Goal: Information Seeking & Learning: Learn about a topic

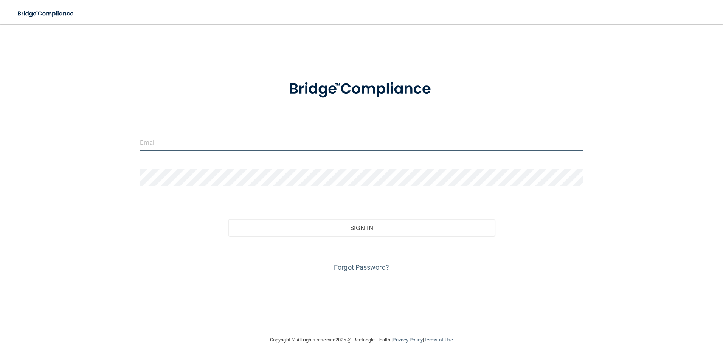
click at [169, 138] on input "email" at bounding box center [362, 142] width 444 height 17
type input "[EMAIL_ADDRESS][DOMAIN_NAME]"
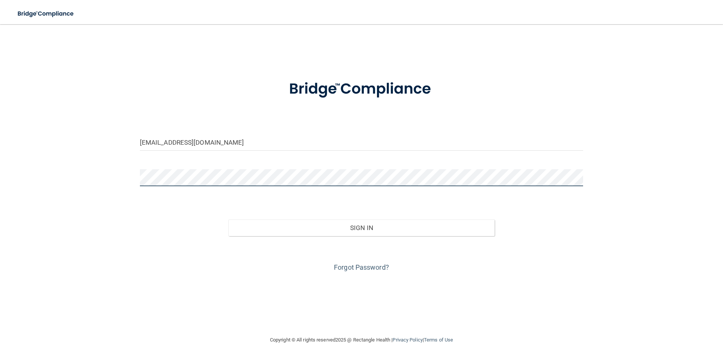
click at [228, 220] on button "Sign In" at bounding box center [361, 228] width 266 height 17
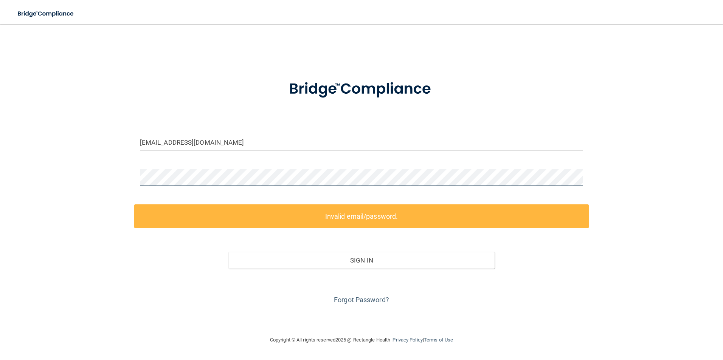
click at [116, 178] on div "jaylaian1911@gmail.com Invalid email/password. You don't have permission to acc…" at bounding box center [361, 180] width 693 height 296
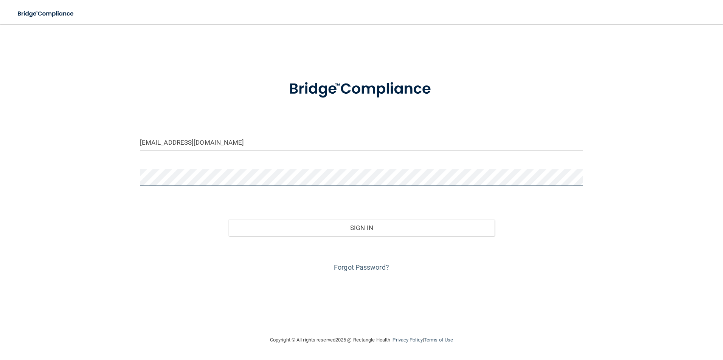
click at [228, 220] on button "Sign In" at bounding box center [361, 228] width 266 height 17
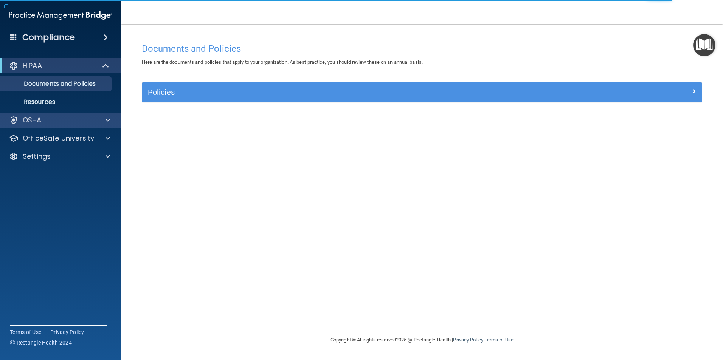
click at [74, 126] on div "OSHA" at bounding box center [60, 120] width 121 height 15
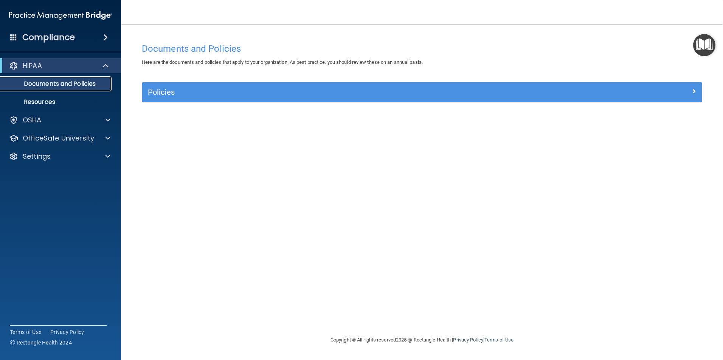
click at [86, 83] on p "Documents and Policies" at bounding box center [56, 84] width 103 height 8
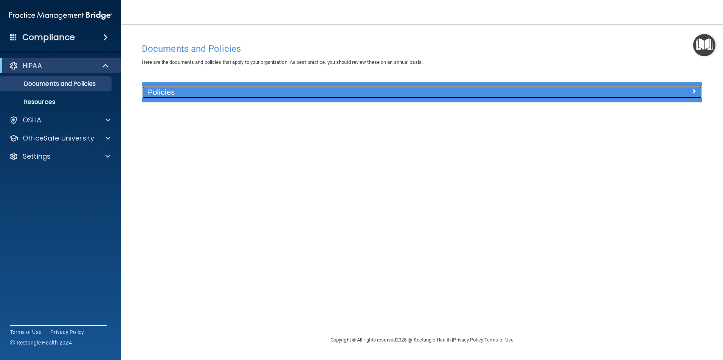
click at [171, 90] on h5 "Policies" at bounding box center [352, 92] width 408 height 8
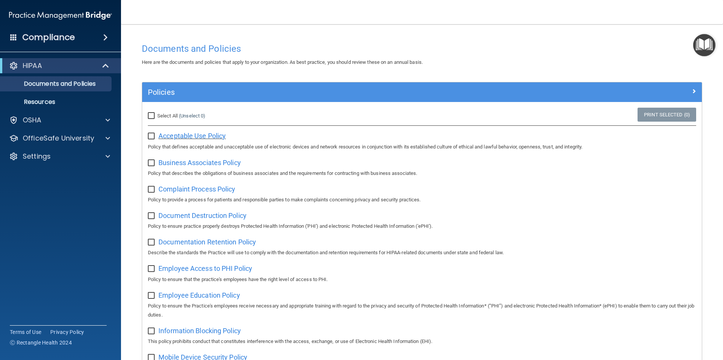
click at [206, 134] on span "Acceptable Use Policy" at bounding box center [191, 136] width 67 height 8
click at [183, 163] on span "Business Associates Policy" at bounding box center [199, 163] width 82 height 8
click at [189, 189] on span "Complaint Process Policy" at bounding box center [196, 189] width 77 height 8
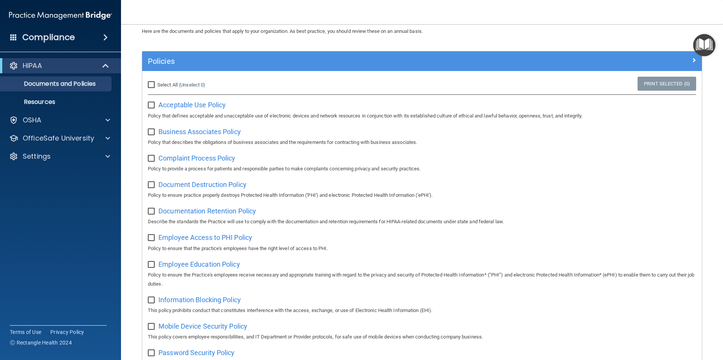
scroll to position [76, 0]
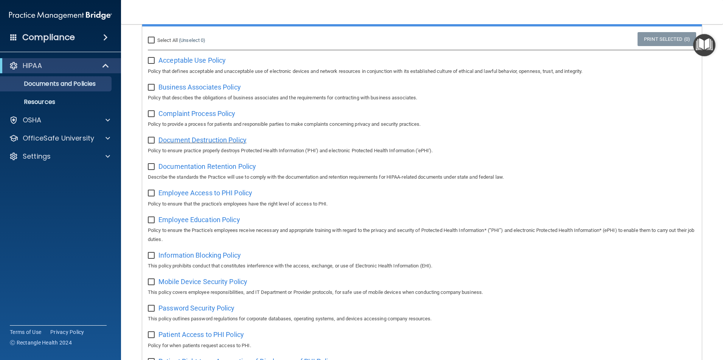
click at [199, 142] on span "Document Destruction Policy" at bounding box center [202, 140] width 88 height 8
click at [212, 166] on span "Documentation Retention Policy" at bounding box center [207, 167] width 98 height 8
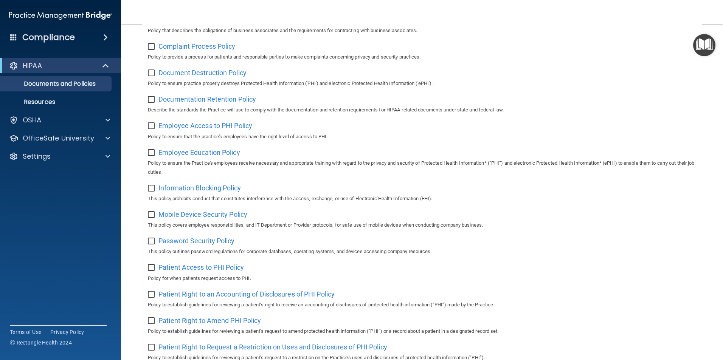
scroll to position [151, 0]
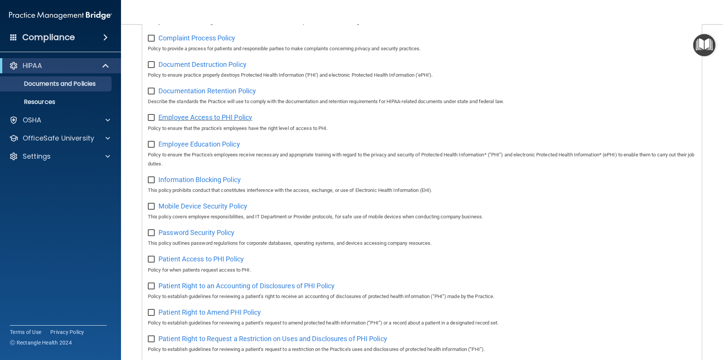
click at [208, 120] on span "Employee Access to PHI Policy" at bounding box center [205, 117] width 94 height 8
click at [208, 184] on span "Information Blocking Policy" at bounding box center [199, 180] width 82 height 8
click at [208, 148] on span "Employee Education Policy" at bounding box center [199, 144] width 82 height 8
click at [209, 209] on span "Mobile Device Security Policy" at bounding box center [202, 206] width 89 height 8
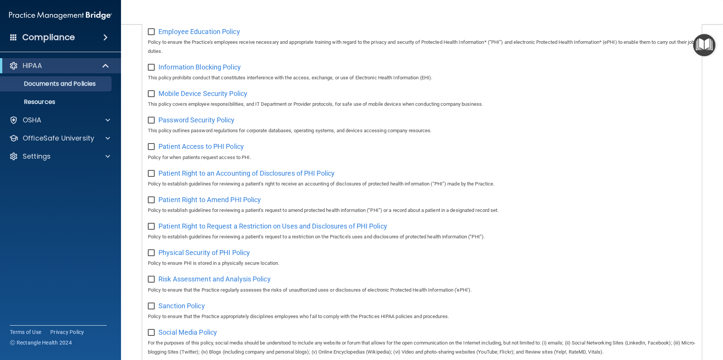
scroll to position [265, 0]
click at [200, 123] on span "Password Security Policy" at bounding box center [196, 119] width 76 height 8
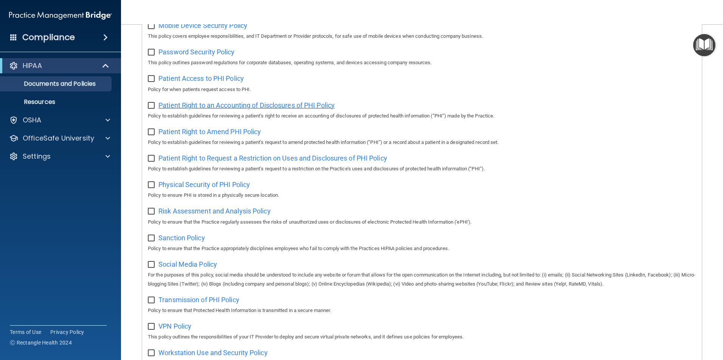
scroll to position [340, 0]
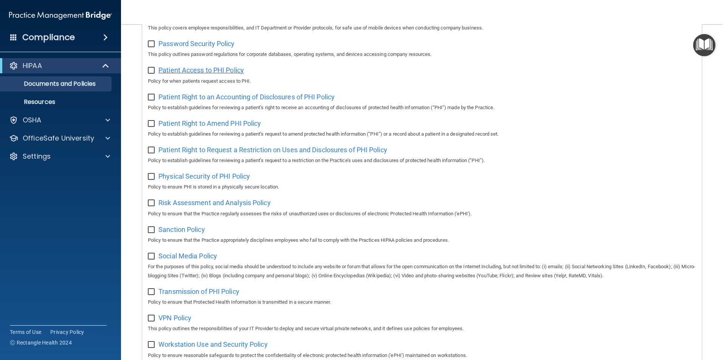
click at [214, 74] on span "Patient Access to PHI Policy" at bounding box center [200, 70] width 85 height 8
click at [214, 99] on span "Patient Right to an Accounting of Disclosures of PHI Policy" at bounding box center [246, 97] width 176 height 8
click at [220, 127] on span "Patient Right to Amend PHI Policy" at bounding box center [209, 123] width 102 height 8
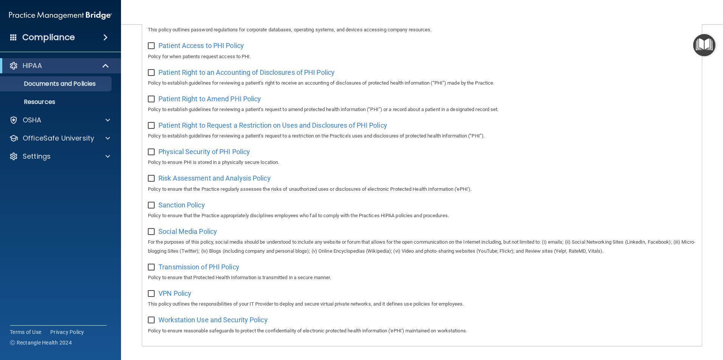
scroll to position [378, 0]
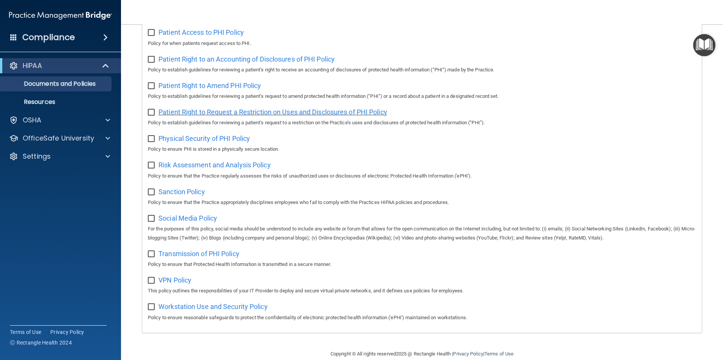
click at [237, 114] on span "Patient Right to Request a Restriction on Uses and Disclosures of PHI Policy" at bounding box center [272, 112] width 229 height 8
click at [211, 143] on span "Physical Security of PHI Policy" at bounding box center [204, 139] width 92 height 8
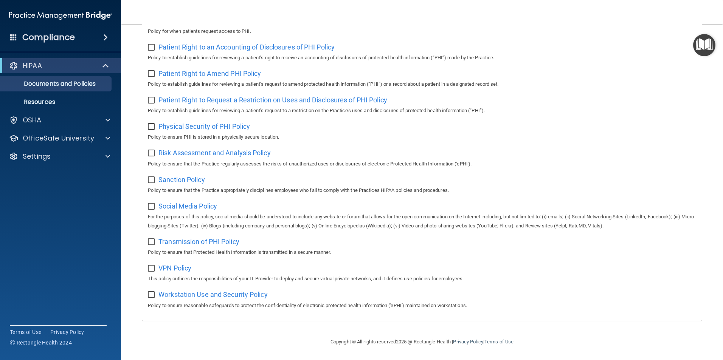
scroll to position [398, 0]
click at [205, 152] on span "Risk Assessment and Analysis Policy" at bounding box center [214, 153] width 112 height 8
click at [186, 176] on span "Sanction Policy" at bounding box center [181, 180] width 47 height 8
click at [186, 204] on span "Social Media Policy" at bounding box center [187, 206] width 59 height 8
click at [190, 239] on span "Transmission of PHI Policy" at bounding box center [198, 242] width 81 height 8
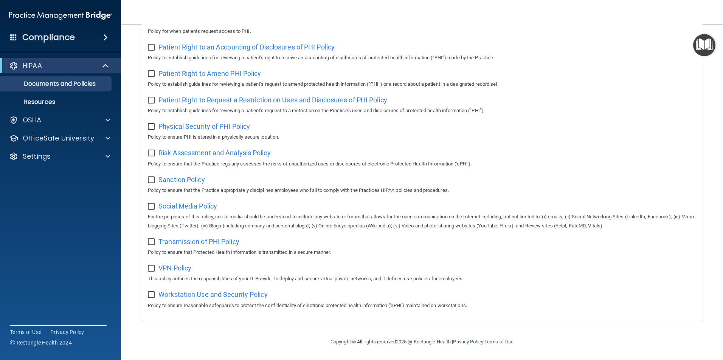
click at [181, 265] on span "VPN Policy" at bounding box center [174, 268] width 33 height 8
click at [217, 292] on span "Workstation Use and Security Policy" at bounding box center [212, 295] width 109 height 8
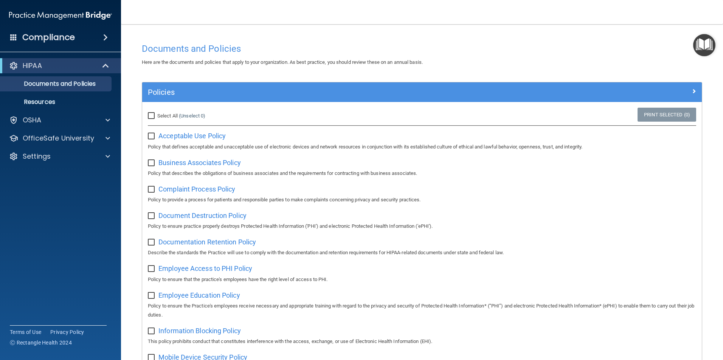
click at [151, 115] on input "Select All (Unselect 0) Unselect All" at bounding box center [152, 116] width 9 height 6
checkbox input "true"
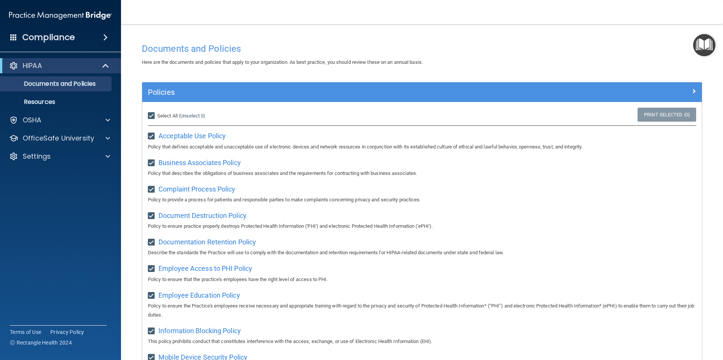
checkbox input "true"
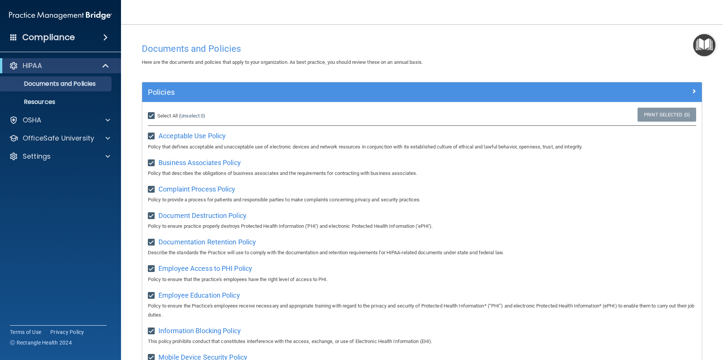
checkbox input "true"
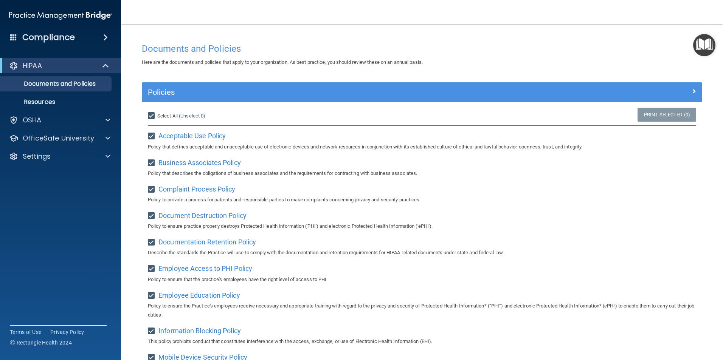
checkbox input "true"
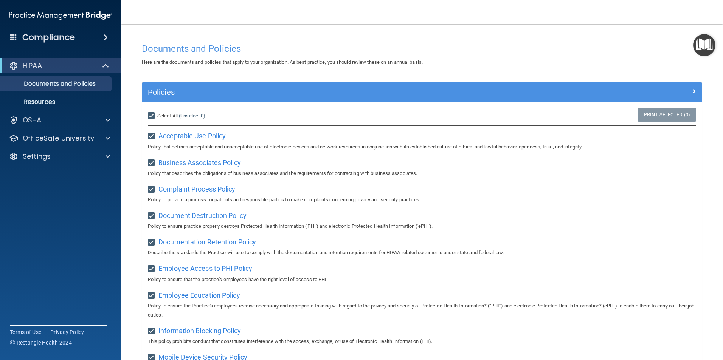
checkbox input "true"
click at [151, 115] on input "Select All (Unselect 21) Unselect All" at bounding box center [152, 116] width 9 height 6
checkbox input "false"
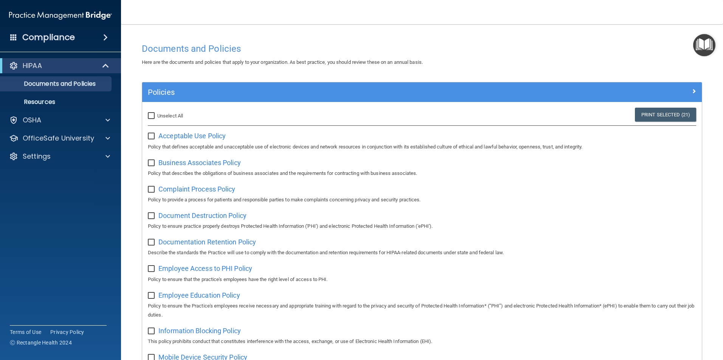
checkbox input "false"
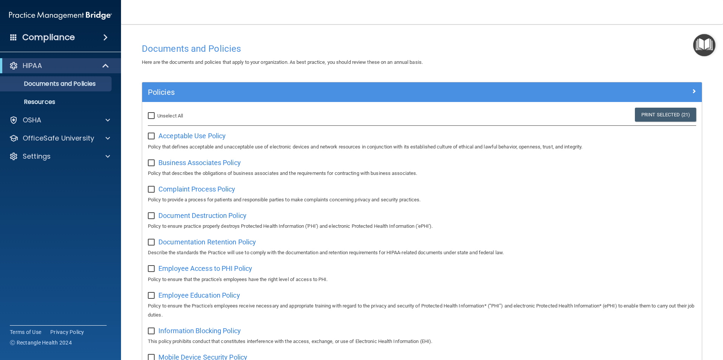
checkbox input "false"
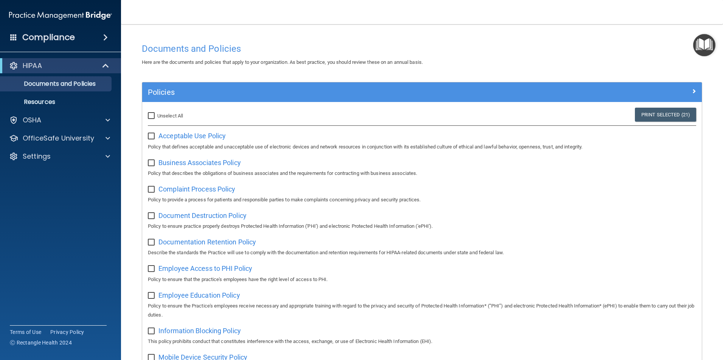
checkbox input "false"
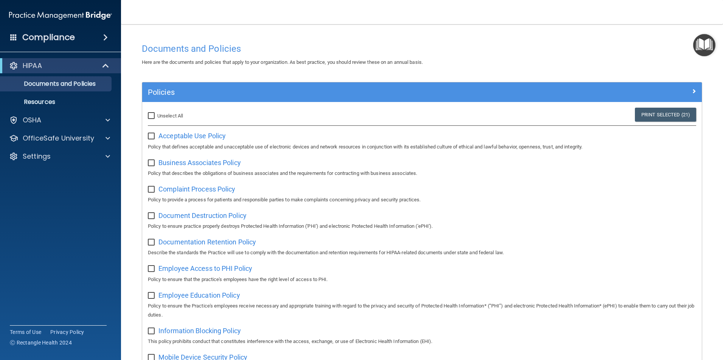
checkbox input "false"
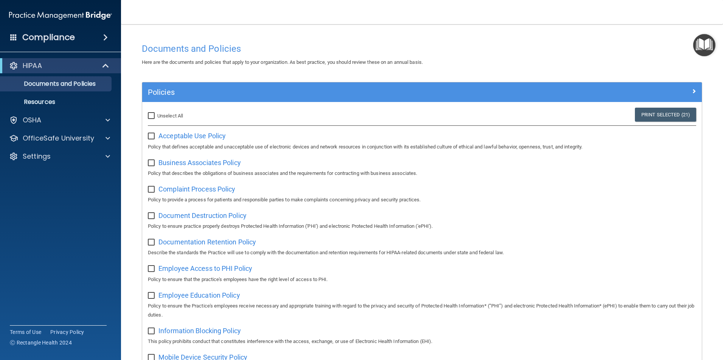
checkbox input "false"
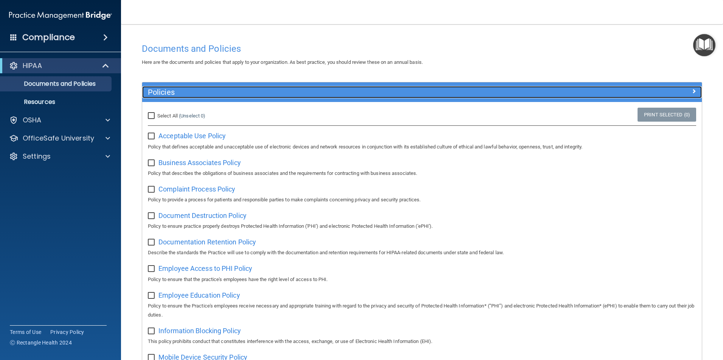
click at [685, 92] on div at bounding box center [632, 90] width 140 height 9
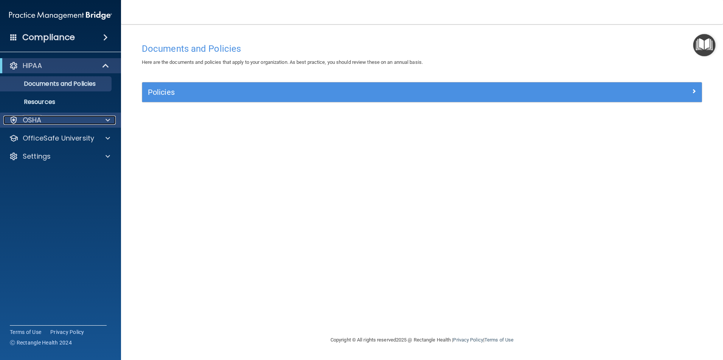
click at [86, 121] on div "OSHA" at bounding box center [50, 120] width 94 height 9
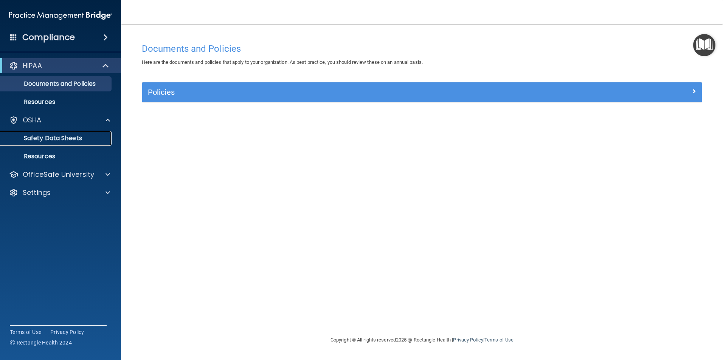
click at [71, 139] on p "Safety Data Sheets" at bounding box center [56, 139] width 103 height 8
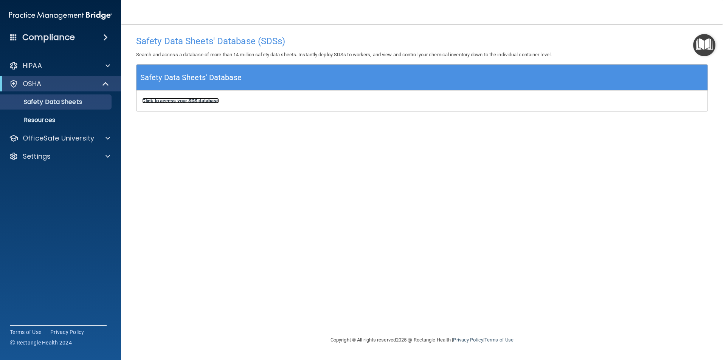
click at [210, 102] on b "Click to access your SDS database" at bounding box center [180, 101] width 77 height 6
click at [66, 140] on p "OfficeSafe University" at bounding box center [58, 138] width 71 height 9
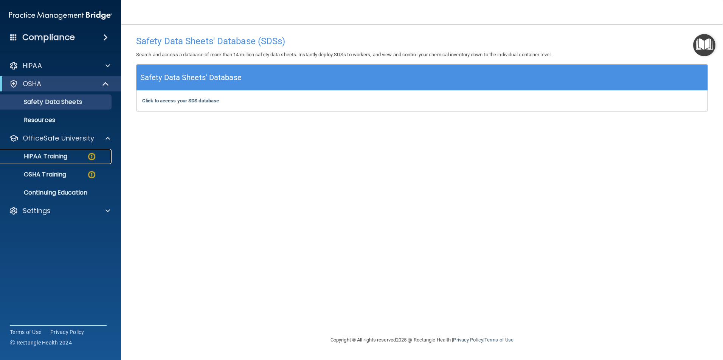
click at [65, 155] on p "HIPAA Training" at bounding box center [36, 157] width 62 height 8
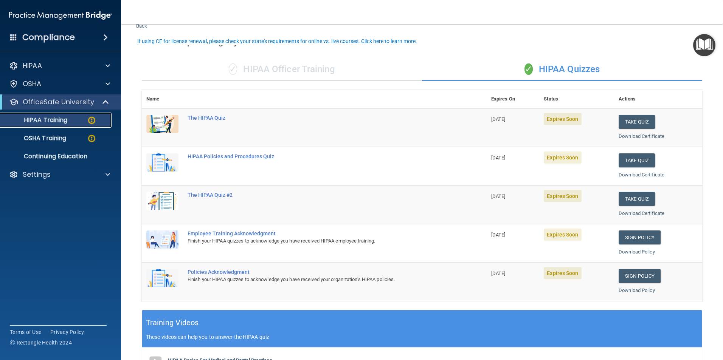
scroll to position [38, 0]
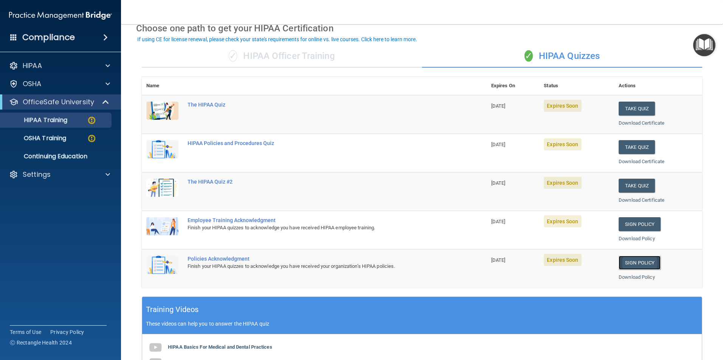
click at [625, 261] on link "Sign Policy" at bounding box center [640, 263] width 42 height 14
click at [633, 220] on link "Sign Policy" at bounding box center [640, 224] width 42 height 14
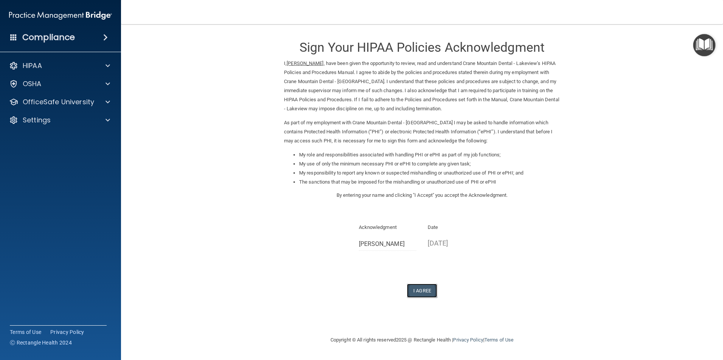
click at [420, 288] on button "I Agree" at bounding box center [422, 291] width 30 height 14
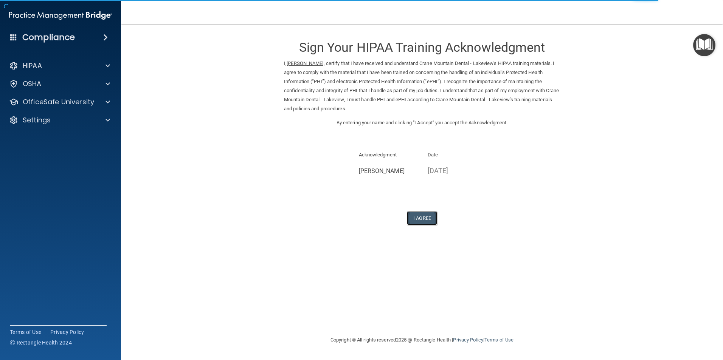
click at [431, 220] on button "I Agree" at bounding box center [422, 218] width 30 height 14
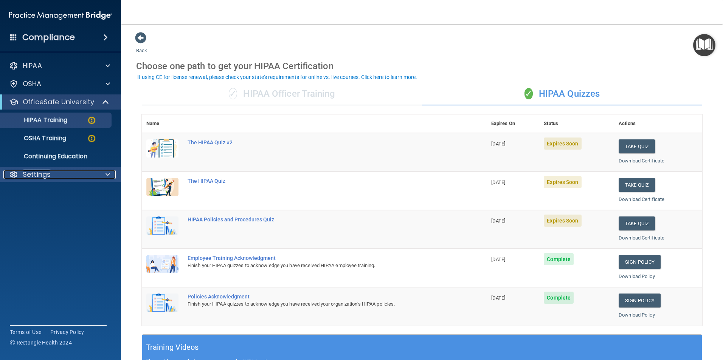
click at [88, 170] on div "Settings" at bounding box center [50, 174] width 94 height 9
click at [51, 189] on p "My Account" at bounding box center [56, 193] width 103 height 8
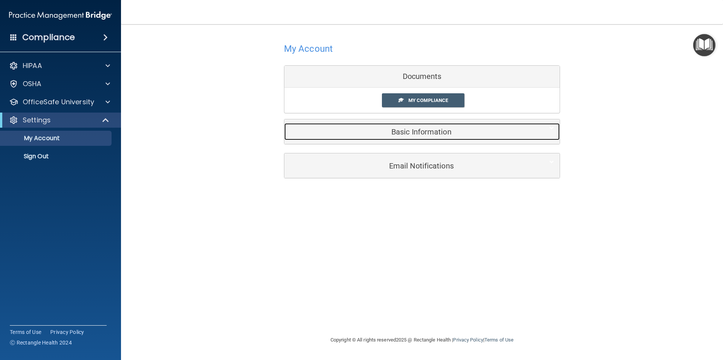
click at [386, 130] on h5 "Basic Information" at bounding box center [410, 132] width 241 height 8
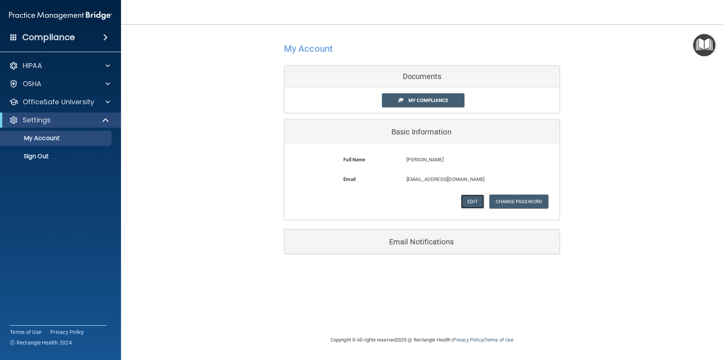
click at [475, 201] on button "Edit" at bounding box center [472, 202] width 23 height 14
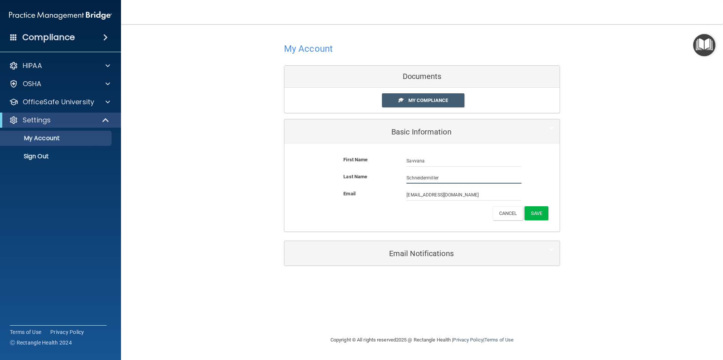
click at [428, 177] on input "Schneidermiller" at bounding box center [463, 177] width 115 height 11
type input "[PERSON_NAME]"
click at [537, 213] on button "Save" at bounding box center [536, 213] width 24 height 14
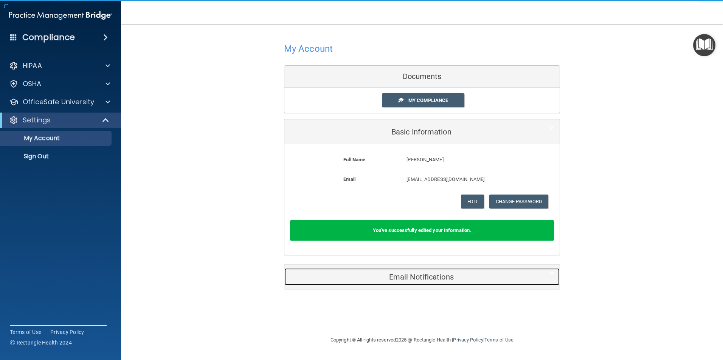
click at [416, 283] on div "Email Notifications" at bounding box center [410, 276] width 252 height 17
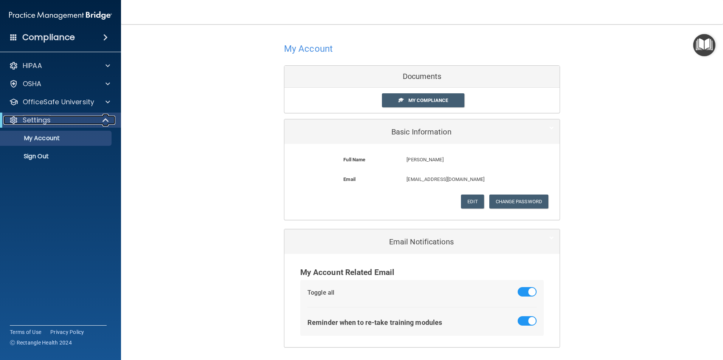
click at [95, 117] on div "Settings" at bounding box center [49, 120] width 93 height 9
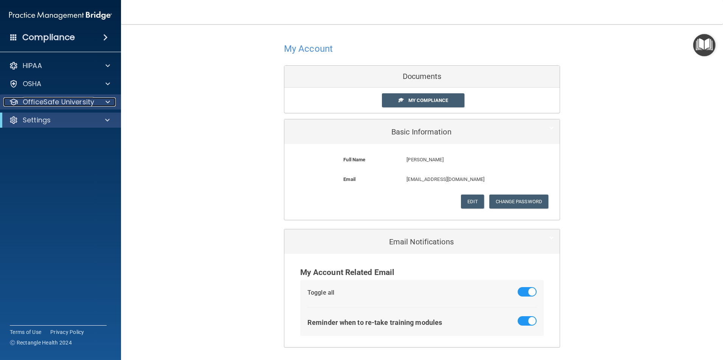
click at [106, 101] on span at bounding box center [107, 102] width 5 height 9
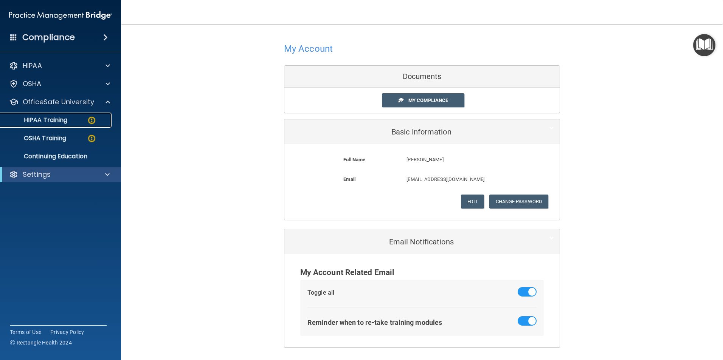
click at [64, 118] on p "HIPAA Training" at bounding box center [36, 120] width 62 height 8
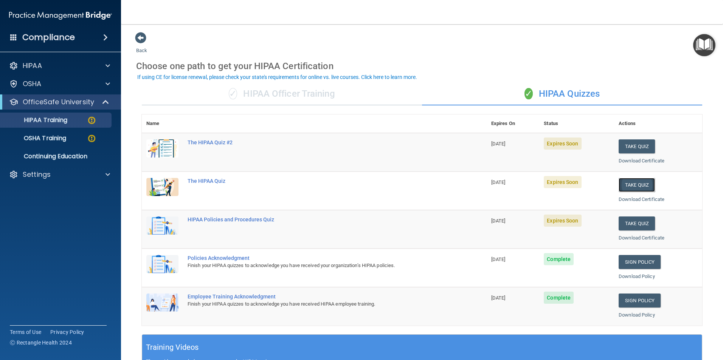
click at [636, 181] on button "Take Quiz" at bounding box center [637, 185] width 36 height 14
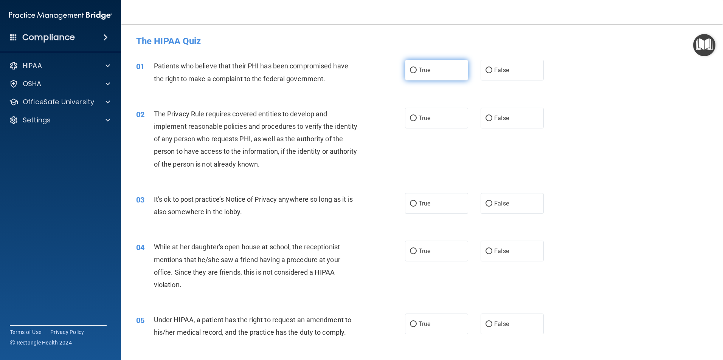
click at [413, 76] on label "True" at bounding box center [436, 70] width 63 height 21
click at [413, 73] on input "True" at bounding box center [413, 71] width 7 height 6
radio input "true"
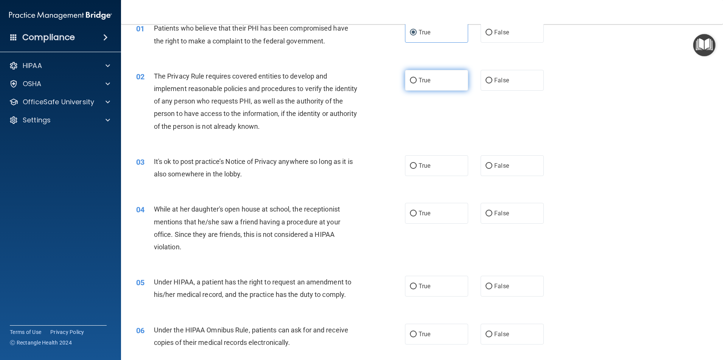
click at [423, 81] on span "True" at bounding box center [425, 80] width 12 height 7
click at [417, 81] on input "True" at bounding box center [413, 81] width 7 height 6
radio input "true"
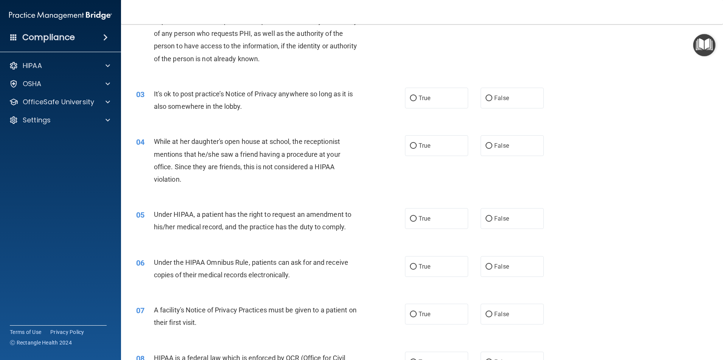
scroll to position [113, 0]
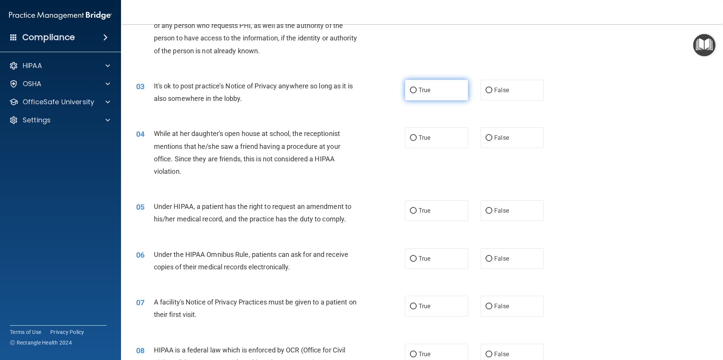
click at [448, 91] on label "True" at bounding box center [436, 90] width 63 height 21
click at [417, 91] on input "True" at bounding box center [413, 91] width 7 height 6
radio input "true"
click at [491, 133] on label "False" at bounding box center [512, 137] width 63 height 21
click at [491, 135] on input "False" at bounding box center [488, 138] width 7 height 6
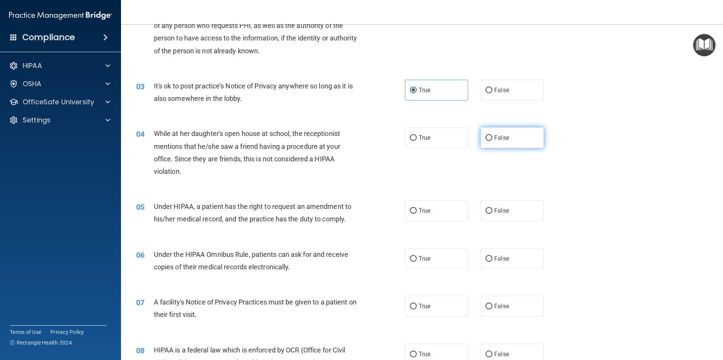
radio input "true"
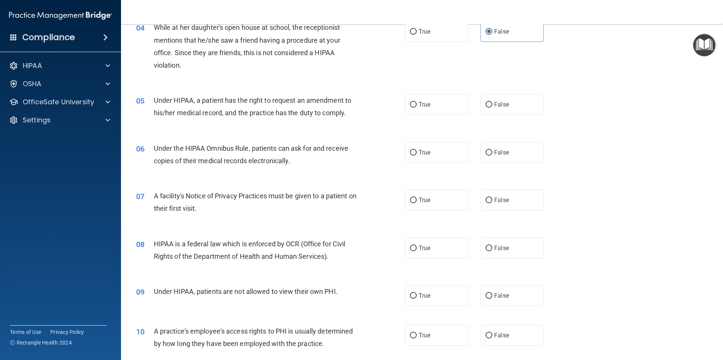
scroll to position [227, 0]
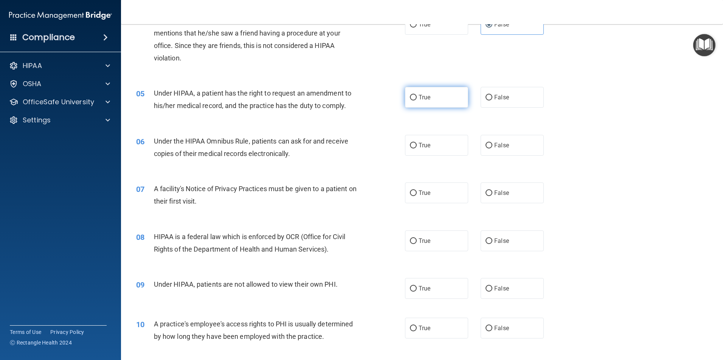
click at [419, 99] on span "True" at bounding box center [425, 97] width 12 height 7
click at [417, 99] on input "True" at bounding box center [413, 98] width 7 height 6
radio input "true"
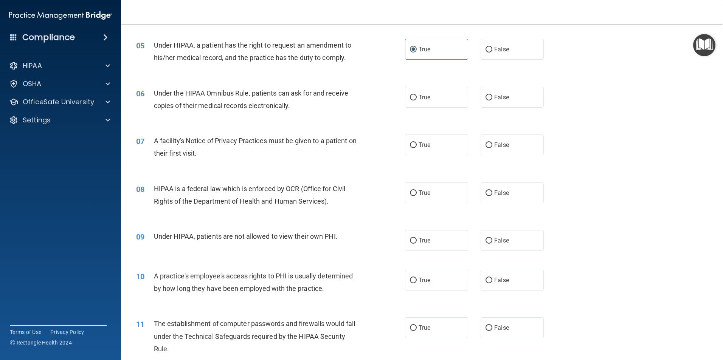
scroll to position [302, 0]
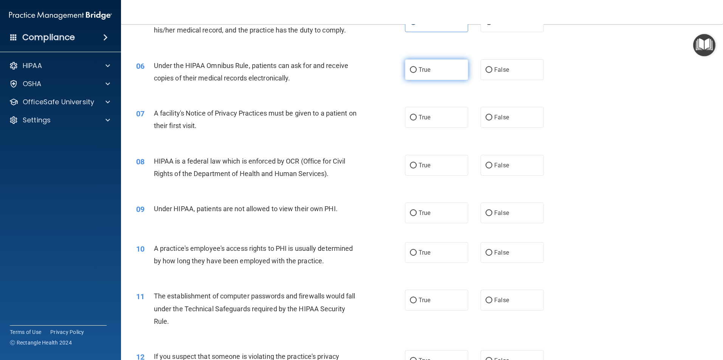
click at [421, 67] on span "True" at bounding box center [425, 69] width 12 height 7
click at [417, 67] on input "True" at bounding box center [413, 70] width 7 height 6
radio input "true"
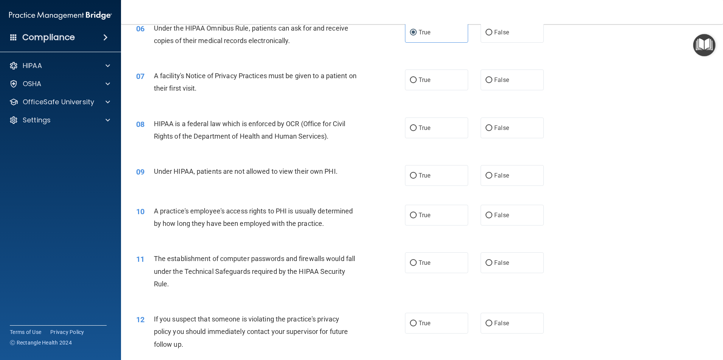
scroll to position [340, 0]
click at [430, 85] on label "True" at bounding box center [436, 79] width 63 height 21
click at [417, 83] on input "True" at bounding box center [413, 80] width 7 height 6
radio input "true"
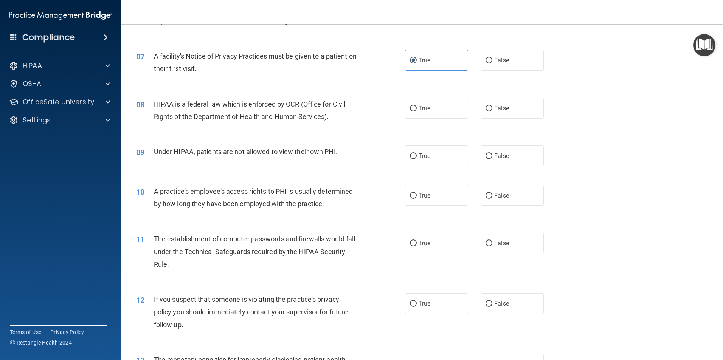
scroll to position [378, 0]
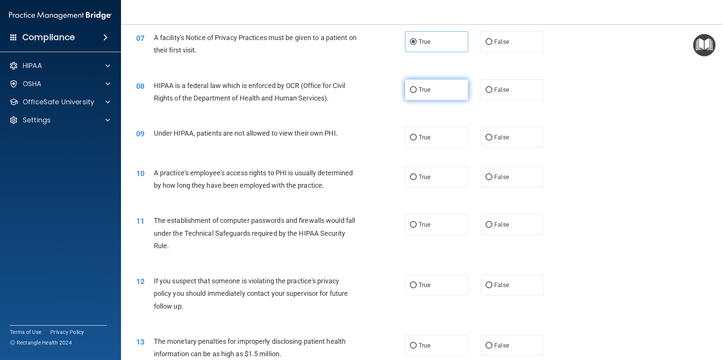
click at [455, 90] on label "True" at bounding box center [436, 89] width 63 height 21
click at [417, 90] on input "True" at bounding box center [413, 90] width 7 height 6
radio input "true"
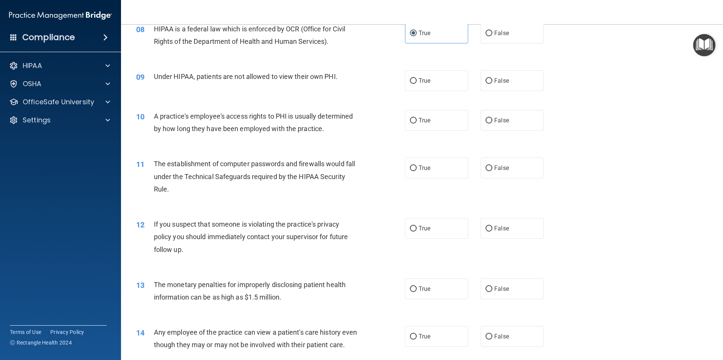
scroll to position [454, 0]
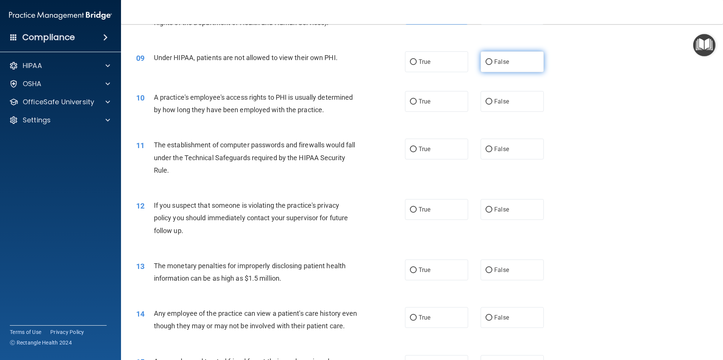
click at [494, 63] on span "False" at bounding box center [501, 61] width 15 height 7
click at [492, 63] on input "False" at bounding box center [488, 62] width 7 height 6
radio input "true"
click at [489, 97] on label "False" at bounding box center [512, 101] width 63 height 21
click at [489, 99] on input "False" at bounding box center [488, 102] width 7 height 6
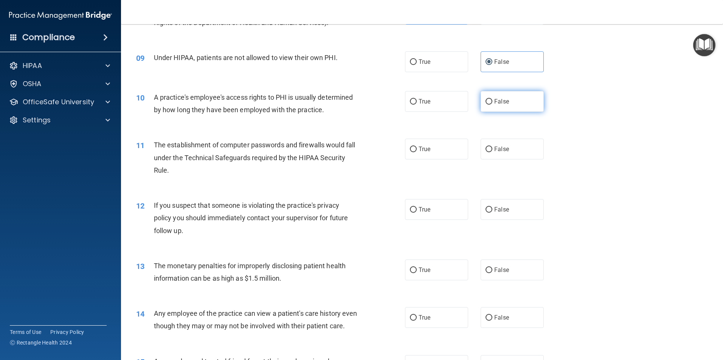
radio input "true"
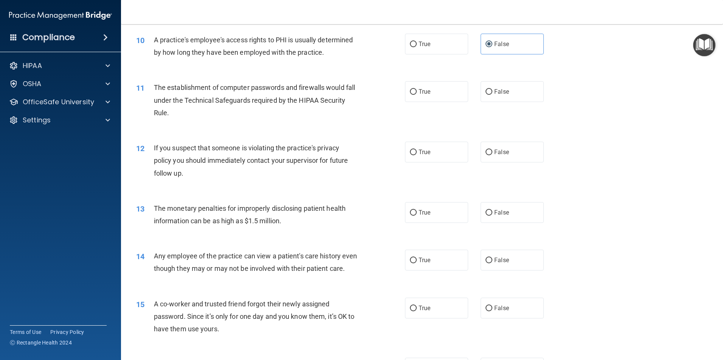
scroll to position [529, 0]
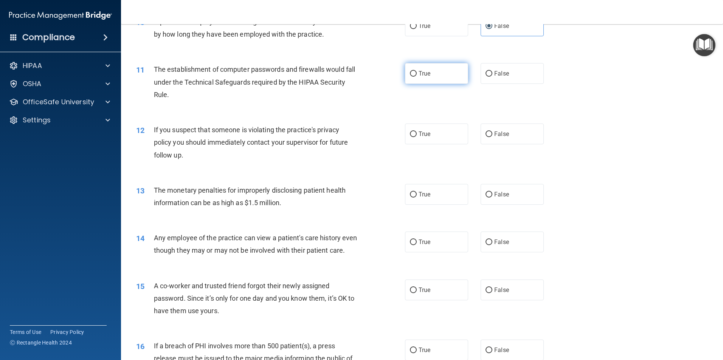
click at [428, 75] on span "True" at bounding box center [425, 73] width 12 height 7
click at [417, 75] on input "True" at bounding box center [413, 74] width 7 height 6
radio input "true"
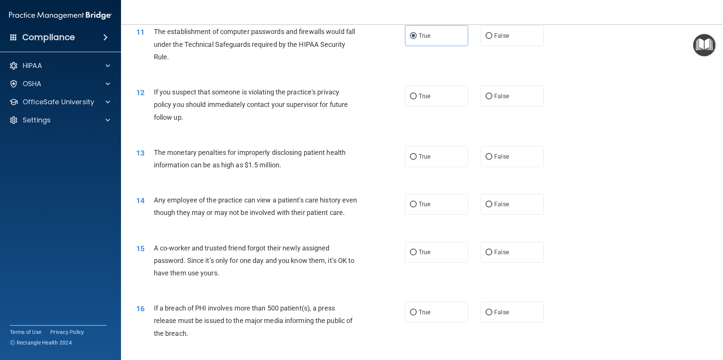
scroll to position [605, 0]
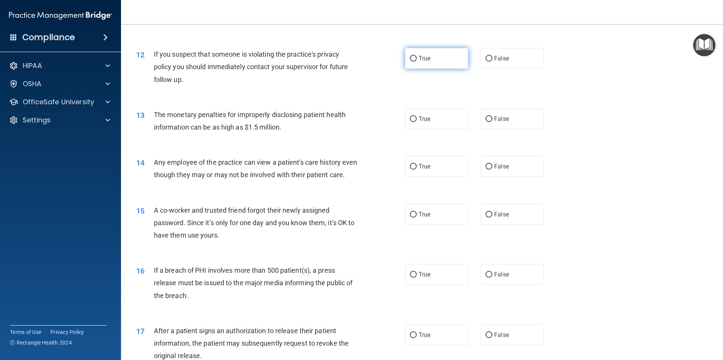
click at [430, 61] on label "True" at bounding box center [436, 58] width 63 height 21
click at [417, 61] on input "True" at bounding box center [413, 59] width 7 height 6
radio input "true"
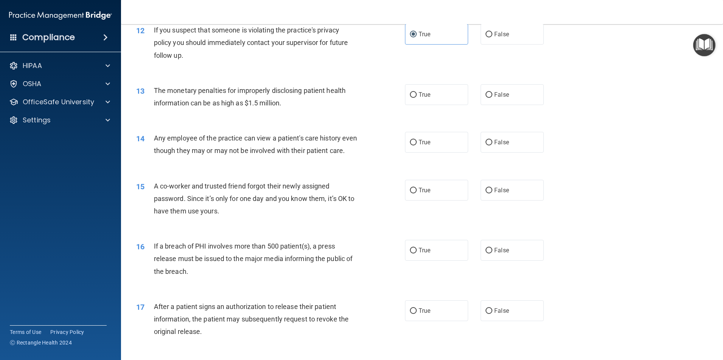
scroll to position [643, 0]
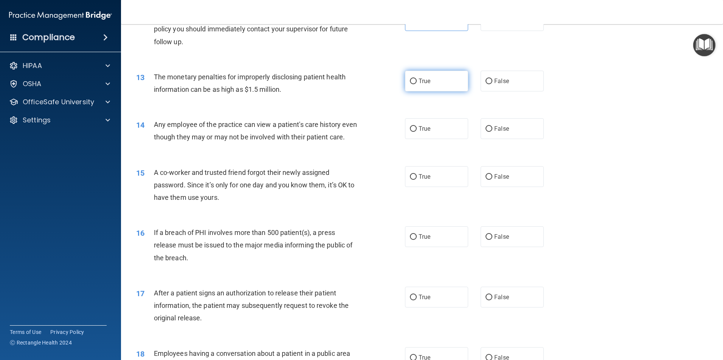
click at [420, 79] on span "True" at bounding box center [425, 81] width 12 height 7
click at [417, 79] on input "True" at bounding box center [413, 82] width 7 height 6
radio input "true"
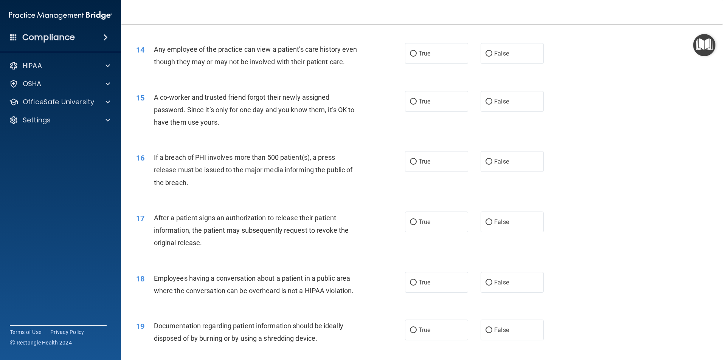
scroll to position [718, 0]
click at [497, 54] on span "False" at bounding box center [501, 53] width 15 height 7
click at [492, 54] on input "False" at bounding box center [488, 54] width 7 height 6
radio input "true"
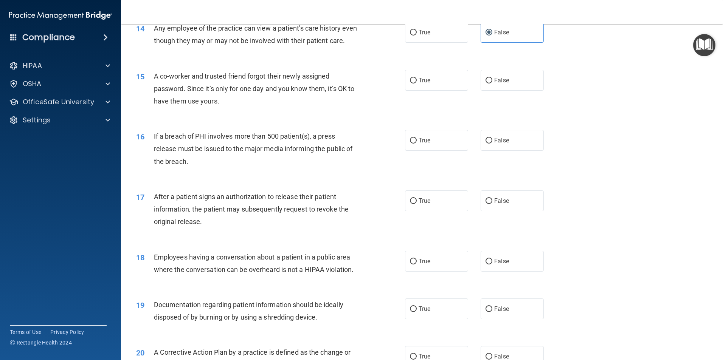
scroll to position [756, 0]
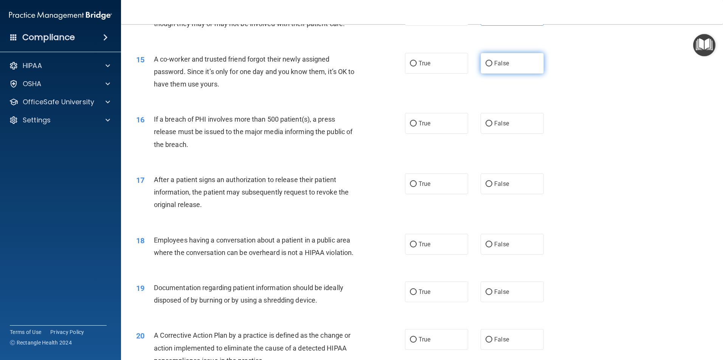
click at [507, 74] on label "False" at bounding box center [512, 63] width 63 height 21
click at [492, 67] on input "False" at bounding box center [488, 64] width 7 height 6
radio input "true"
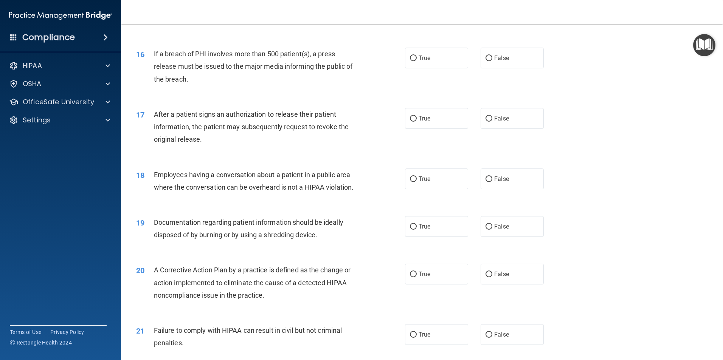
scroll to position [832, 0]
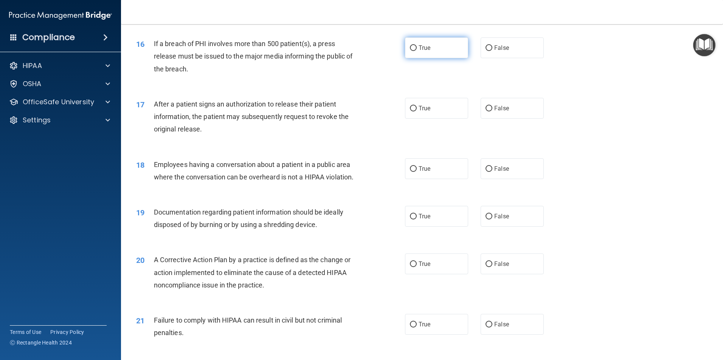
click at [439, 58] on label "True" at bounding box center [436, 47] width 63 height 21
click at [417, 51] on input "True" at bounding box center [413, 48] width 7 height 6
radio input "true"
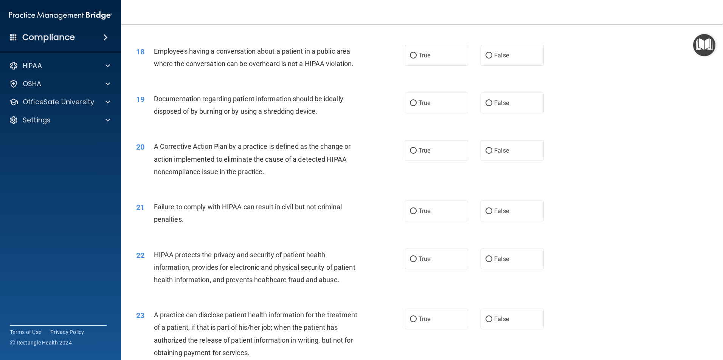
scroll to position [907, 0]
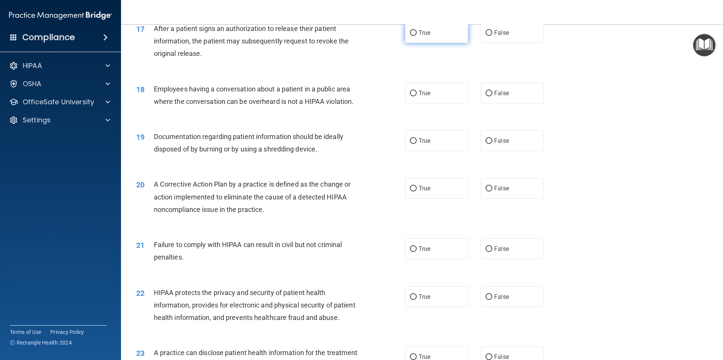
click at [412, 36] on input "True" at bounding box center [413, 33] width 7 height 6
radio input "true"
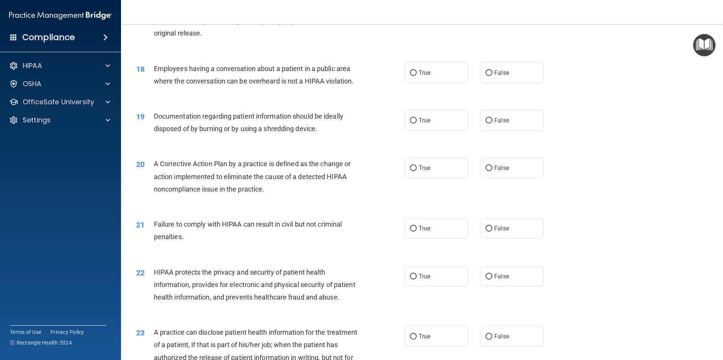
scroll to position [945, 0]
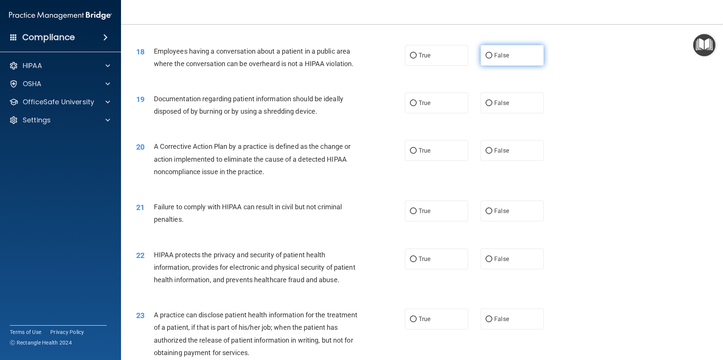
click at [502, 59] on span "False" at bounding box center [501, 55] width 15 height 7
click at [492, 59] on input "False" at bounding box center [488, 56] width 7 height 6
radio input "true"
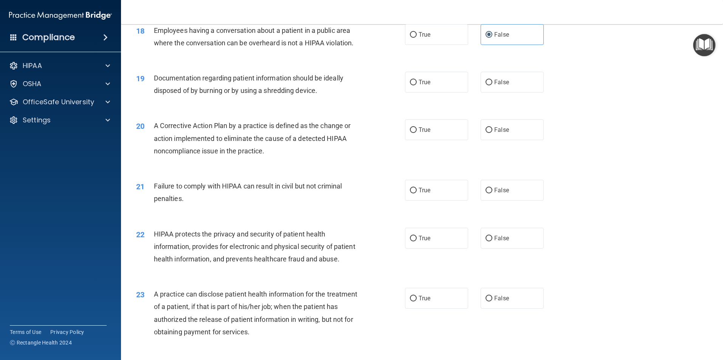
scroll to position [983, 0]
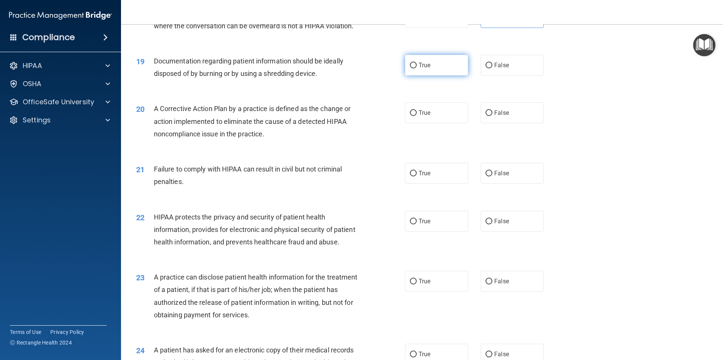
click at [427, 76] on label "True" at bounding box center [436, 65] width 63 height 21
click at [417, 68] on input "True" at bounding box center [413, 66] width 7 height 6
radio input "true"
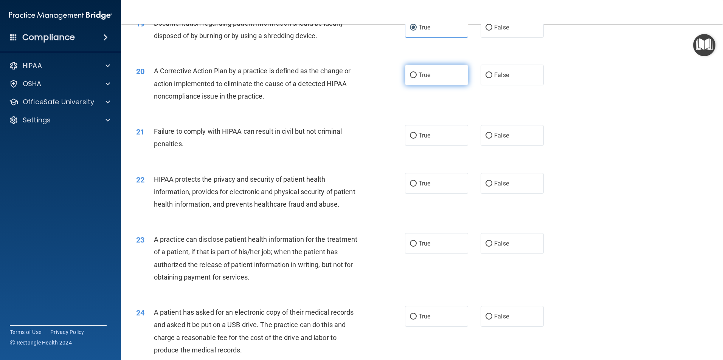
click at [423, 85] on label "True" at bounding box center [436, 75] width 63 height 21
click at [417, 78] on input "True" at bounding box center [413, 76] width 7 height 6
radio input "true"
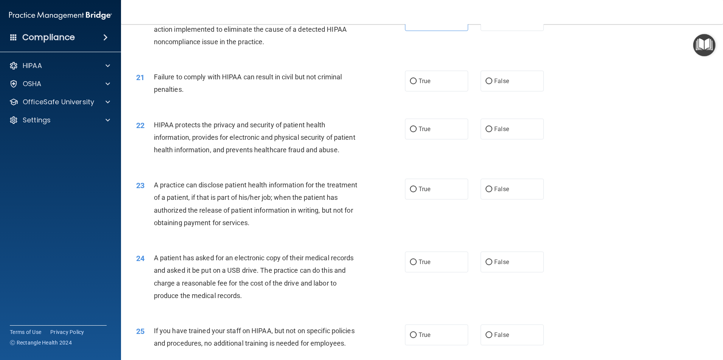
scroll to position [1096, 0]
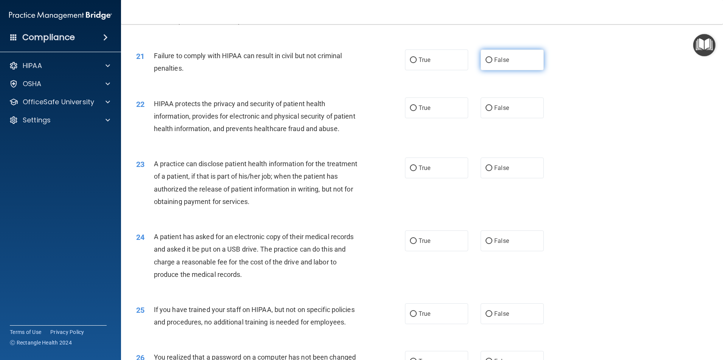
click at [520, 70] on label "False" at bounding box center [512, 60] width 63 height 21
click at [492, 63] on input "False" at bounding box center [488, 60] width 7 height 6
radio input "true"
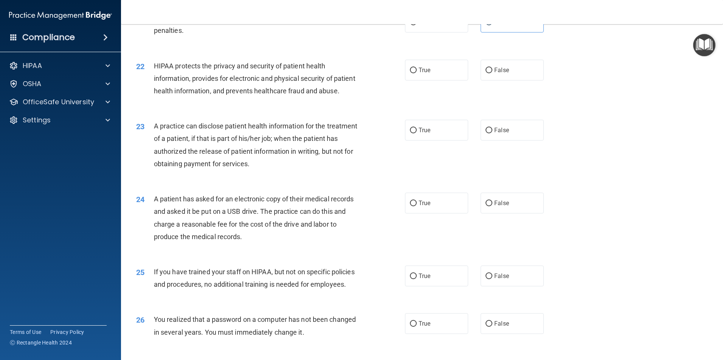
scroll to position [1172, 0]
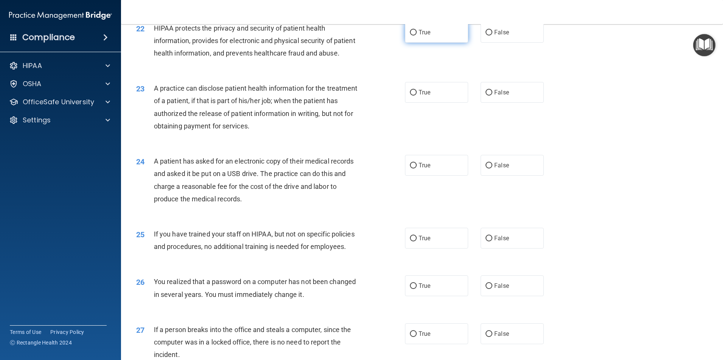
click at [422, 36] on span "True" at bounding box center [425, 32] width 12 height 7
click at [417, 36] on input "True" at bounding box center [413, 33] width 7 height 6
radio input "true"
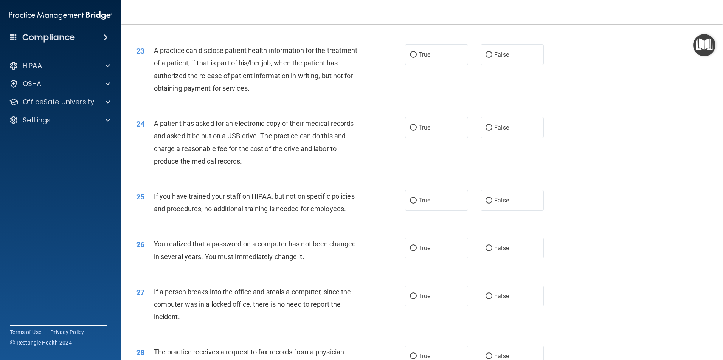
click at [413, 91] on div "23 A practice can disclose patient health information for the treatment of a pa…" at bounding box center [271, 71] width 292 height 54
click at [415, 65] on label "True" at bounding box center [436, 54] width 63 height 21
click at [415, 58] on input "True" at bounding box center [413, 55] width 7 height 6
radio input "true"
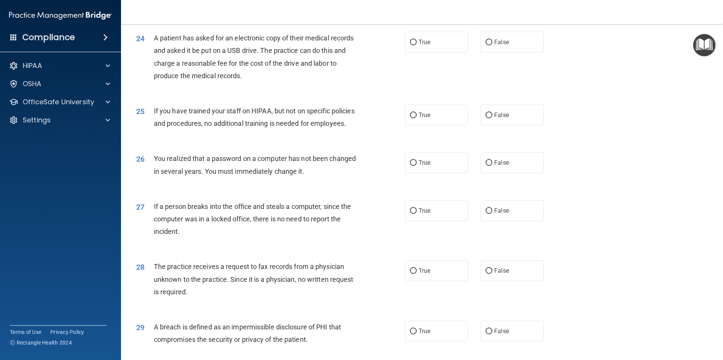
scroll to position [1323, 0]
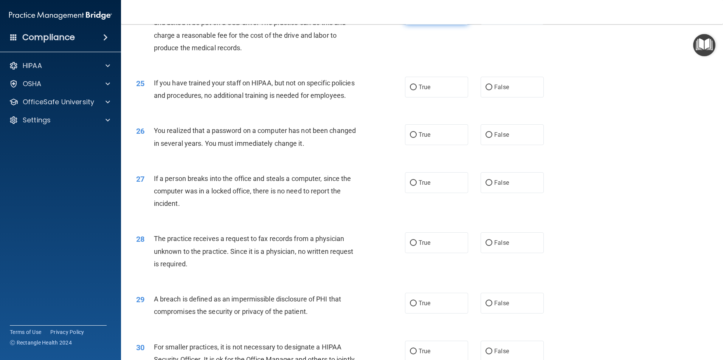
click at [432, 25] on label "True" at bounding box center [436, 14] width 63 height 21
click at [417, 17] on input "True" at bounding box center [413, 15] width 7 height 6
radio input "true"
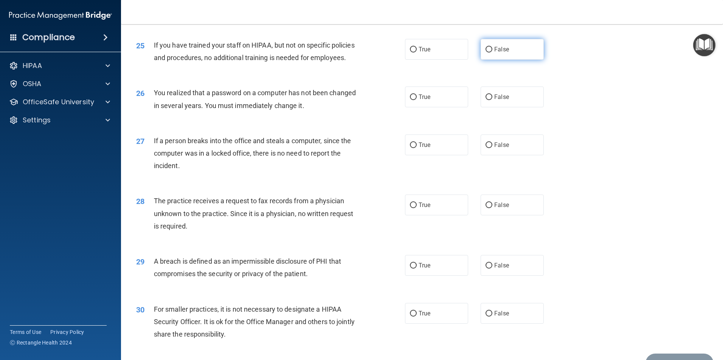
click at [504, 60] on label "False" at bounding box center [512, 49] width 63 height 21
click at [492, 53] on input "False" at bounding box center [488, 50] width 7 height 6
radio input "true"
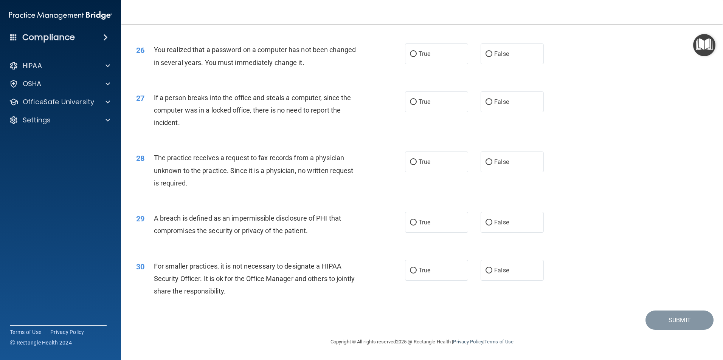
scroll to position [1437, 0]
click at [423, 64] on label "True" at bounding box center [436, 53] width 63 height 21
click at [417, 57] on input "True" at bounding box center [413, 54] width 7 height 6
radio input "true"
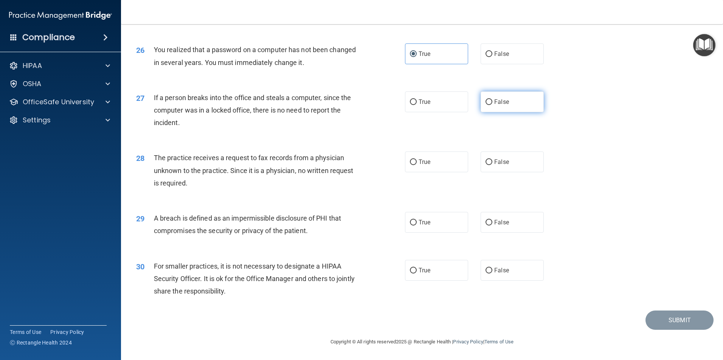
click at [512, 107] on label "False" at bounding box center [512, 102] width 63 height 21
click at [492, 105] on input "False" at bounding box center [488, 102] width 7 height 6
radio input "true"
click at [495, 164] on span "False" at bounding box center [501, 161] width 15 height 7
click at [492, 164] on input "False" at bounding box center [488, 163] width 7 height 6
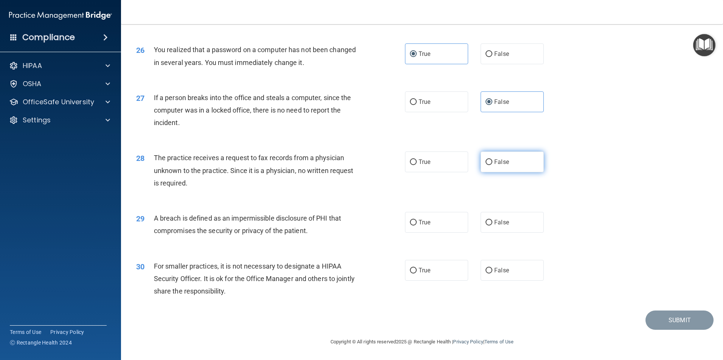
radio input "true"
click at [419, 226] on span "True" at bounding box center [425, 222] width 12 height 7
click at [417, 226] on input "True" at bounding box center [413, 223] width 7 height 6
radio input "true"
click at [410, 268] on input "True" at bounding box center [413, 271] width 7 height 6
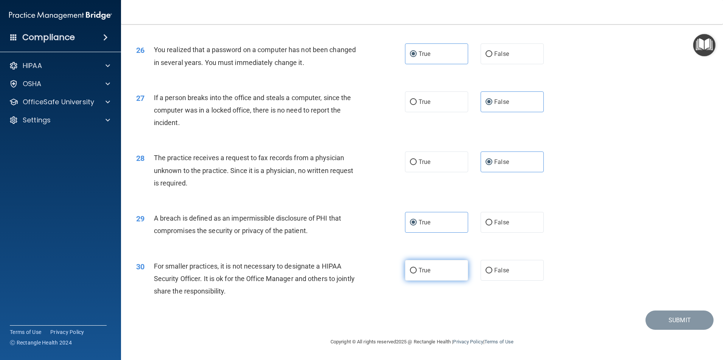
radio input "true"
click at [684, 326] on button "Submit" at bounding box center [679, 320] width 68 height 19
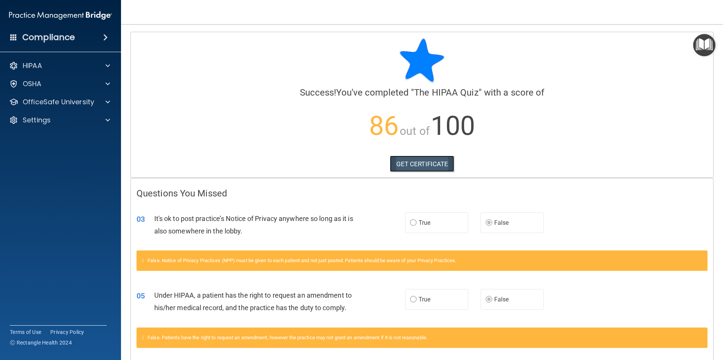
click at [427, 167] on link "GET CERTIFICATE" at bounding box center [422, 164] width 65 height 17
click at [73, 99] on p "OfficeSafe University" at bounding box center [58, 102] width 71 height 9
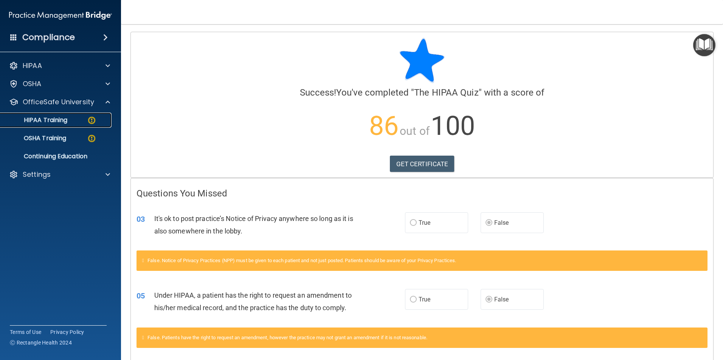
click at [68, 118] on div "HIPAA Training" at bounding box center [56, 120] width 103 height 8
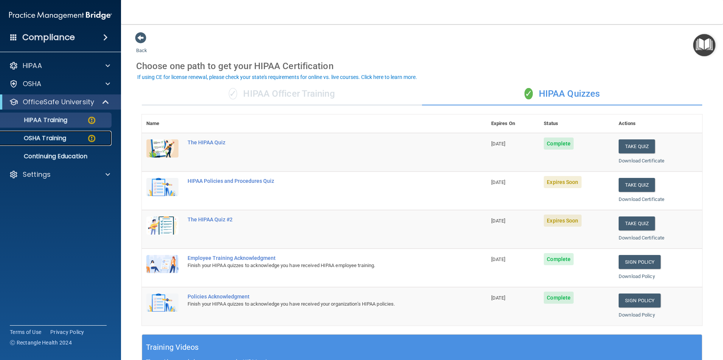
click at [70, 140] on div "OSHA Training" at bounding box center [56, 139] width 103 height 8
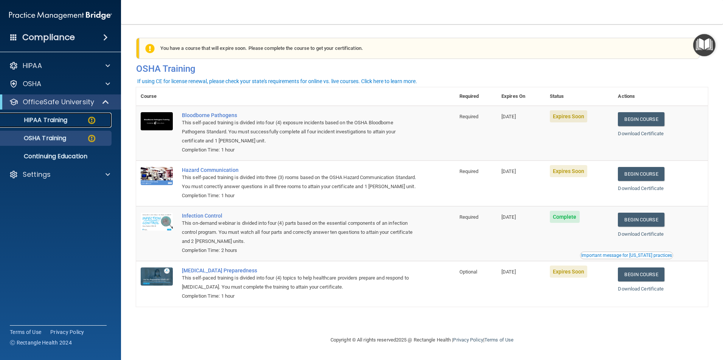
click at [65, 118] on p "HIPAA Training" at bounding box center [36, 120] width 62 height 8
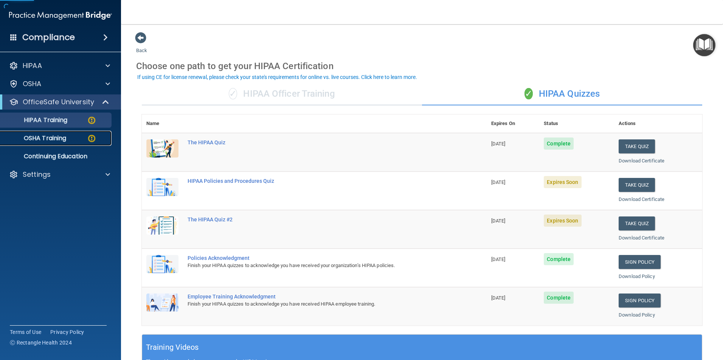
click at [56, 137] on p "OSHA Training" at bounding box center [35, 139] width 61 height 8
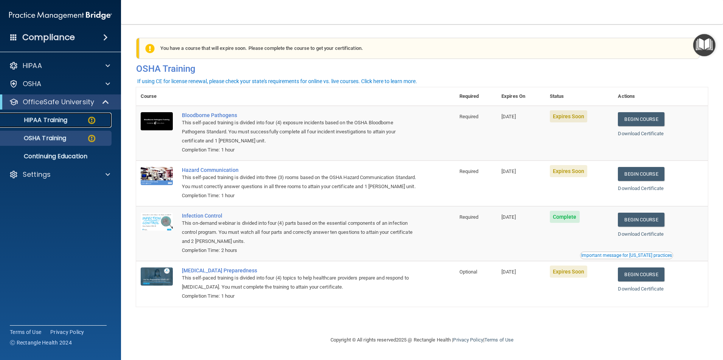
click at [38, 119] on p "HIPAA Training" at bounding box center [36, 120] width 62 height 8
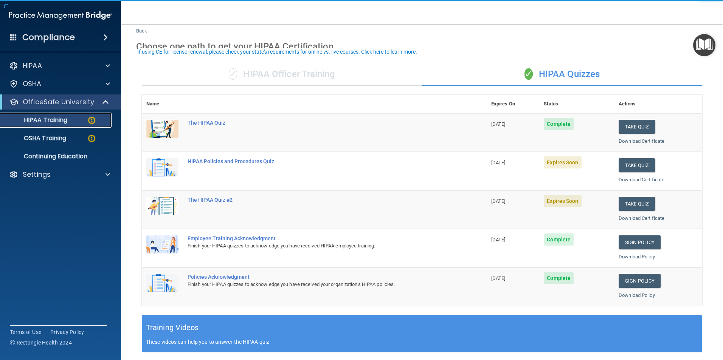
scroll to position [38, 0]
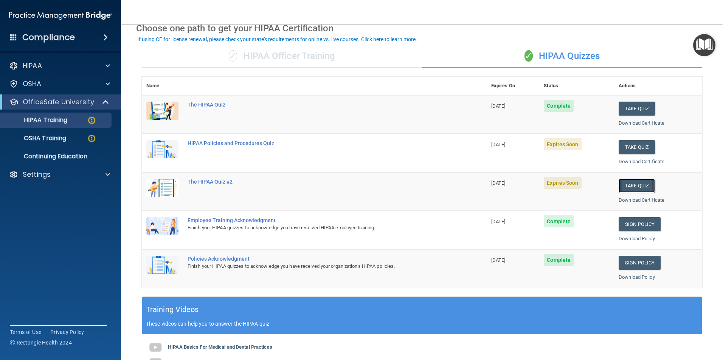
click at [621, 185] on button "Take Quiz" at bounding box center [637, 186] width 36 height 14
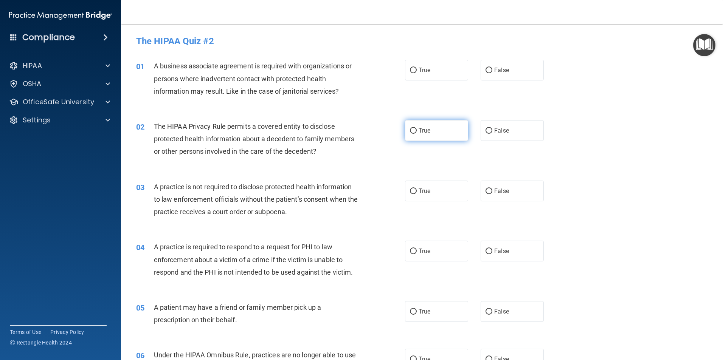
click at [448, 124] on label "True" at bounding box center [436, 130] width 63 height 21
click at [417, 128] on input "True" at bounding box center [413, 131] width 7 height 6
radio input "true"
click at [429, 69] on label "True" at bounding box center [436, 70] width 63 height 21
click at [417, 69] on input "True" at bounding box center [413, 71] width 7 height 6
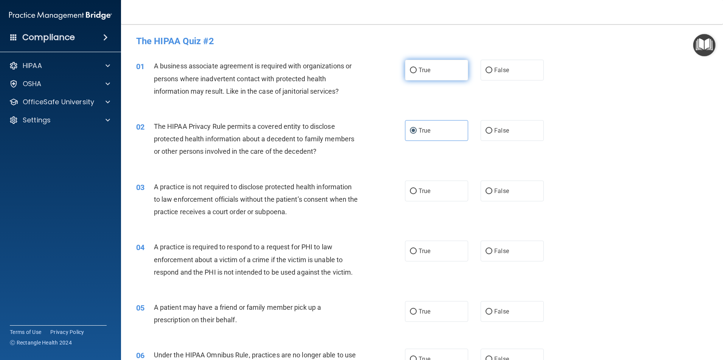
radio input "true"
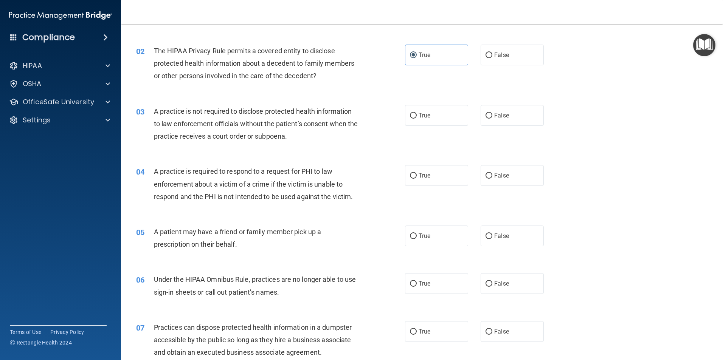
scroll to position [113, 0]
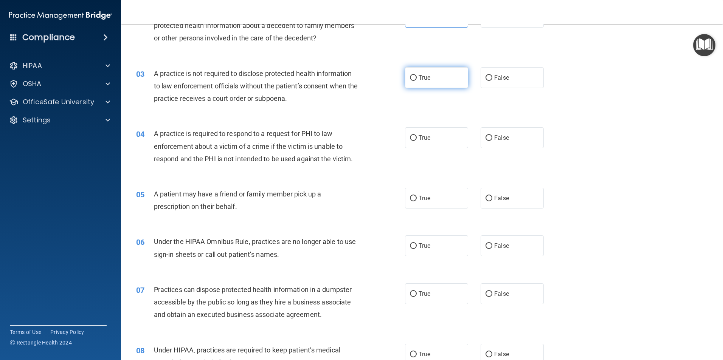
click at [443, 75] on label "True" at bounding box center [436, 77] width 63 height 21
click at [417, 75] on input "True" at bounding box center [413, 78] width 7 height 6
radio input "true"
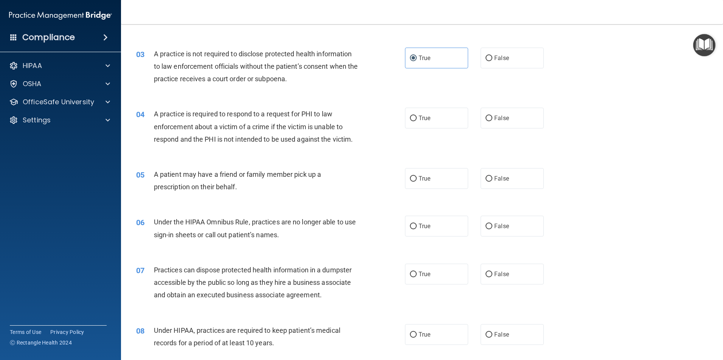
scroll to position [151, 0]
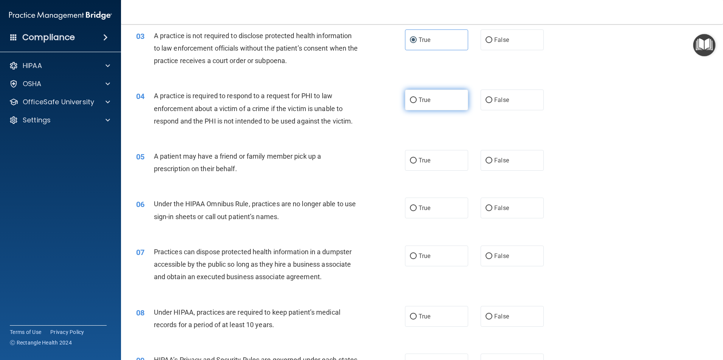
click at [433, 104] on label "True" at bounding box center [436, 100] width 63 height 21
click at [417, 103] on input "True" at bounding box center [413, 101] width 7 height 6
radio input "true"
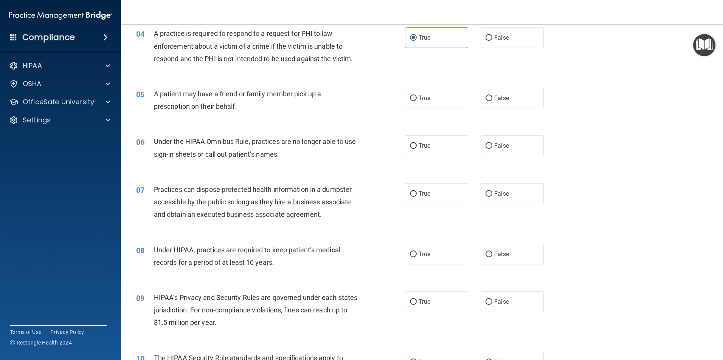
scroll to position [227, 0]
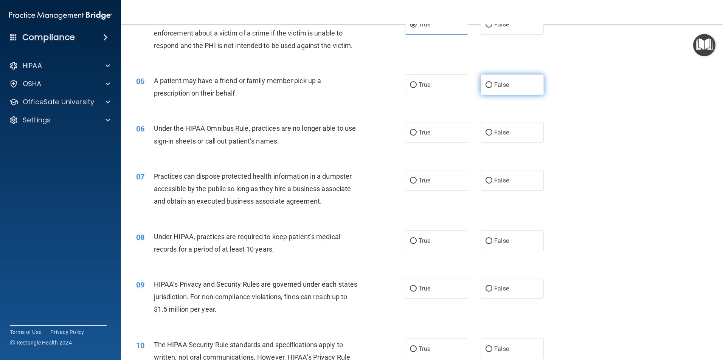
click at [511, 86] on label "False" at bounding box center [512, 84] width 63 height 21
click at [492, 86] on input "False" at bounding box center [488, 85] width 7 height 6
radio input "true"
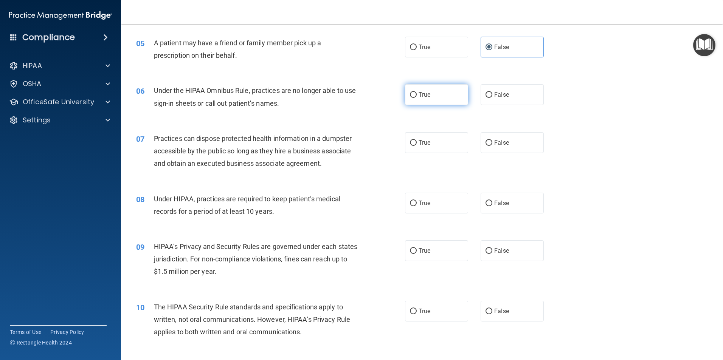
click at [458, 102] on label "True" at bounding box center [436, 94] width 63 height 21
click at [417, 98] on input "True" at bounding box center [413, 95] width 7 height 6
radio input "true"
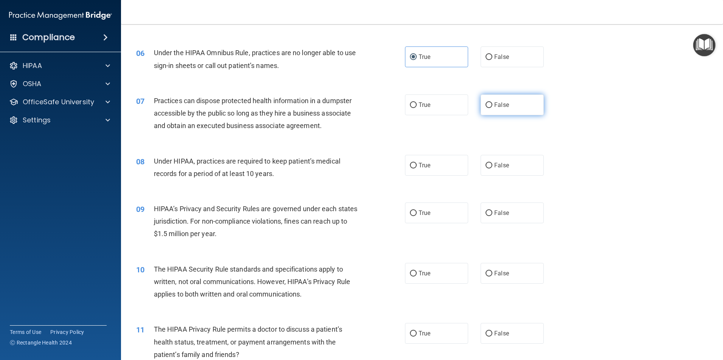
click at [494, 105] on span "False" at bounding box center [501, 104] width 15 height 7
click at [492, 105] on input "False" at bounding box center [488, 105] width 7 height 6
radio input "true"
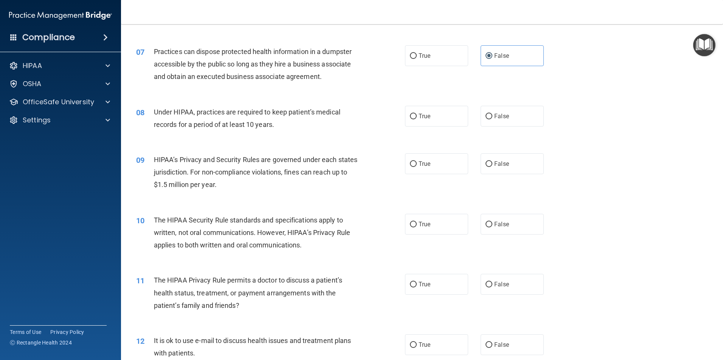
scroll to position [378, 0]
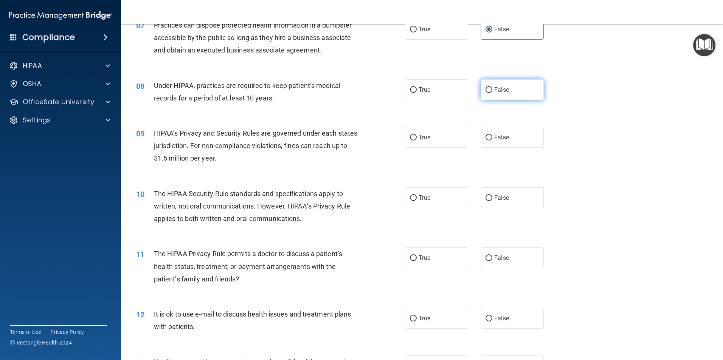
click at [509, 87] on label "False" at bounding box center [512, 89] width 63 height 21
click at [492, 87] on input "False" at bounding box center [488, 90] width 7 height 6
radio input "true"
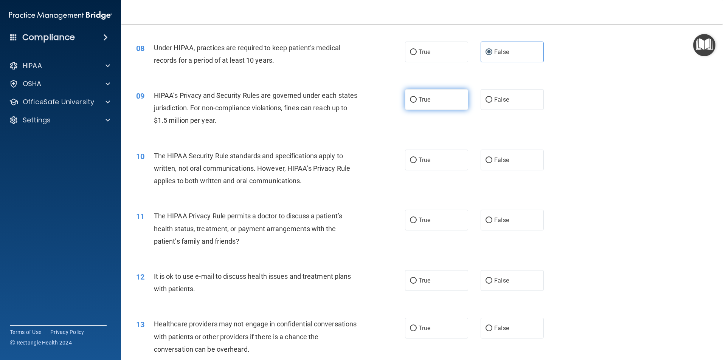
click at [428, 104] on label "True" at bounding box center [436, 99] width 63 height 21
click at [417, 103] on input "True" at bounding box center [413, 100] width 7 height 6
radio input "true"
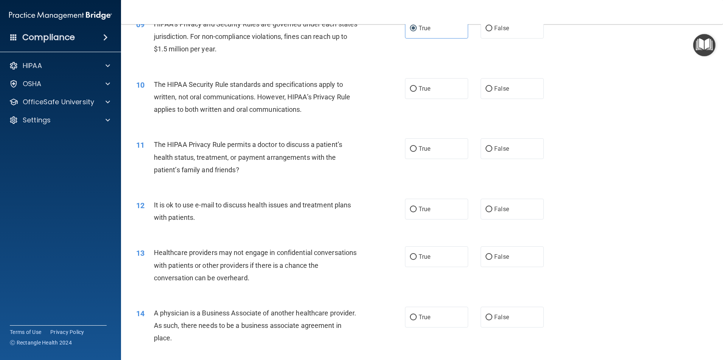
scroll to position [492, 0]
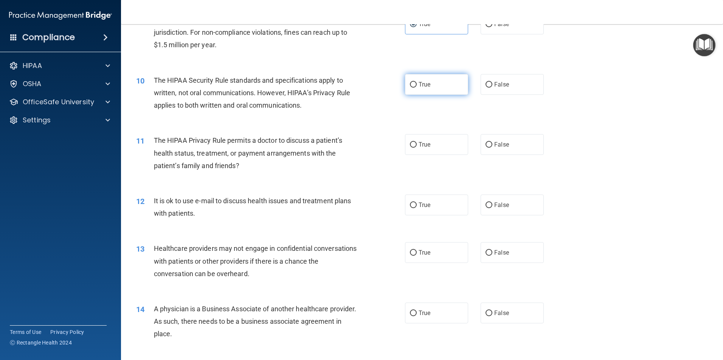
click at [428, 83] on label "True" at bounding box center [436, 84] width 63 height 21
click at [417, 83] on input "True" at bounding box center [413, 85] width 7 height 6
radio input "true"
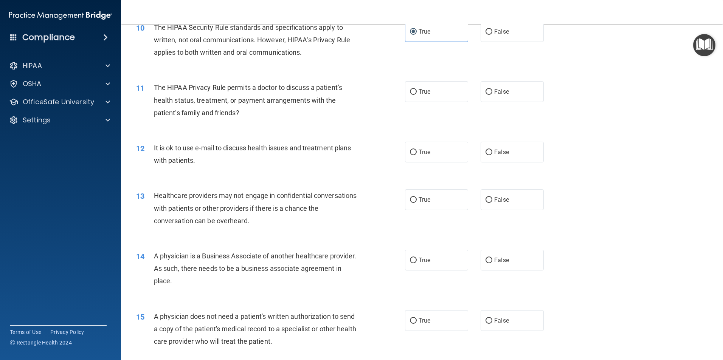
scroll to position [567, 0]
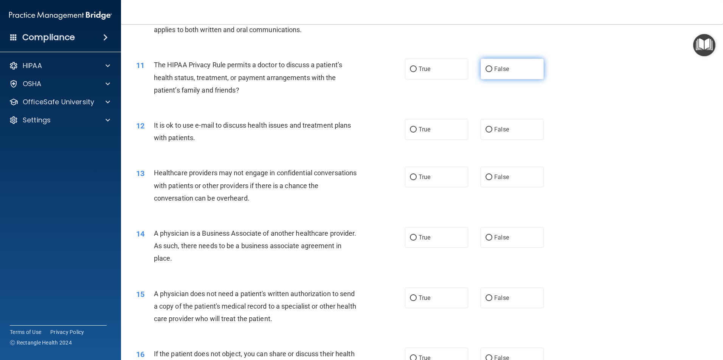
click at [506, 71] on label "False" at bounding box center [512, 69] width 63 height 21
click at [492, 71] on input "False" at bounding box center [488, 70] width 7 height 6
radio input "true"
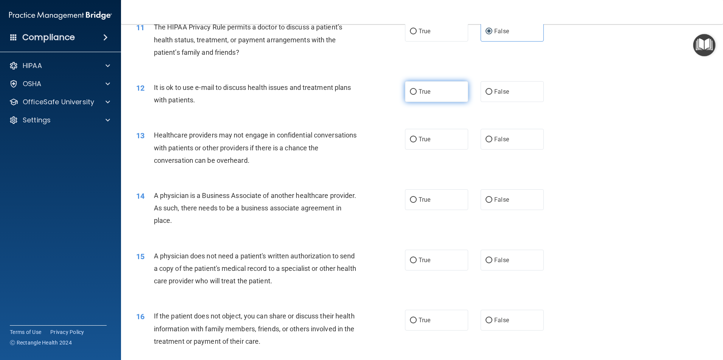
click at [431, 97] on label "True" at bounding box center [436, 91] width 63 height 21
click at [417, 95] on input "True" at bounding box center [413, 92] width 7 height 6
radio input "true"
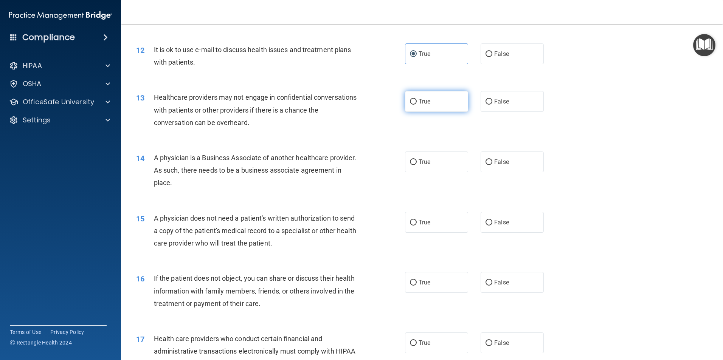
click at [433, 100] on label "True" at bounding box center [436, 101] width 63 height 21
click at [417, 100] on input "True" at bounding box center [413, 102] width 7 height 6
radio input "true"
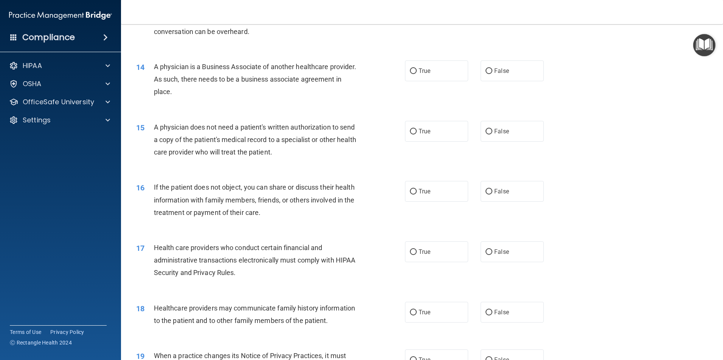
scroll to position [756, 0]
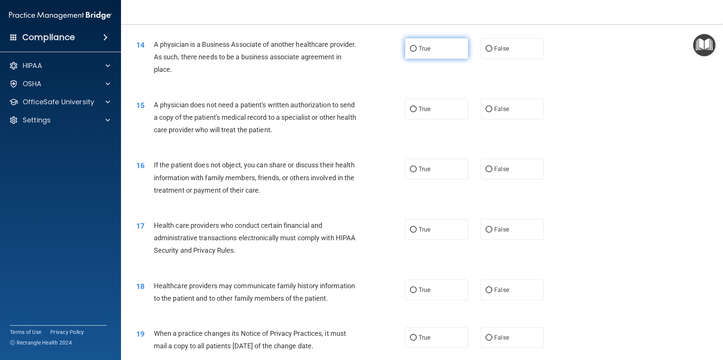
click at [434, 55] on label "True" at bounding box center [436, 48] width 63 height 21
click at [417, 52] on input "True" at bounding box center [413, 49] width 7 height 6
radio input "true"
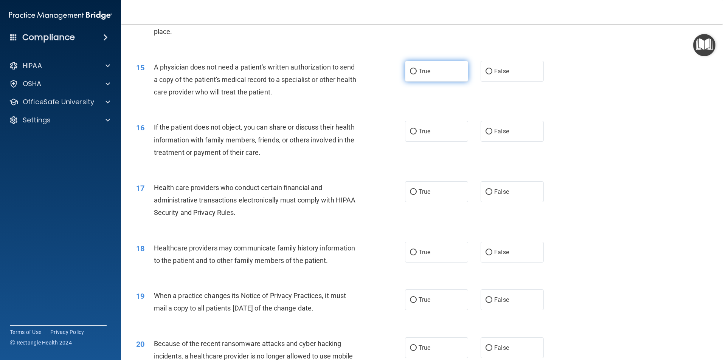
click at [425, 75] on label "True" at bounding box center [436, 71] width 63 height 21
click at [417, 74] on input "True" at bounding box center [413, 72] width 7 height 6
radio input "true"
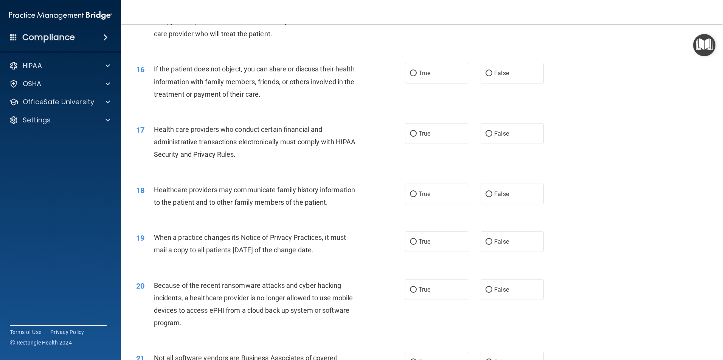
scroll to position [870, 0]
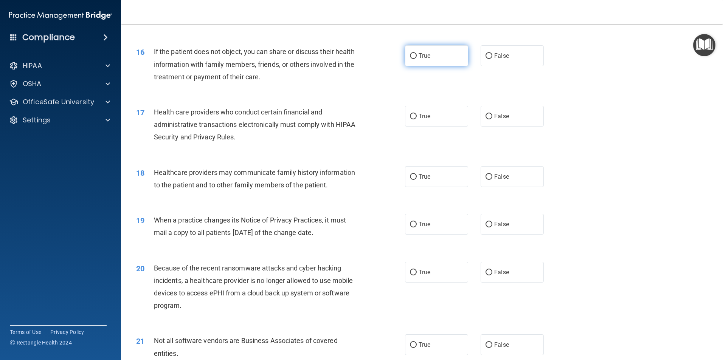
click at [429, 65] on label "True" at bounding box center [436, 55] width 63 height 21
click at [417, 59] on input "True" at bounding box center [413, 56] width 7 height 6
radio input "true"
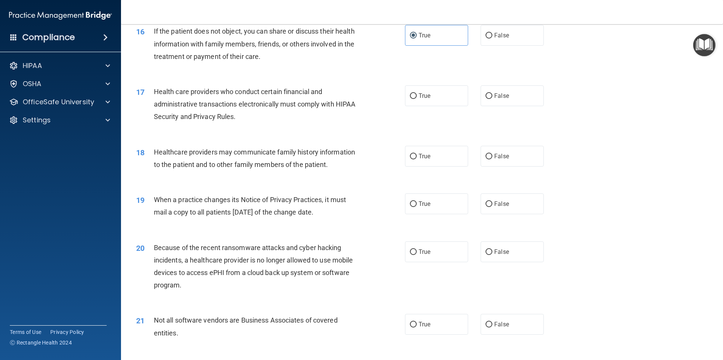
scroll to position [907, 0]
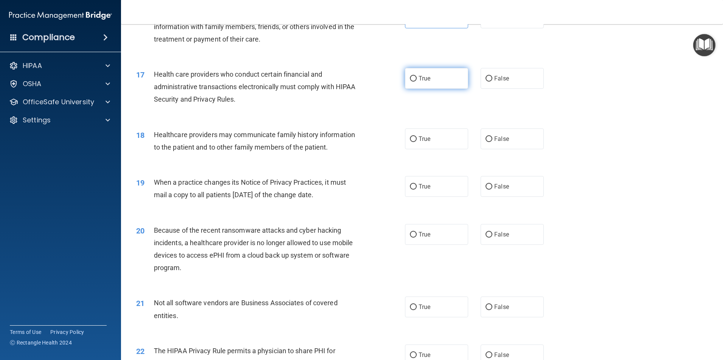
click at [419, 81] on span "True" at bounding box center [425, 78] width 12 height 7
click at [417, 81] on input "True" at bounding box center [413, 79] width 7 height 6
radio input "true"
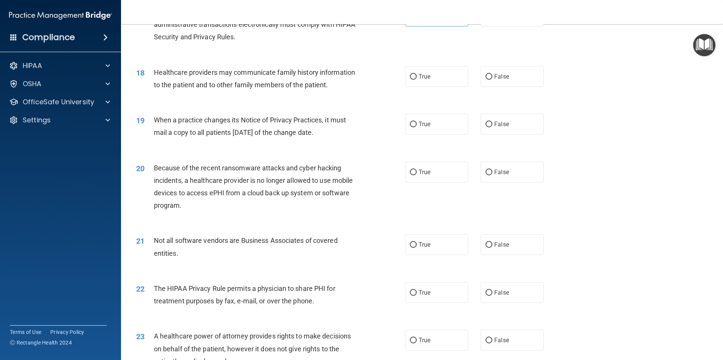
scroll to position [983, 0]
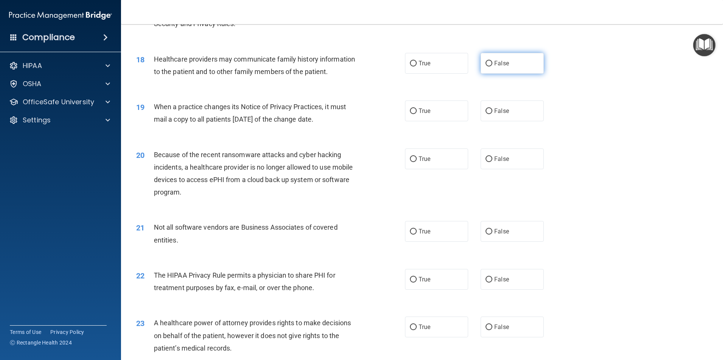
click at [499, 66] on span "False" at bounding box center [501, 63] width 15 height 7
click at [492, 66] on input "False" at bounding box center [488, 64] width 7 height 6
radio input "true"
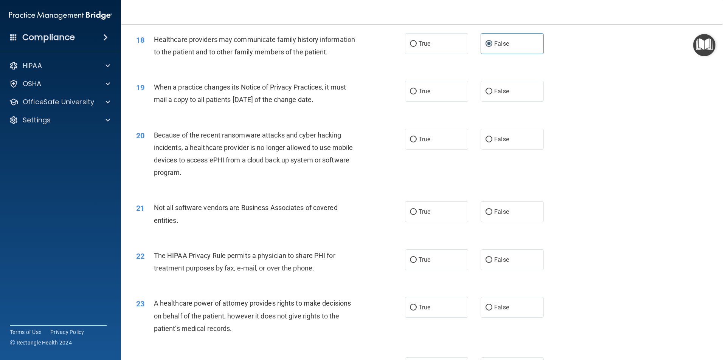
scroll to position [1021, 0]
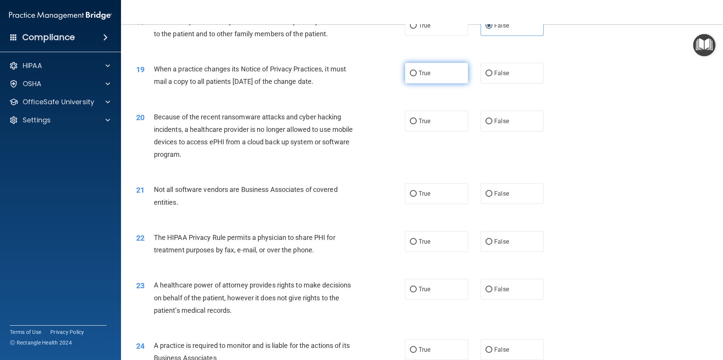
click at [429, 77] on label "True" at bounding box center [436, 73] width 63 height 21
click at [417, 76] on input "True" at bounding box center [413, 74] width 7 height 6
radio input "true"
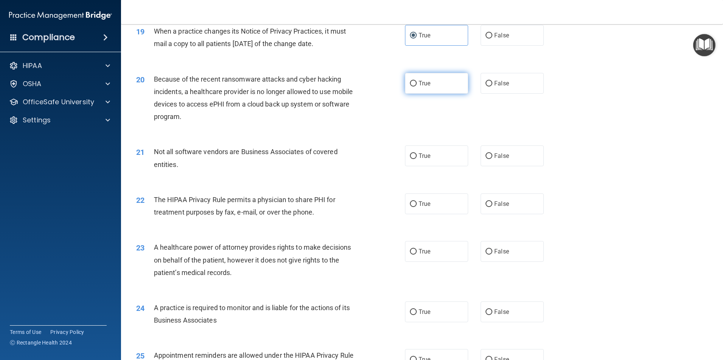
click at [455, 92] on label "True" at bounding box center [436, 83] width 63 height 21
click at [417, 87] on input "True" at bounding box center [413, 84] width 7 height 6
radio input "true"
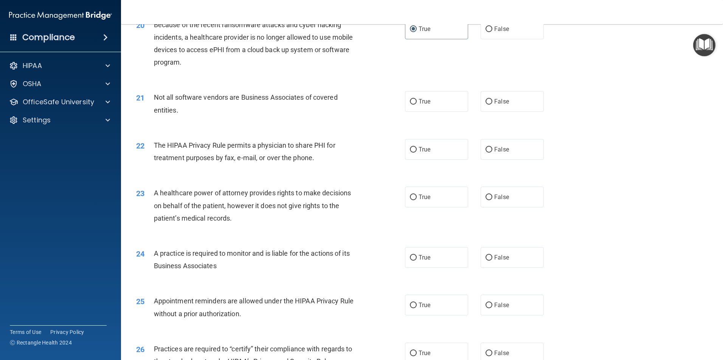
scroll to position [1134, 0]
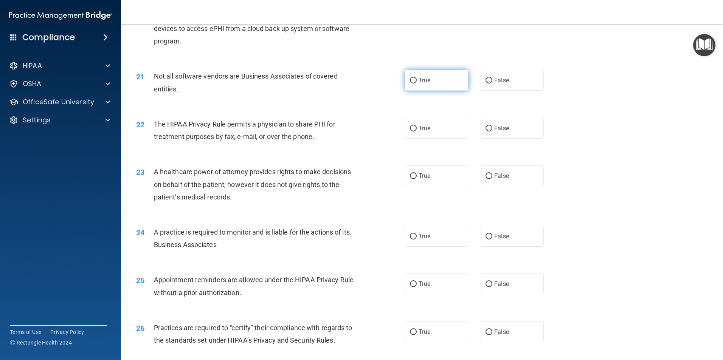
click at [422, 90] on label "True" at bounding box center [436, 80] width 63 height 21
click at [417, 84] on input "True" at bounding box center [413, 81] width 7 height 6
radio input "true"
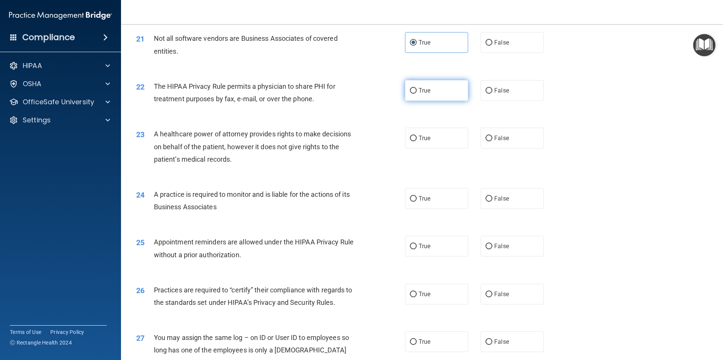
click at [422, 94] on span "True" at bounding box center [425, 90] width 12 height 7
click at [417, 94] on input "True" at bounding box center [413, 91] width 7 height 6
radio input "true"
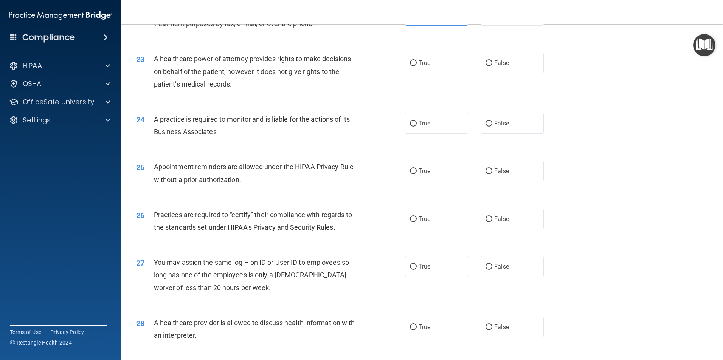
scroll to position [1248, 0]
click at [426, 66] on label "True" at bounding box center [436, 62] width 63 height 21
click at [417, 66] on input "True" at bounding box center [413, 63] width 7 height 6
radio input "true"
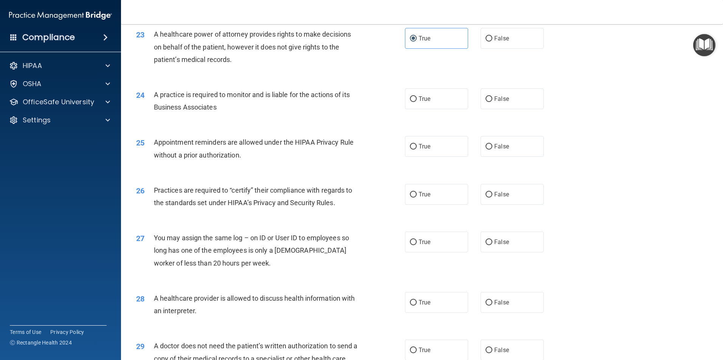
scroll to position [1286, 0]
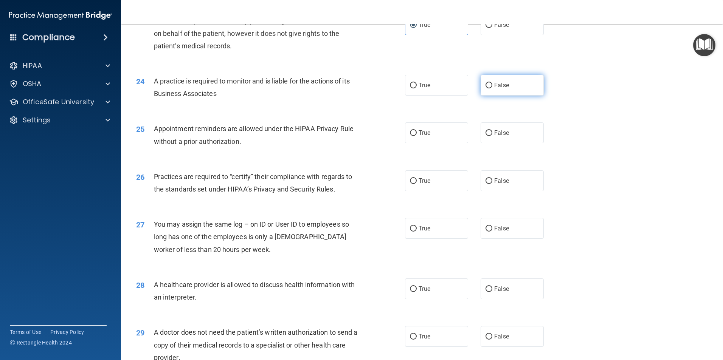
click at [485, 85] on input "False" at bounding box center [488, 86] width 7 height 6
radio input "true"
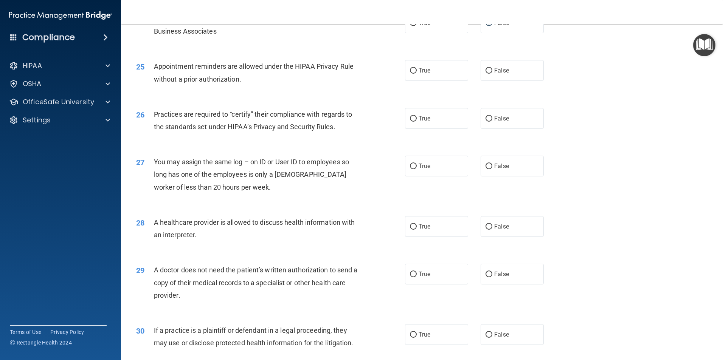
scroll to position [1361, 0]
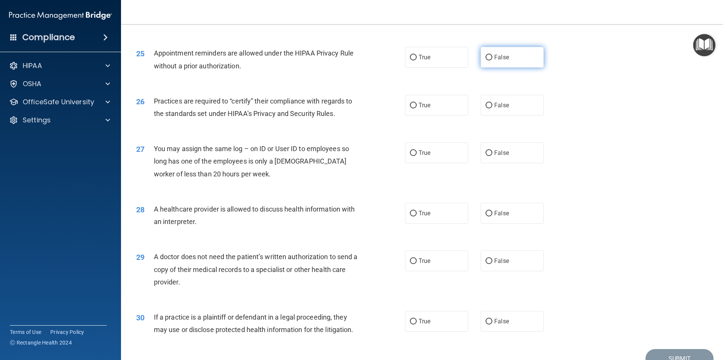
click at [499, 57] on span "False" at bounding box center [501, 57] width 15 height 7
click at [492, 57] on input "False" at bounding box center [488, 58] width 7 height 6
radio input "true"
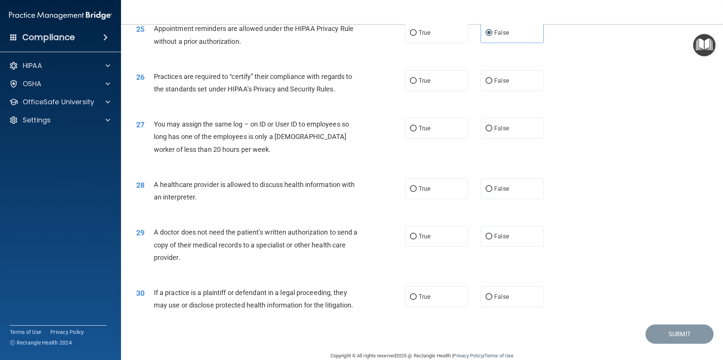
scroll to position [1399, 0]
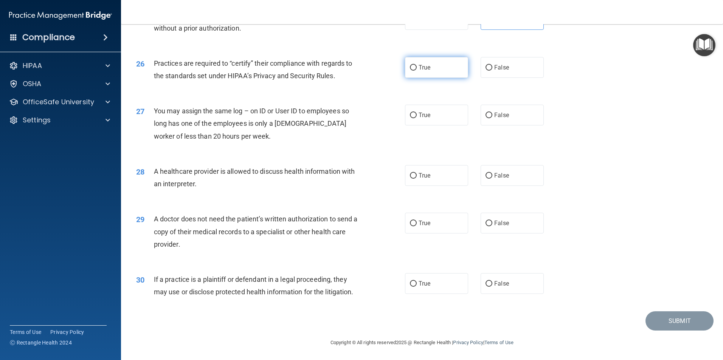
click at [419, 76] on label "True" at bounding box center [436, 67] width 63 height 21
click at [417, 71] on input "True" at bounding box center [413, 68] width 7 height 6
radio input "true"
click at [499, 118] on span "False" at bounding box center [501, 114] width 15 height 7
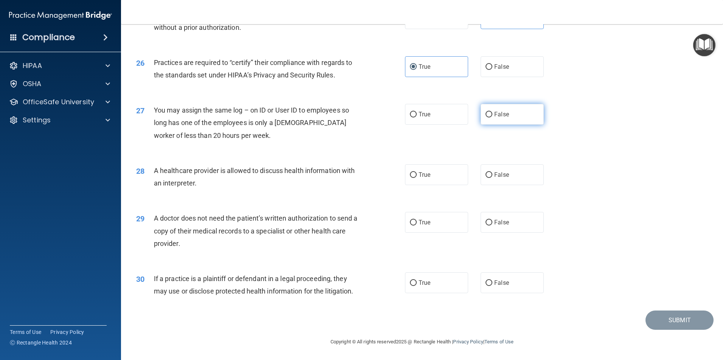
click at [492, 118] on input "False" at bounding box center [488, 115] width 7 height 6
radio input "true"
click at [450, 182] on label "True" at bounding box center [436, 174] width 63 height 21
click at [417, 178] on input "True" at bounding box center [413, 175] width 7 height 6
radio input "true"
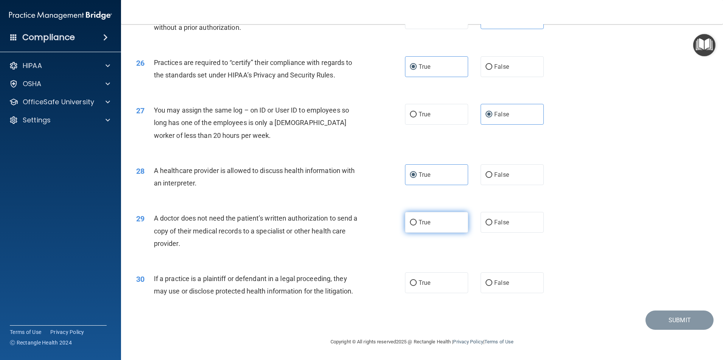
click at [449, 225] on label "True" at bounding box center [436, 222] width 63 height 21
click at [417, 225] on input "True" at bounding box center [413, 223] width 7 height 6
radio input "true"
click at [485, 283] on input "False" at bounding box center [488, 284] width 7 height 6
radio input "true"
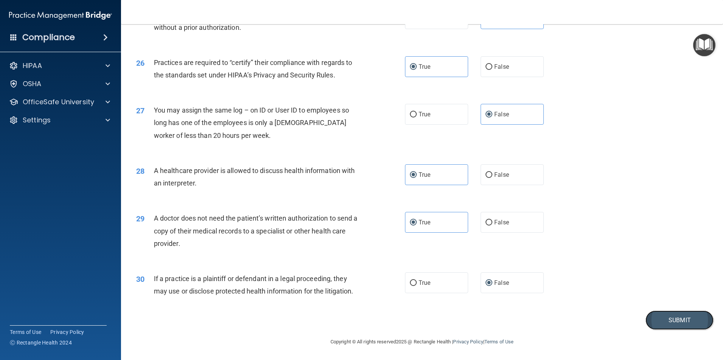
click at [650, 321] on button "Submit" at bounding box center [679, 320] width 68 height 19
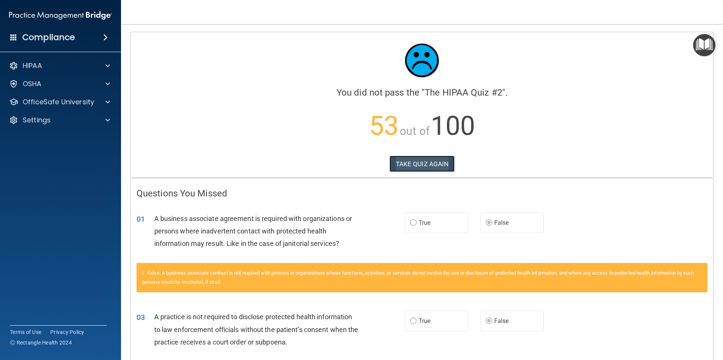
click at [413, 162] on button "TAKE QUIZ AGAIN" at bounding box center [421, 164] width 65 height 17
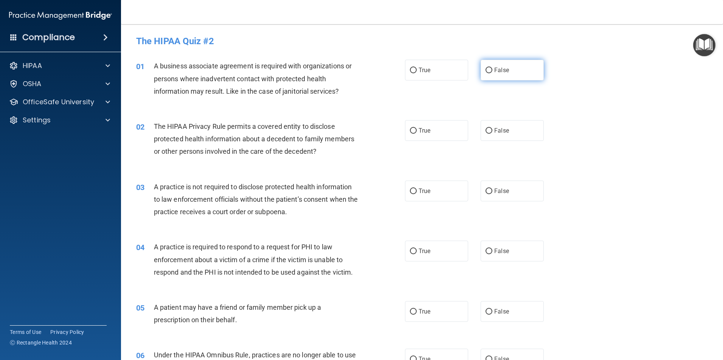
click at [498, 73] on span "False" at bounding box center [501, 70] width 15 height 7
click at [492, 73] on input "False" at bounding box center [488, 71] width 7 height 6
radio input "true"
click at [419, 132] on span "True" at bounding box center [425, 130] width 12 height 7
click at [417, 132] on input "True" at bounding box center [413, 131] width 7 height 6
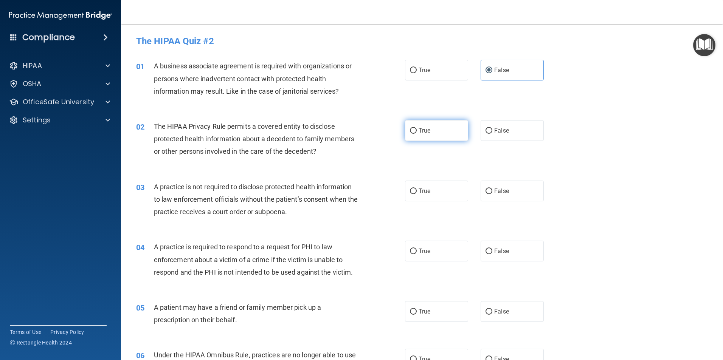
radio input "true"
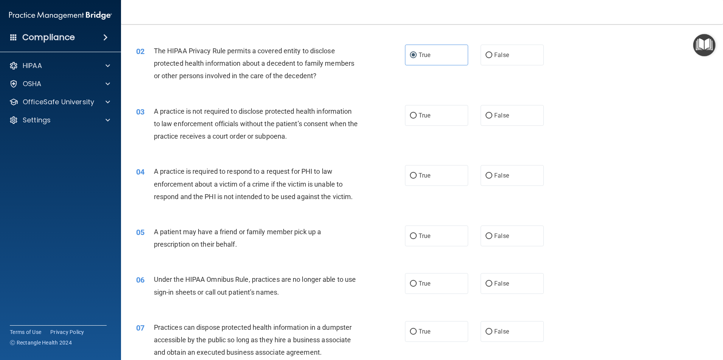
scroll to position [113, 0]
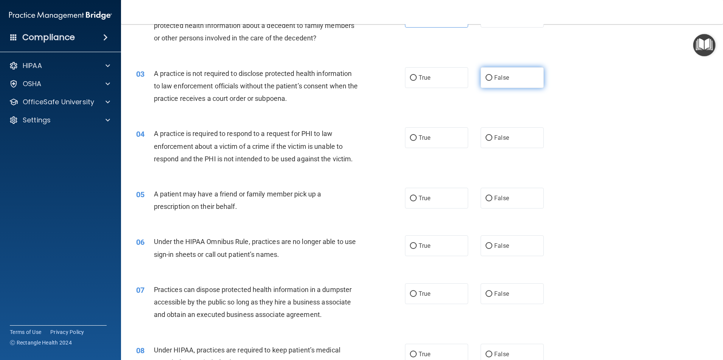
click at [494, 79] on span "False" at bounding box center [501, 77] width 15 height 7
click at [492, 79] on input "False" at bounding box center [488, 78] width 7 height 6
radio input "true"
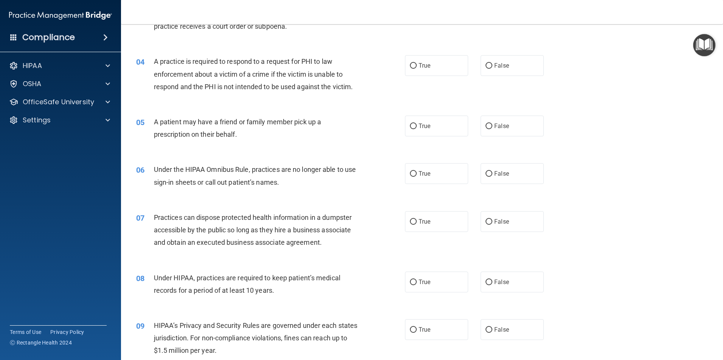
scroll to position [189, 0]
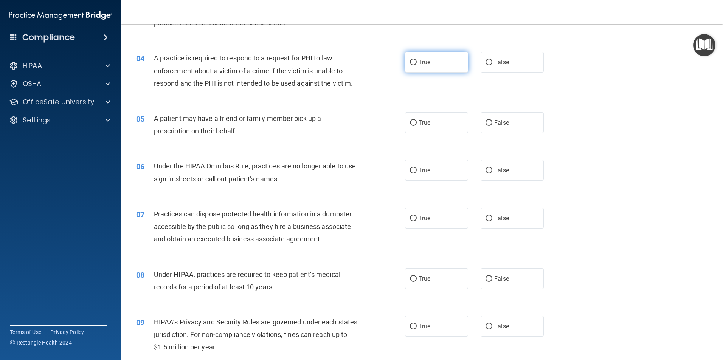
click at [439, 63] on label "True" at bounding box center [436, 62] width 63 height 21
click at [417, 63] on input "True" at bounding box center [413, 63] width 7 height 6
radio input "true"
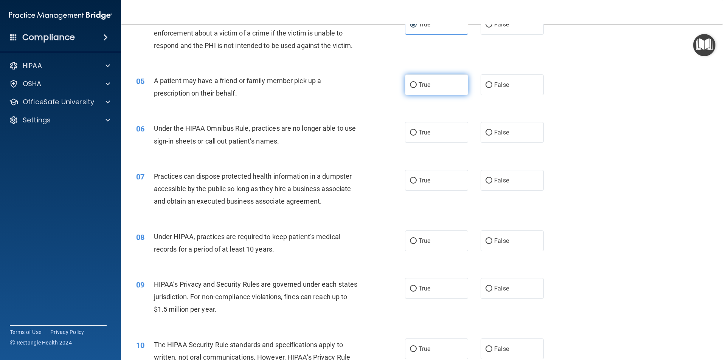
click at [433, 87] on label "True" at bounding box center [436, 84] width 63 height 21
click at [417, 87] on input "True" at bounding box center [413, 85] width 7 height 6
radio input "true"
click at [497, 132] on span "False" at bounding box center [501, 132] width 15 height 7
click at [492, 132] on input "False" at bounding box center [488, 133] width 7 height 6
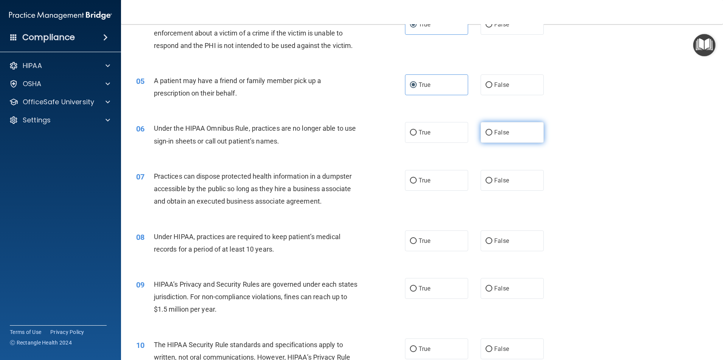
radio input "true"
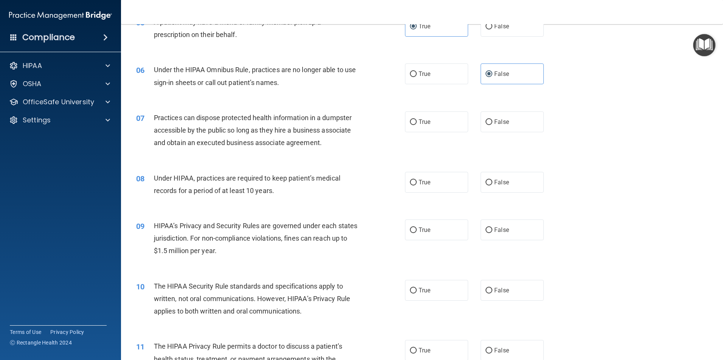
scroll to position [302, 0]
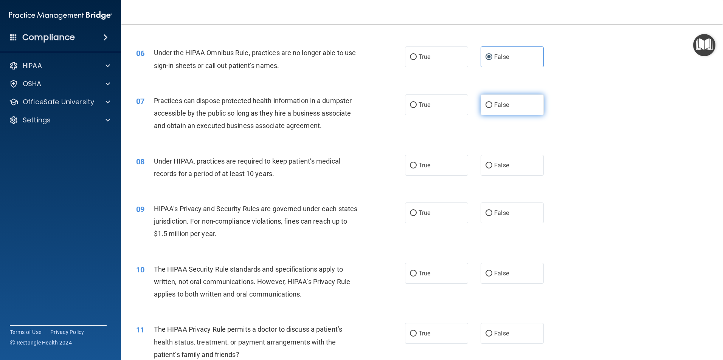
click at [495, 105] on span "False" at bounding box center [501, 104] width 15 height 7
click at [492, 105] on input "False" at bounding box center [488, 105] width 7 height 6
radio input "true"
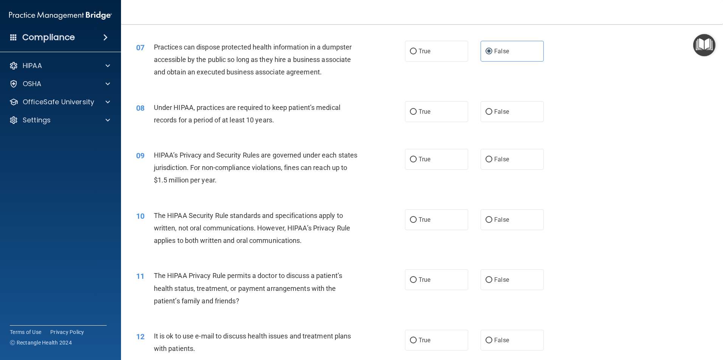
scroll to position [378, 0]
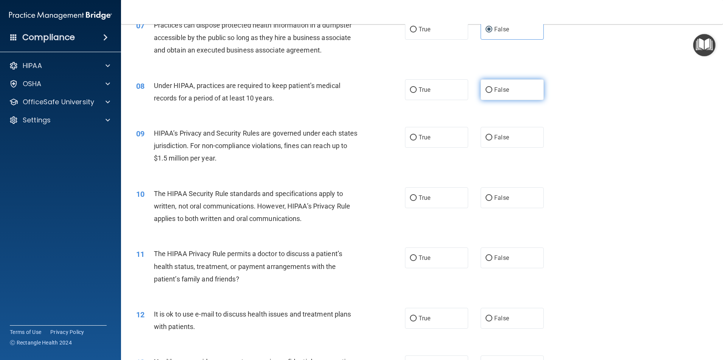
click at [499, 94] on label "False" at bounding box center [512, 89] width 63 height 21
click at [492, 93] on input "False" at bounding box center [488, 90] width 7 height 6
radio input "true"
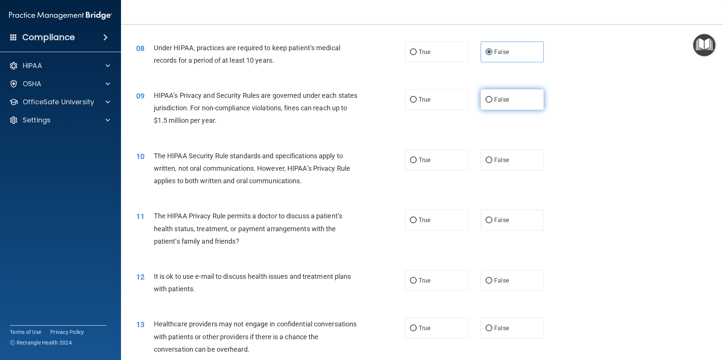
click at [504, 99] on span "False" at bounding box center [501, 99] width 15 height 7
click at [492, 99] on input "False" at bounding box center [488, 100] width 7 height 6
radio input "true"
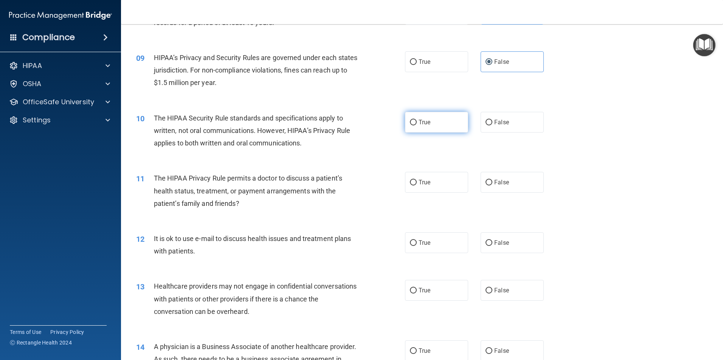
click at [431, 127] on label "True" at bounding box center [436, 122] width 63 height 21
click at [417, 126] on input "True" at bounding box center [413, 123] width 7 height 6
radio input "true"
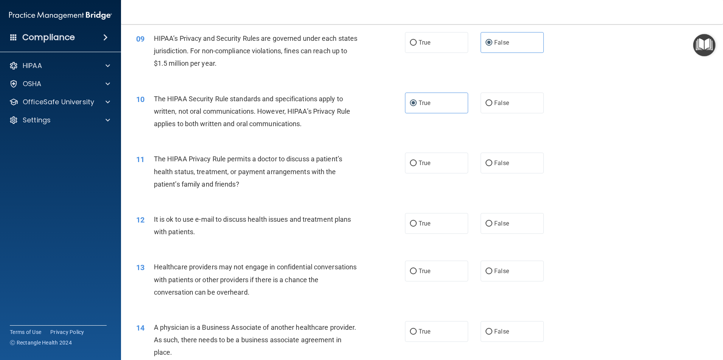
scroll to position [492, 0]
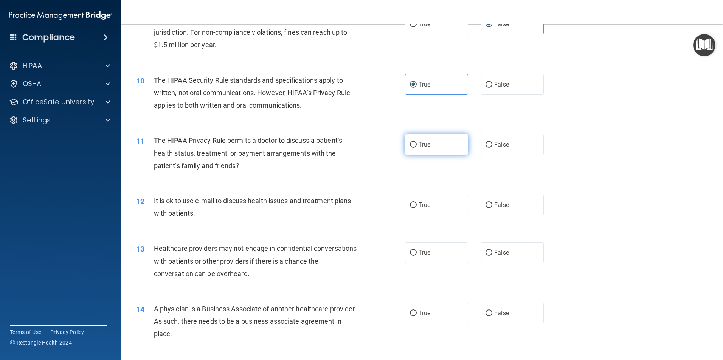
click at [419, 147] on span "True" at bounding box center [425, 144] width 12 height 7
click at [417, 147] on input "True" at bounding box center [413, 145] width 7 height 6
radio input "true"
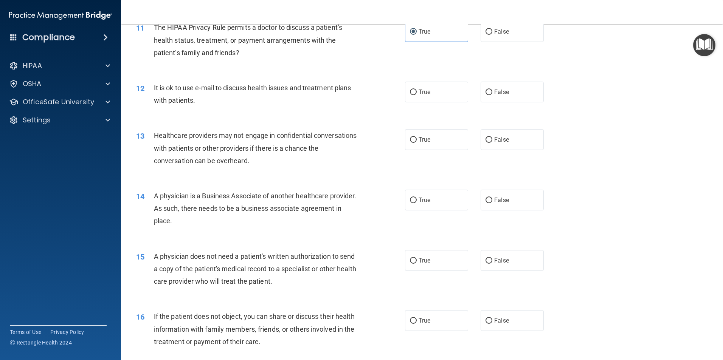
scroll to position [605, 0]
click at [451, 99] on label "True" at bounding box center [436, 91] width 63 height 21
click at [417, 95] on input "True" at bounding box center [413, 92] width 7 height 6
radio input "true"
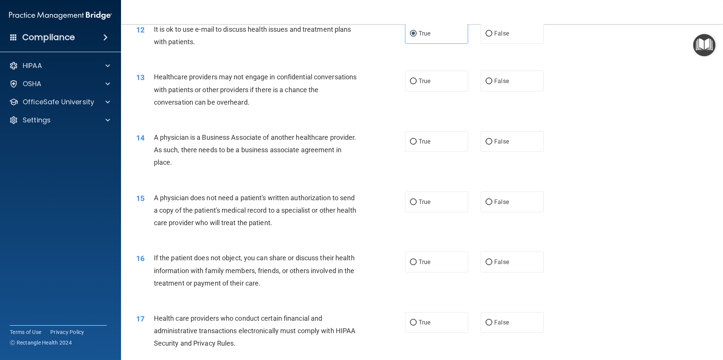
scroll to position [681, 0]
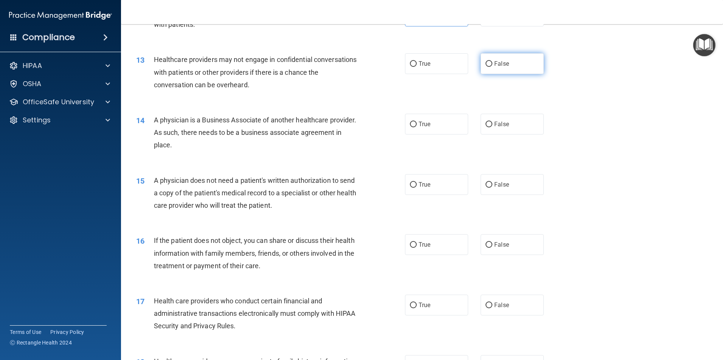
click at [495, 63] on span "False" at bounding box center [501, 63] width 15 height 7
click at [492, 63] on input "False" at bounding box center [488, 64] width 7 height 6
radio input "true"
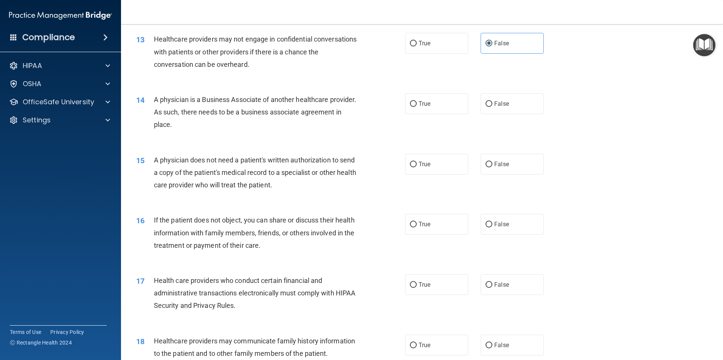
scroll to position [718, 0]
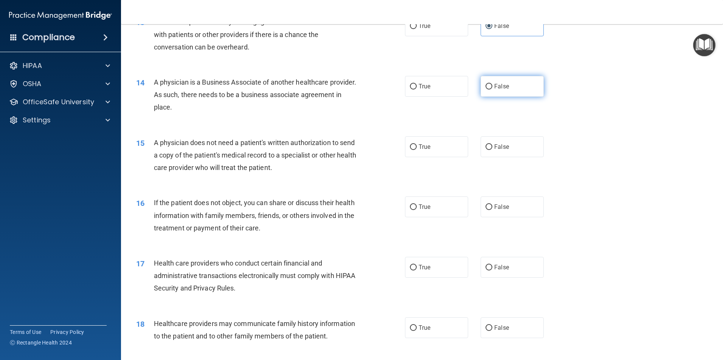
click at [495, 92] on label "False" at bounding box center [512, 86] width 63 height 21
click at [492, 90] on input "False" at bounding box center [488, 87] width 7 height 6
radio input "true"
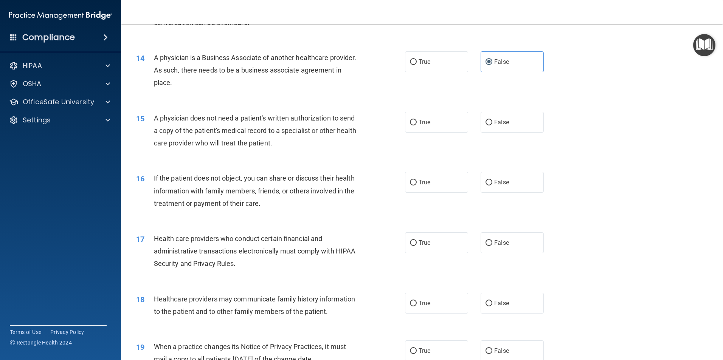
scroll to position [756, 0]
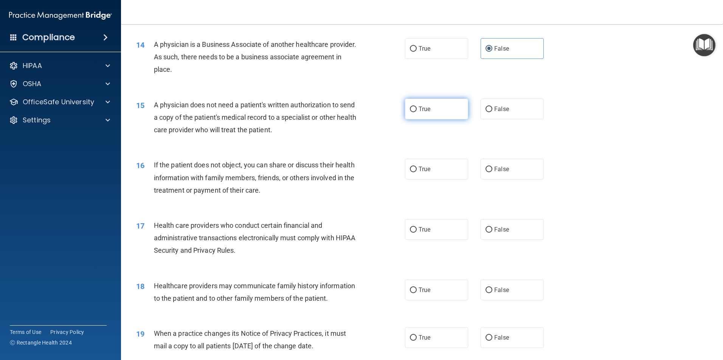
click at [430, 110] on label "True" at bounding box center [436, 109] width 63 height 21
click at [417, 110] on input "True" at bounding box center [413, 110] width 7 height 6
radio input "true"
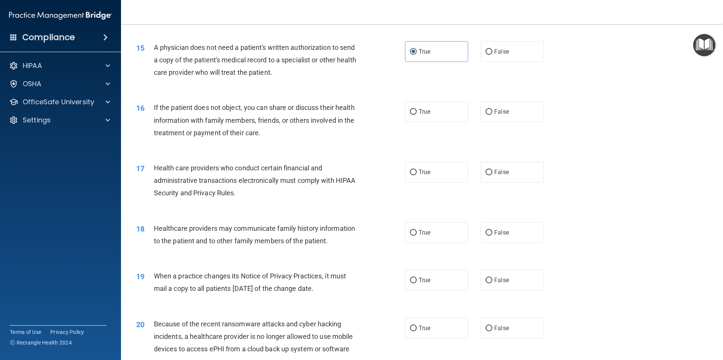
scroll to position [832, 0]
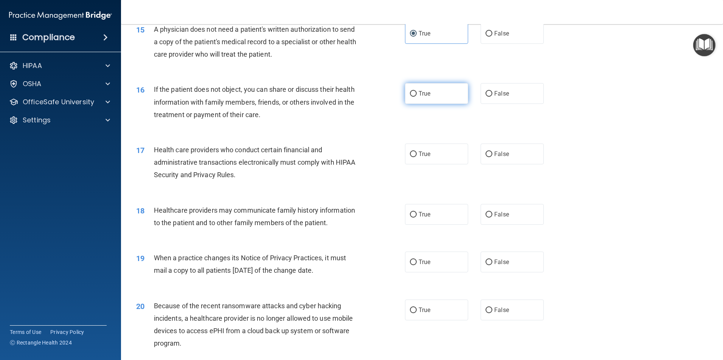
click at [442, 98] on label "True" at bounding box center [436, 93] width 63 height 21
click at [417, 97] on input "True" at bounding box center [413, 94] width 7 height 6
radio input "true"
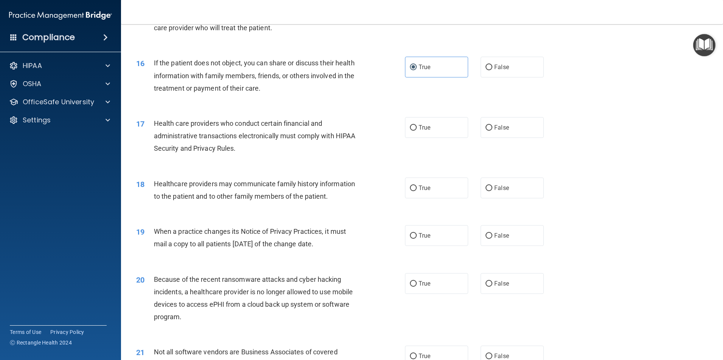
scroll to position [870, 0]
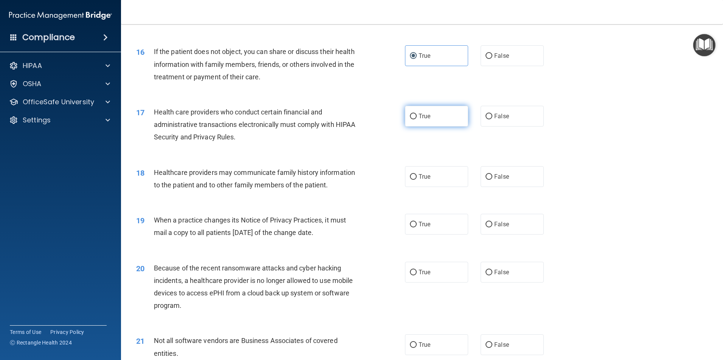
click at [423, 119] on span "True" at bounding box center [425, 116] width 12 height 7
click at [417, 119] on input "True" at bounding box center [413, 117] width 7 height 6
radio input "true"
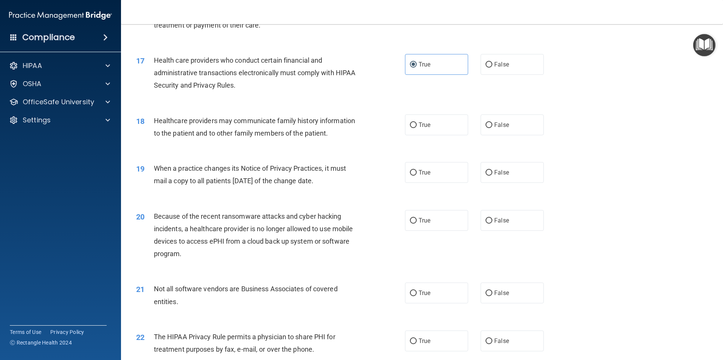
scroll to position [945, 0]
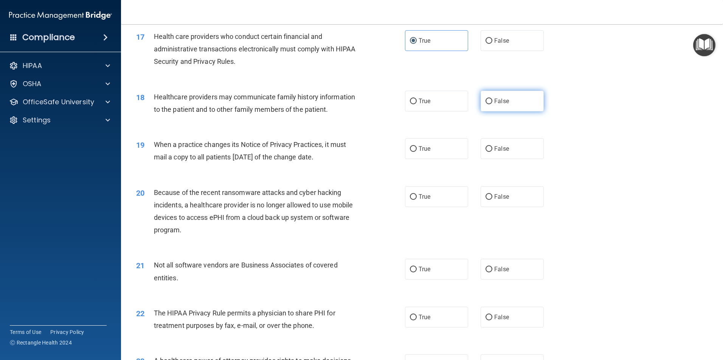
click at [485, 102] on input "False" at bounding box center [488, 102] width 7 height 6
radio input "true"
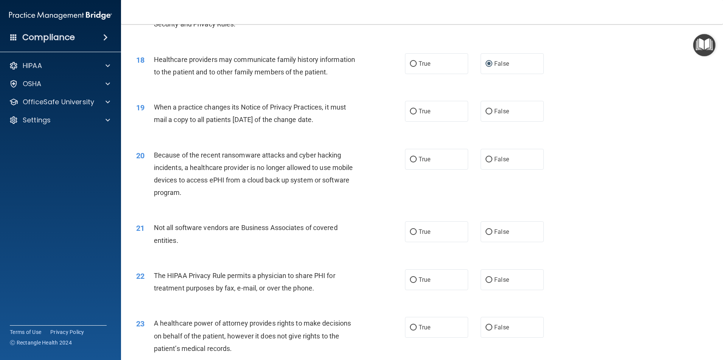
scroll to position [983, 0]
click at [487, 115] on label "False" at bounding box center [512, 111] width 63 height 21
click at [487, 114] on input "False" at bounding box center [488, 112] width 7 height 6
radio input "true"
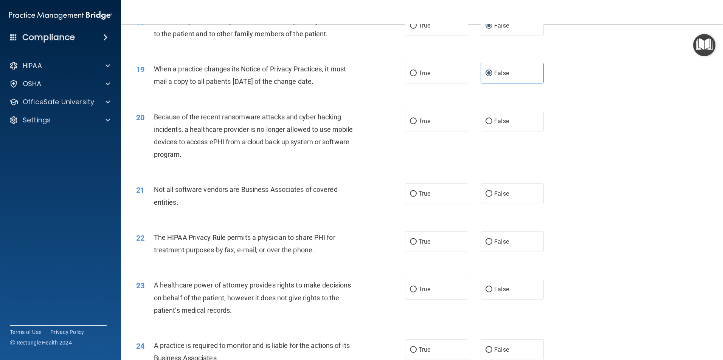
scroll to position [1059, 0]
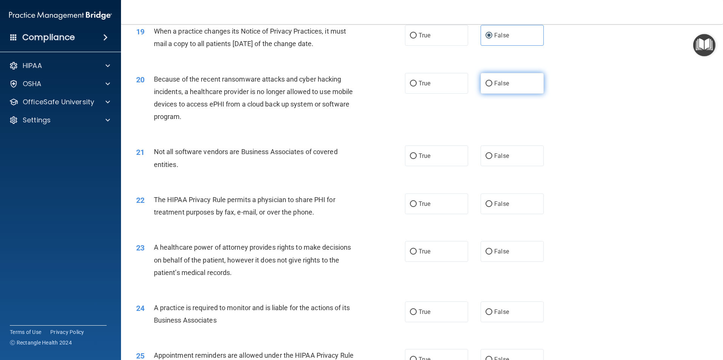
click at [494, 90] on label "False" at bounding box center [512, 83] width 63 height 21
click at [492, 87] on input "False" at bounding box center [488, 84] width 7 height 6
radio input "true"
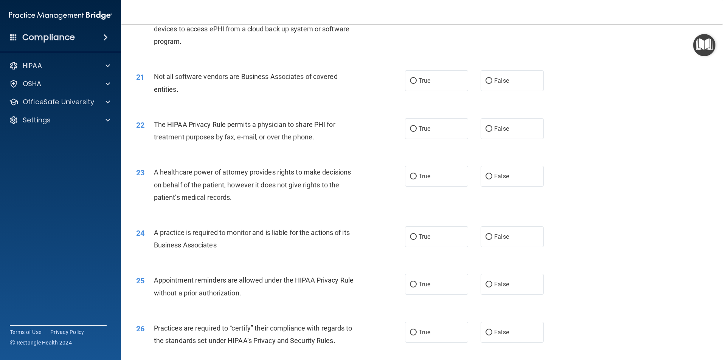
scroll to position [1134, 0]
click at [423, 90] on label "True" at bounding box center [436, 80] width 63 height 21
click at [417, 84] on input "True" at bounding box center [413, 81] width 7 height 6
radio input "true"
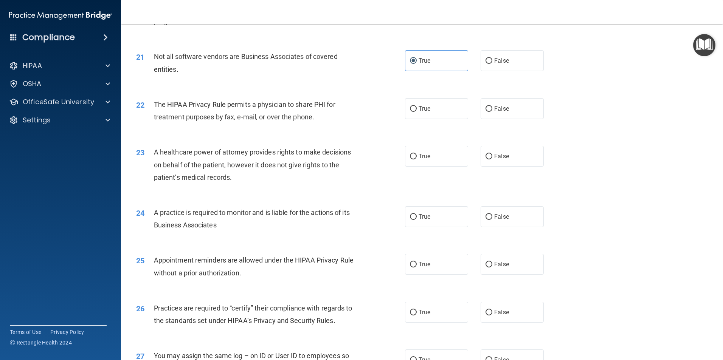
scroll to position [1172, 0]
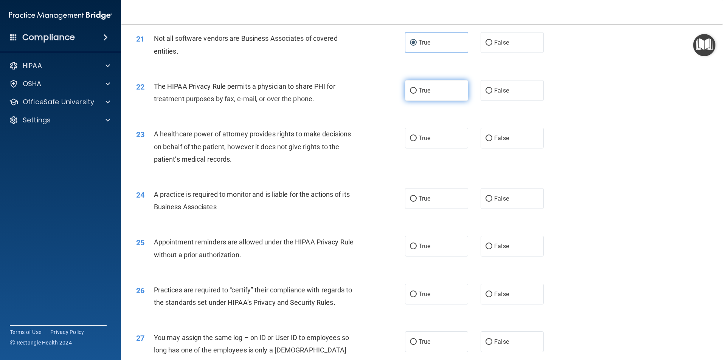
click at [426, 94] on span "True" at bounding box center [425, 90] width 12 height 7
click at [417, 94] on input "True" at bounding box center [413, 91] width 7 height 6
radio input "true"
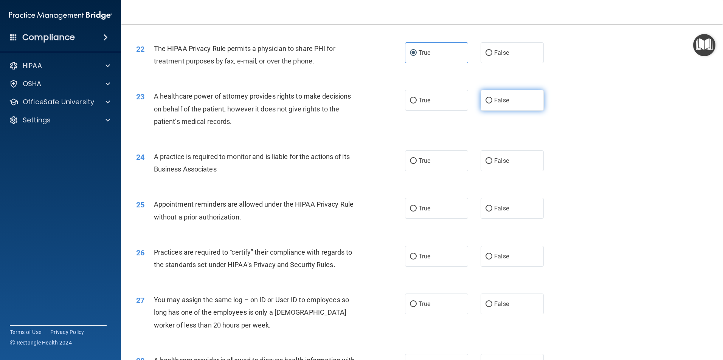
click at [485, 102] on input "False" at bounding box center [488, 101] width 7 height 6
radio input "true"
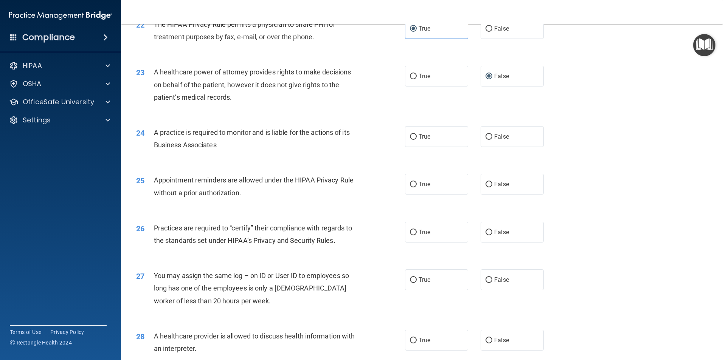
scroll to position [1248, 0]
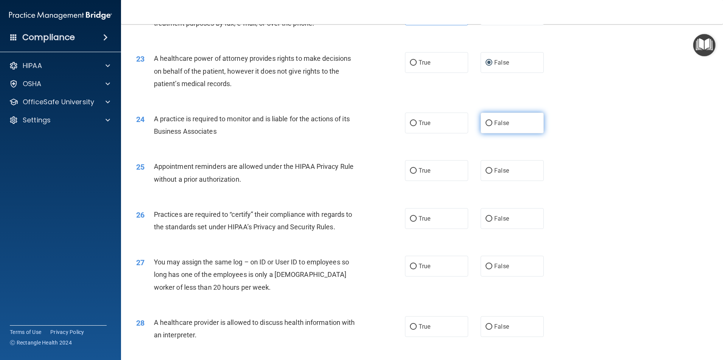
click at [494, 121] on span "False" at bounding box center [501, 122] width 15 height 7
click at [492, 121] on input "False" at bounding box center [488, 124] width 7 height 6
radio input "true"
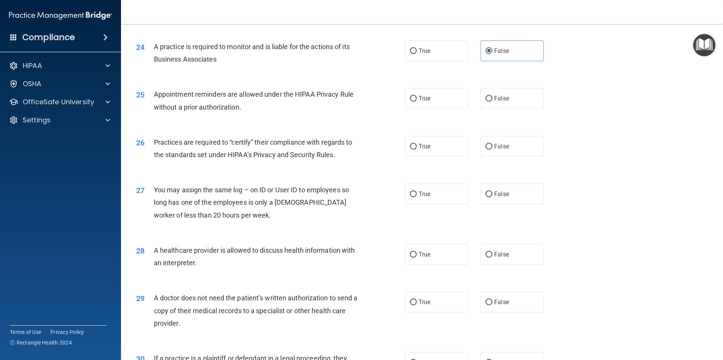
scroll to position [1323, 0]
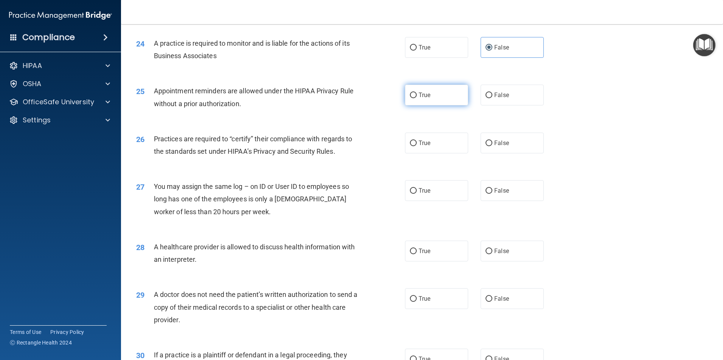
click at [425, 99] on label "True" at bounding box center [436, 95] width 63 height 21
click at [417, 98] on input "True" at bounding box center [413, 96] width 7 height 6
radio input "true"
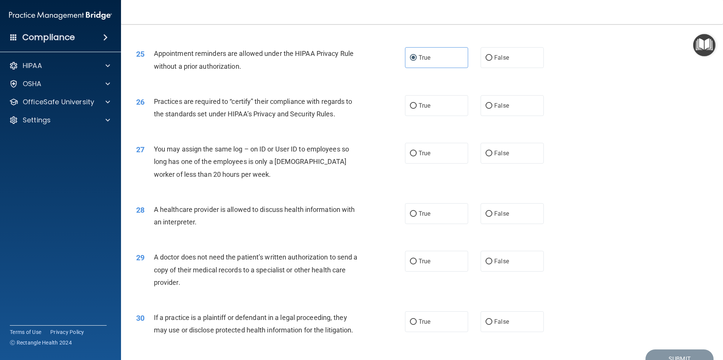
scroll to position [1361, 0]
click at [491, 112] on label "False" at bounding box center [512, 105] width 63 height 21
click at [491, 109] on input "False" at bounding box center [488, 106] width 7 height 6
radio input "true"
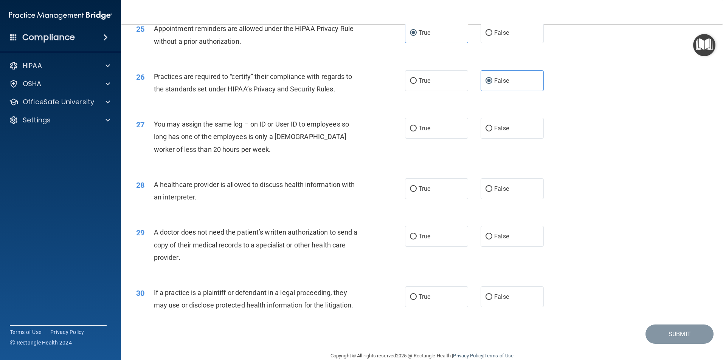
scroll to position [1399, 0]
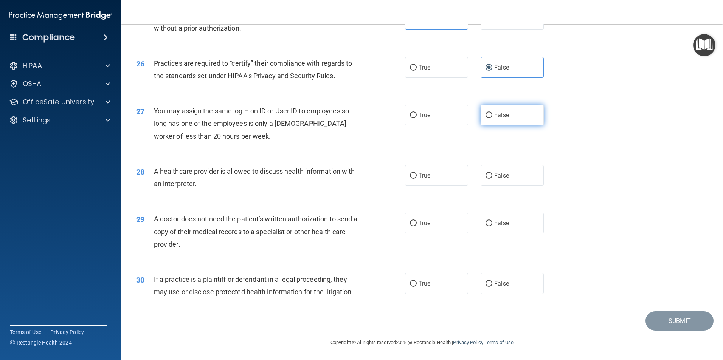
click at [489, 116] on label "False" at bounding box center [512, 115] width 63 height 21
click at [489, 116] on input "False" at bounding box center [488, 116] width 7 height 6
radio input "true"
click at [419, 173] on span "True" at bounding box center [425, 174] width 12 height 7
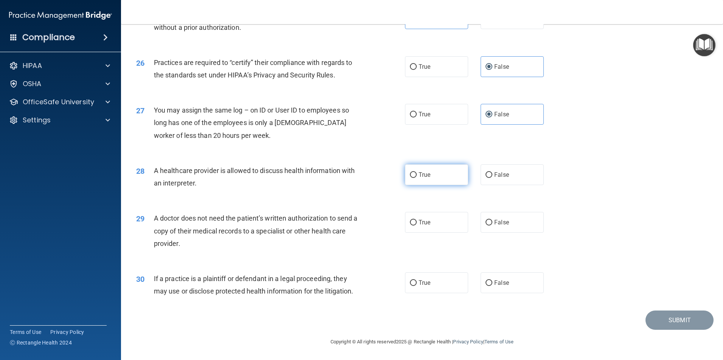
click at [417, 173] on input "True" at bounding box center [413, 175] width 7 height 6
radio input "true"
click at [434, 227] on label "True" at bounding box center [436, 222] width 63 height 21
click at [417, 226] on input "True" at bounding box center [413, 223] width 7 height 6
radio input "true"
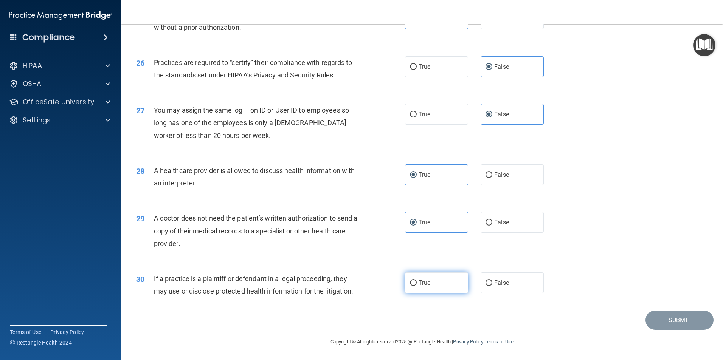
click at [430, 290] on label "True" at bounding box center [436, 283] width 63 height 21
click at [417, 286] on input "True" at bounding box center [413, 284] width 7 height 6
radio input "true"
click at [674, 326] on button "Submit" at bounding box center [679, 320] width 68 height 19
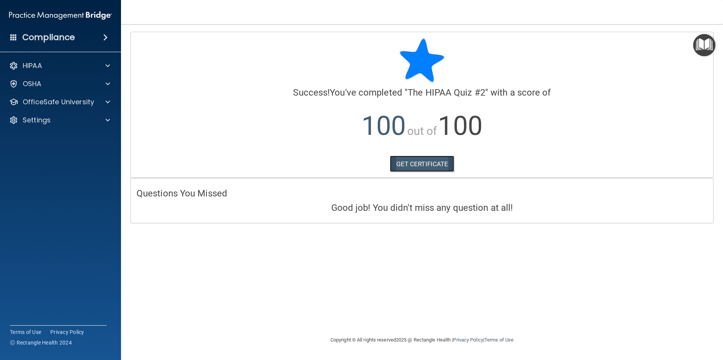
click at [427, 162] on link "GET CERTIFICATE" at bounding box center [422, 164] width 65 height 17
click at [52, 100] on p "OfficeSafe University" at bounding box center [58, 102] width 71 height 9
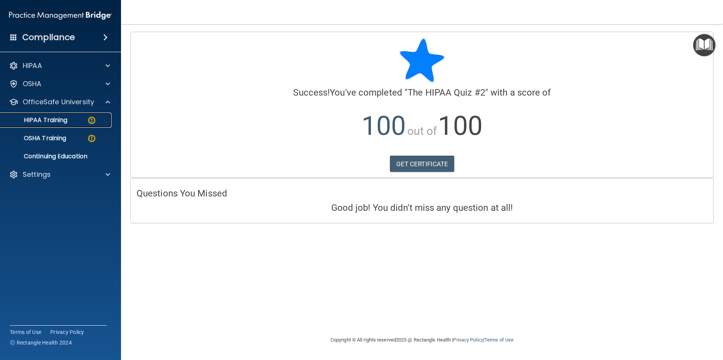
click at [54, 118] on p "HIPAA Training" at bounding box center [36, 120] width 62 height 8
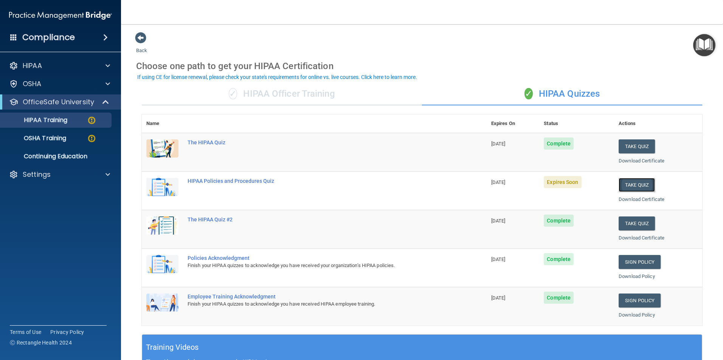
click at [635, 189] on button "Take Quiz" at bounding box center [637, 185] width 36 height 14
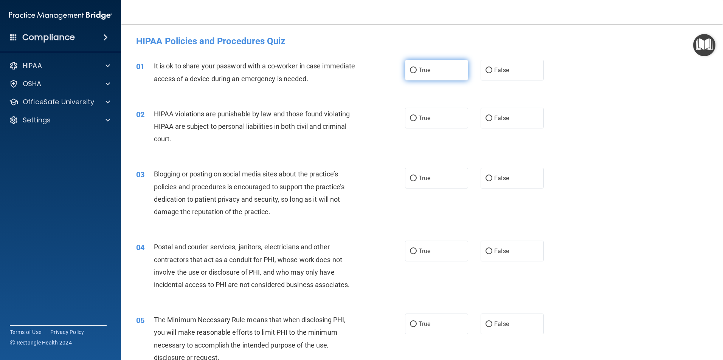
click at [419, 72] on span "True" at bounding box center [425, 70] width 12 height 7
click at [416, 72] on input "True" at bounding box center [413, 71] width 7 height 6
radio input "true"
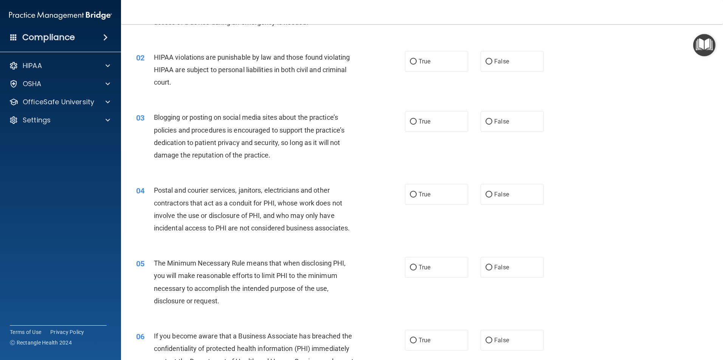
scroll to position [76, 0]
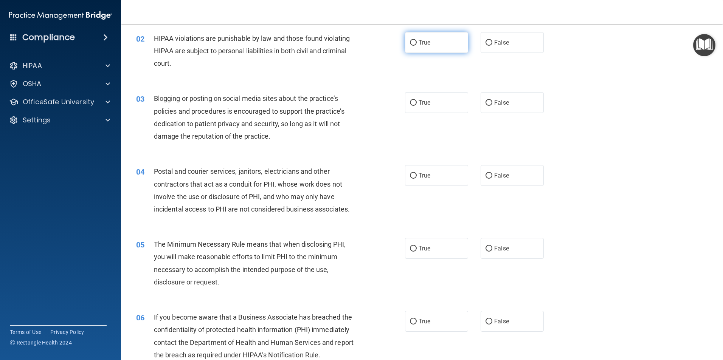
click at [437, 45] on label "True" at bounding box center [436, 42] width 63 height 21
click at [417, 45] on input "True" at bounding box center [413, 43] width 7 height 6
radio input "true"
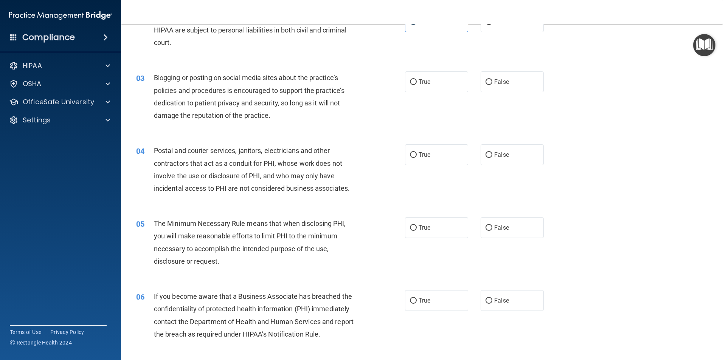
scroll to position [113, 0]
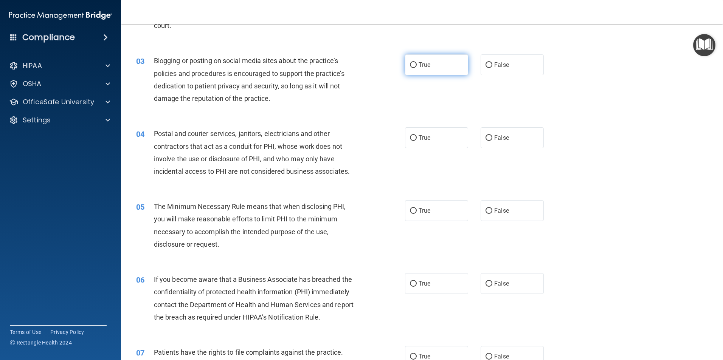
click at [429, 60] on label "True" at bounding box center [436, 64] width 63 height 21
click at [417, 62] on input "True" at bounding box center [413, 65] width 7 height 6
radio input "true"
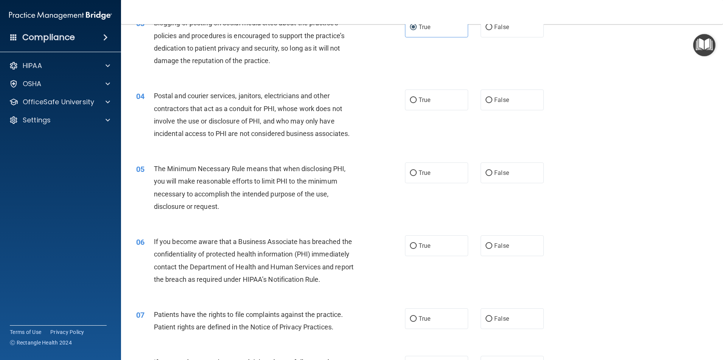
scroll to position [189, 0]
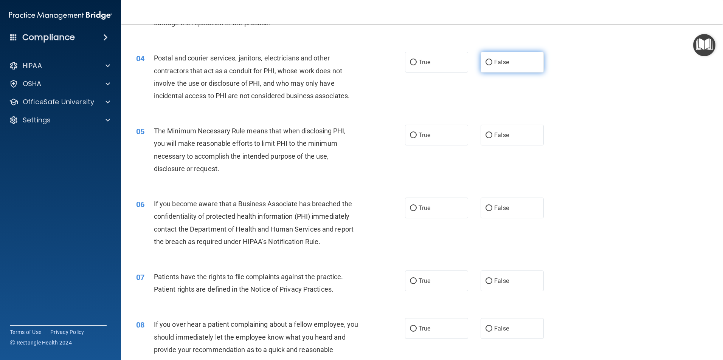
click at [503, 59] on span "False" at bounding box center [501, 62] width 15 height 7
click at [492, 60] on input "False" at bounding box center [488, 63] width 7 height 6
radio input "true"
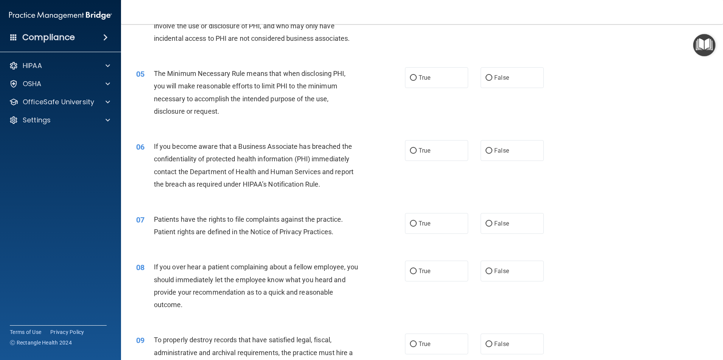
scroll to position [265, 0]
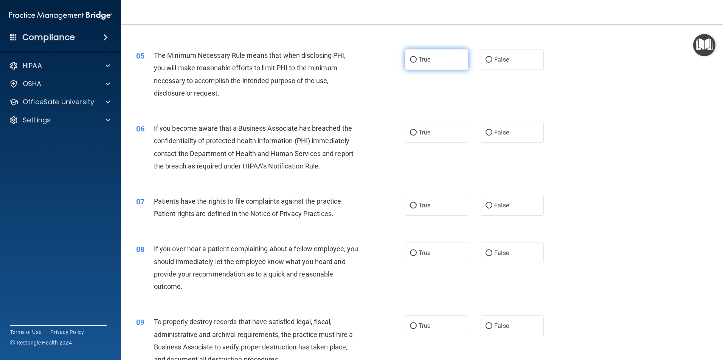
click at [410, 62] on input "True" at bounding box center [413, 60] width 7 height 6
radio input "true"
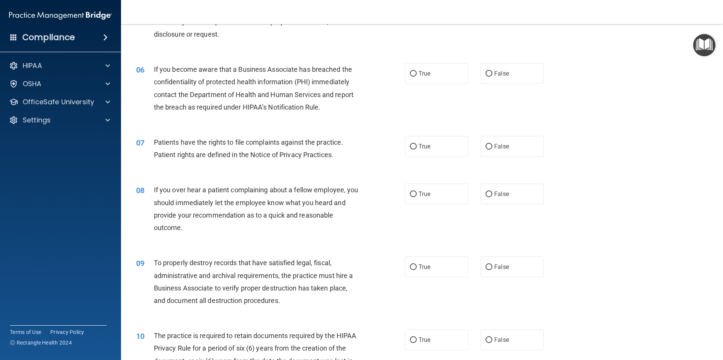
scroll to position [340, 0]
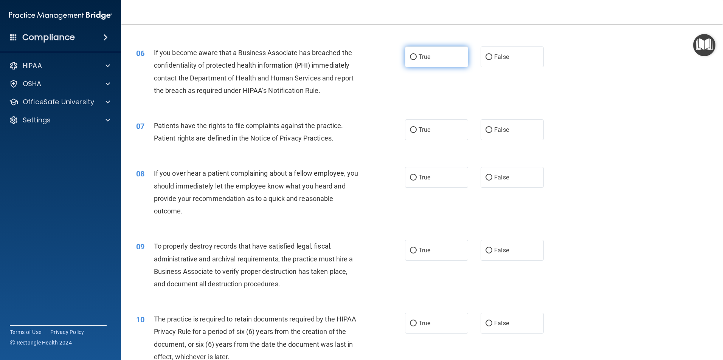
click at [431, 64] on label "True" at bounding box center [436, 57] width 63 height 21
click at [417, 60] on input "True" at bounding box center [413, 57] width 7 height 6
radio input "true"
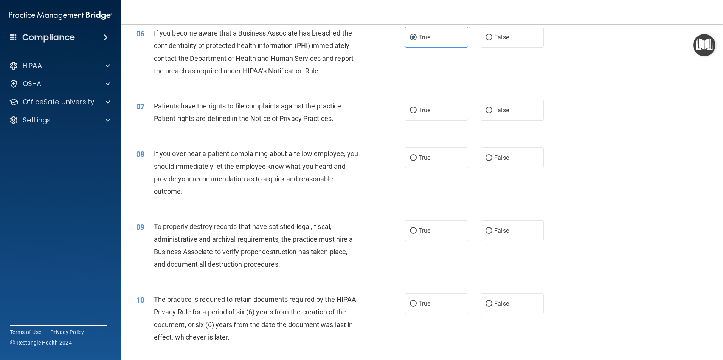
scroll to position [378, 0]
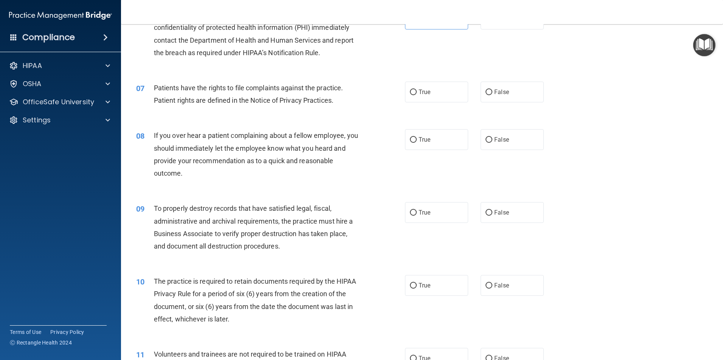
click at [430, 102] on div "07 Patients have the rights to file complaints against the practice. Patient ri…" at bounding box center [421, 96] width 583 height 48
click at [410, 99] on label "True" at bounding box center [436, 92] width 63 height 21
click at [410, 95] on input "True" at bounding box center [413, 93] width 7 height 6
radio input "true"
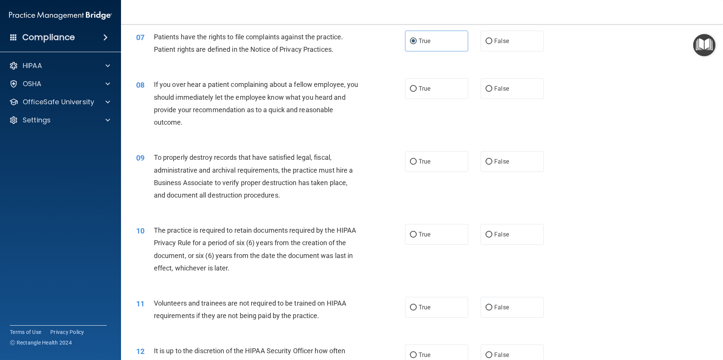
scroll to position [454, 0]
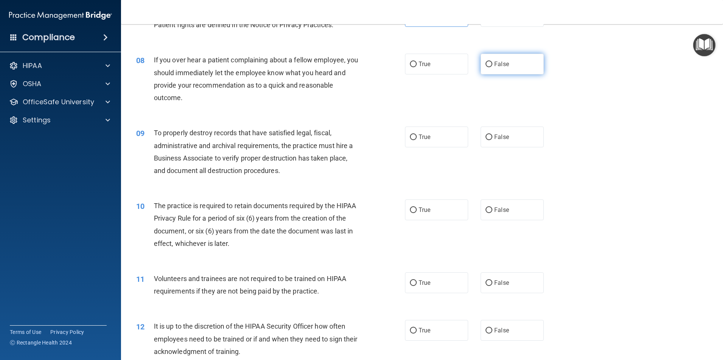
click at [495, 64] on span "False" at bounding box center [501, 63] width 15 height 7
click at [492, 64] on input "False" at bounding box center [488, 65] width 7 height 6
radio input "true"
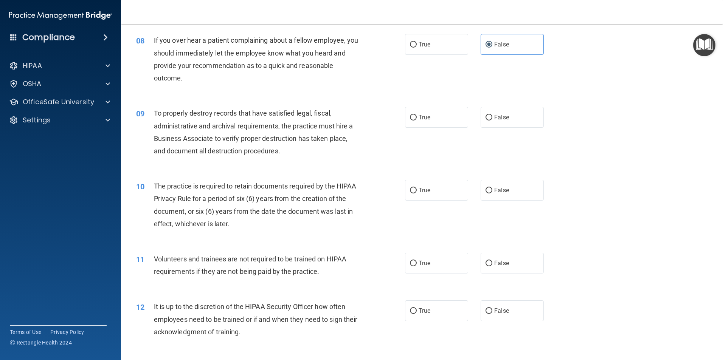
scroll to position [492, 0]
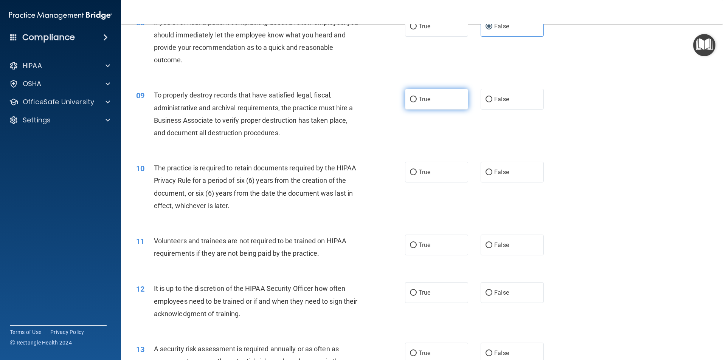
click at [425, 99] on span "True" at bounding box center [425, 99] width 12 height 7
click at [417, 99] on input "True" at bounding box center [413, 100] width 7 height 6
radio input "true"
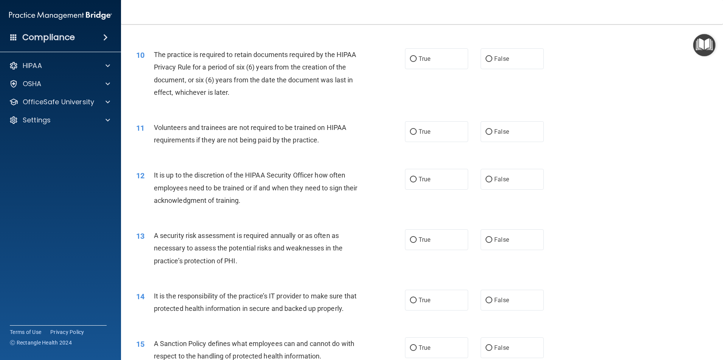
scroll to position [529, 0]
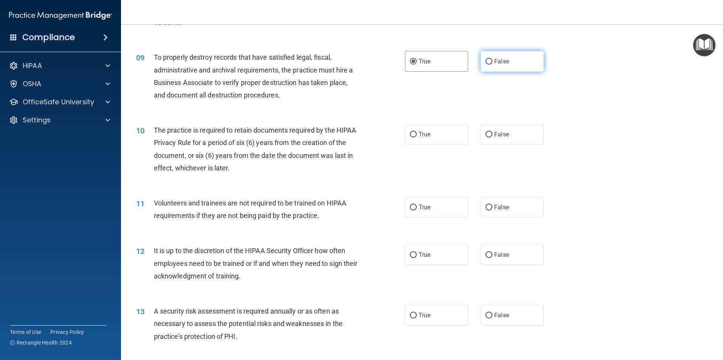
click at [494, 60] on span "False" at bounding box center [501, 61] width 15 height 7
click at [491, 60] on input "False" at bounding box center [488, 62] width 7 height 6
radio input "true"
click at [425, 64] on span "True" at bounding box center [425, 61] width 12 height 7
click at [417, 64] on input "True" at bounding box center [413, 62] width 7 height 6
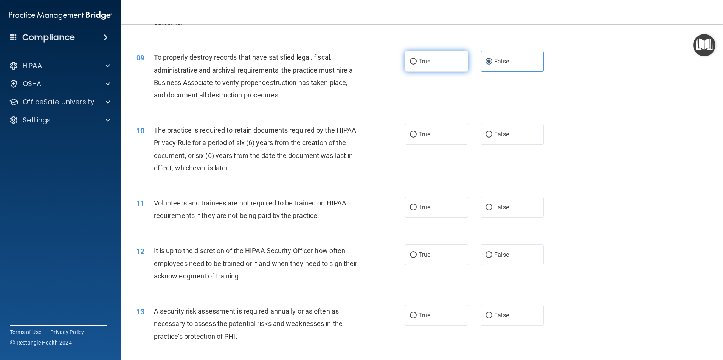
radio input "true"
radio input "false"
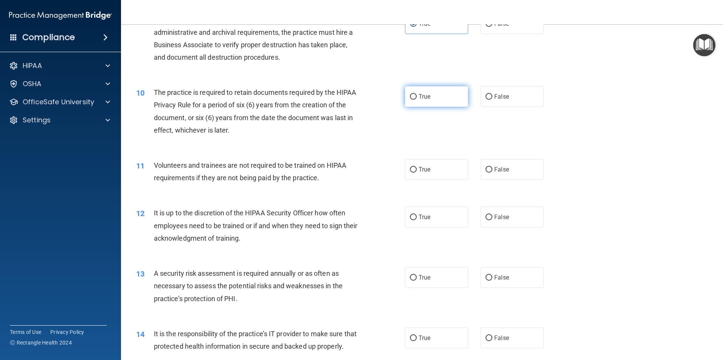
click at [419, 97] on span "True" at bounding box center [425, 96] width 12 height 7
click at [417, 97] on input "True" at bounding box center [413, 97] width 7 height 6
radio input "true"
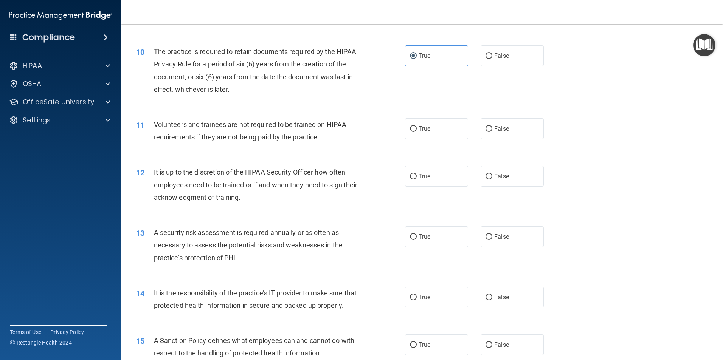
scroll to position [643, 0]
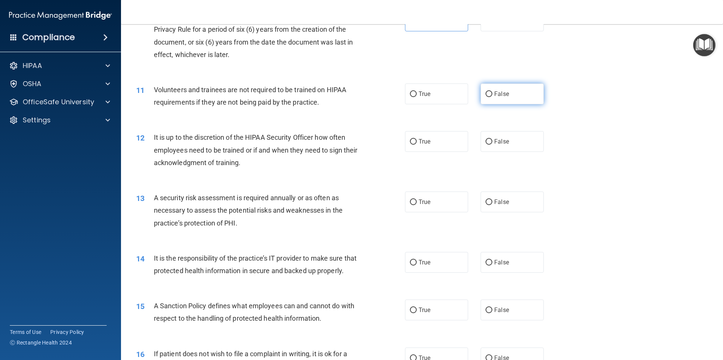
click at [498, 89] on label "False" at bounding box center [512, 94] width 63 height 21
click at [492, 92] on input "False" at bounding box center [488, 95] width 7 height 6
radio input "true"
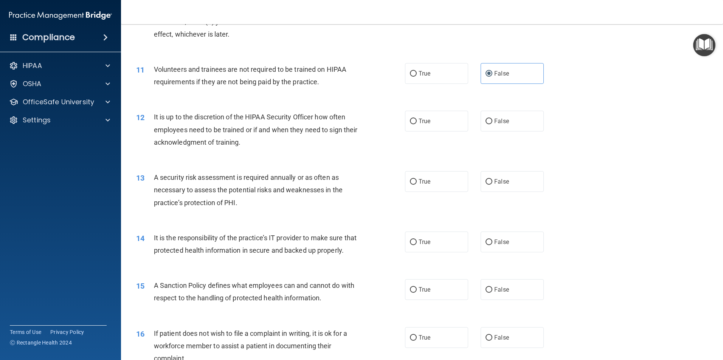
scroll to position [681, 0]
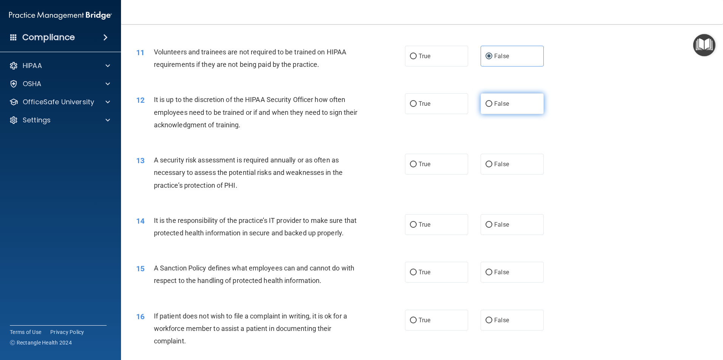
click at [485, 105] on input "False" at bounding box center [488, 104] width 7 height 6
radio input "true"
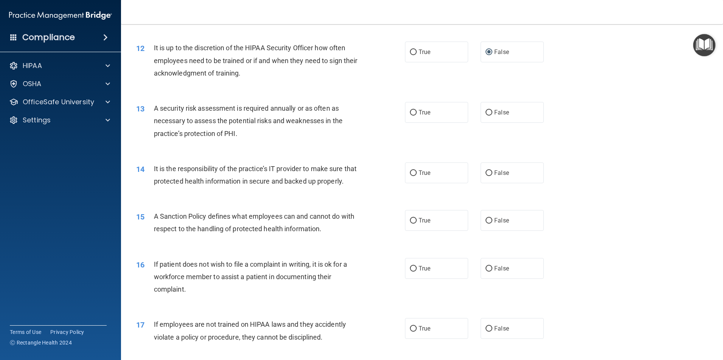
scroll to position [756, 0]
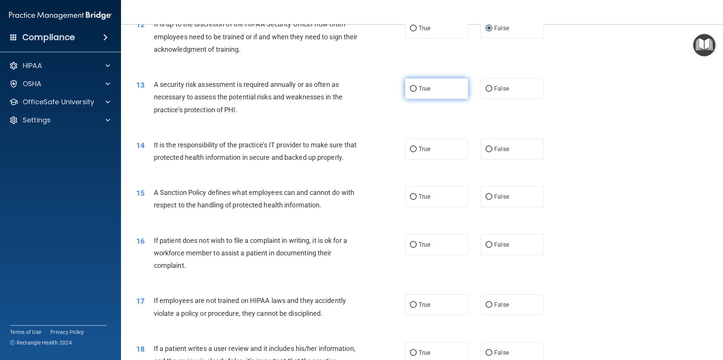
click at [413, 93] on label "True" at bounding box center [436, 88] width 63 height 21
click at [413, 92] on input "True" at bounding box center [413, 89] width 7 height 6
radio input "true"
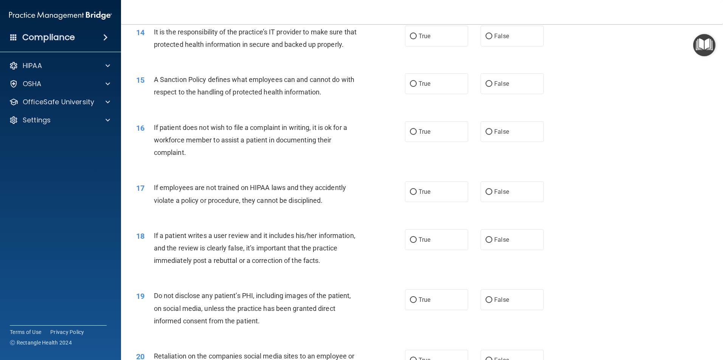
scroll to position [870, 0]
click at [431, 41] on label "True" at bounding box center [436, 35] width 63 height 21
click at [417, 39] on input "True" at bounding box center [413, 36] width 7 height 6
radio input "true"
click at [421, 94] on label "True" at bounding box center [436, 83] width 63 height 21
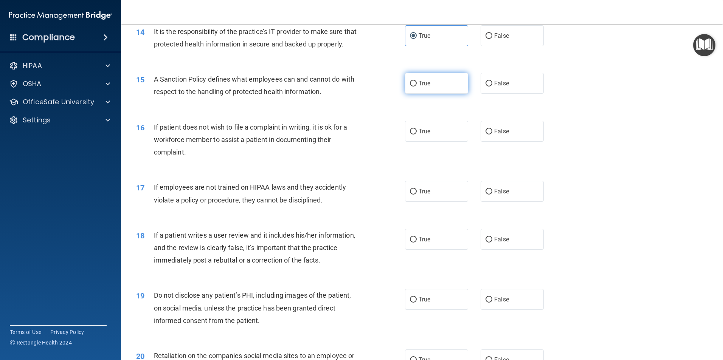
click at [417, 87] on input "True" at bounding box center [413, 84] width 7 height 6
radio input "true"
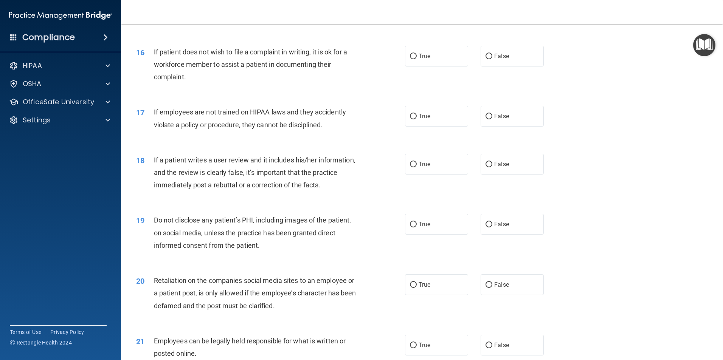
scroll to position [945, 0]
click at [422, 66] on label "True" at bounding box center [436, 55] width 63 height 21
click at [417, 59] on input "True" at bounding box center [413, 56] width 7 height 6
radio input "true"
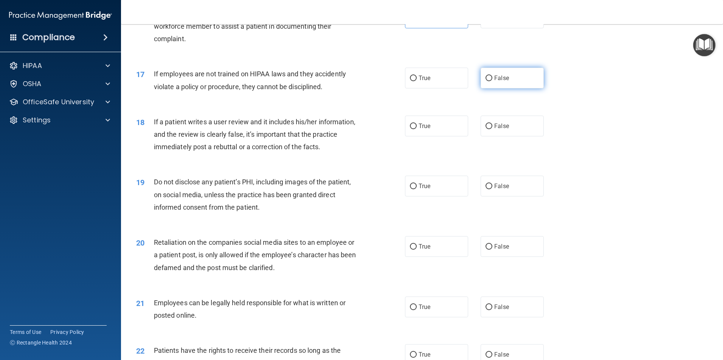
click at [504, 82] on span "False" at bounding box center [501, 77] width 15 height 7
click at [492, 81] on input "False" at bounding box center [488, 79] width 7 height 6
radio input "true"
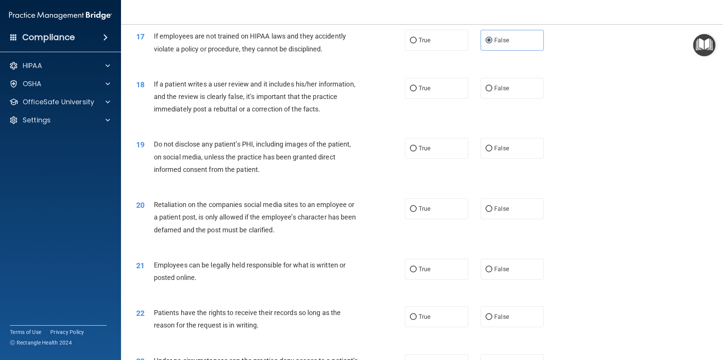
scroll to position [1059, 0]
click at [428, 51] on label "True" at bounding box center [436, 40] width 63 height 21
click at [417, 43] on input "True" at bounding box center [413, 41] width 7 height 6
radio input "true"
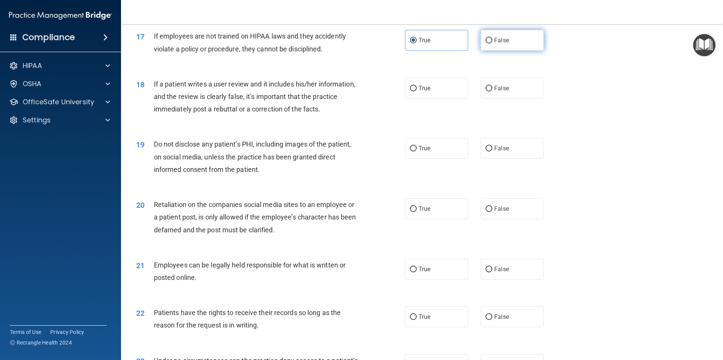
click at [481, 51] on label "False" at bounding box center [512, 40] width 63 height 21
click at [485, 43] on input "False" at bounding box center [488, 41] width 7 height 6
radio input "true"
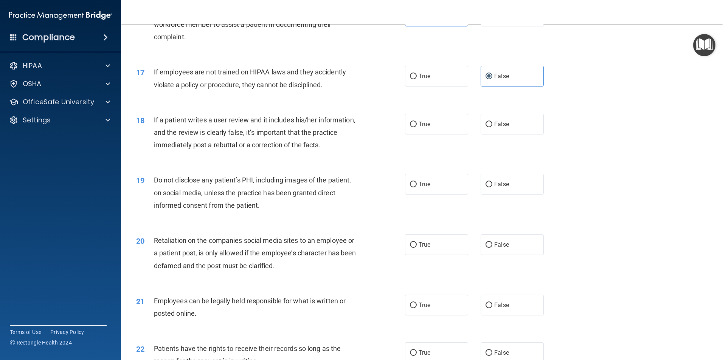
scroll to position [983, 0]
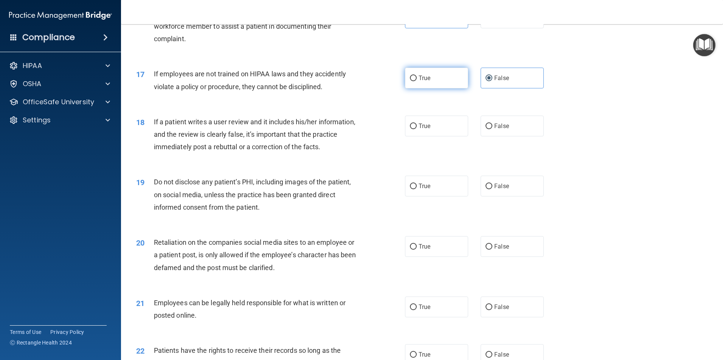
click at [420, 88] on label "True" at bounding box center [436, 78] width 63 height 21
click at [417, 81] on input "True" at bounding box center [413, 79] width 7 height 6
radio input "true"
radio input "false"
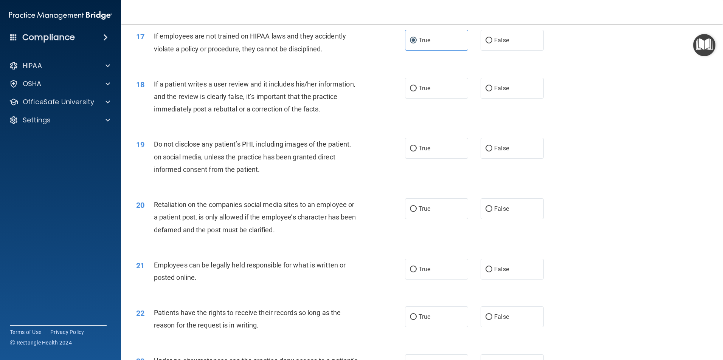
scroll to position [1059, 0]
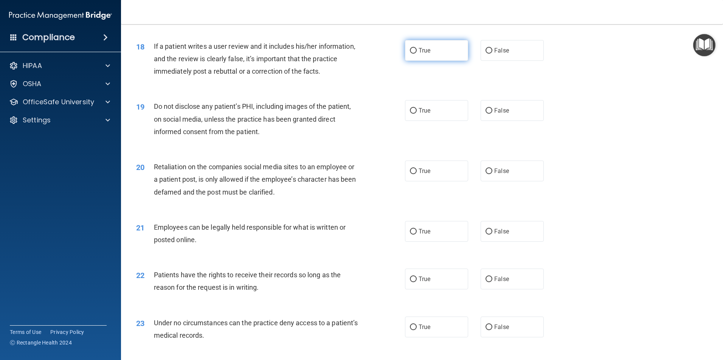
click at [424, 61] on label "True" at bounding box center [436, 50] width 63 height 21
click at [417, 54] on input "True" at bounding box center [413, 51] width 7 height 6
radio input "true"
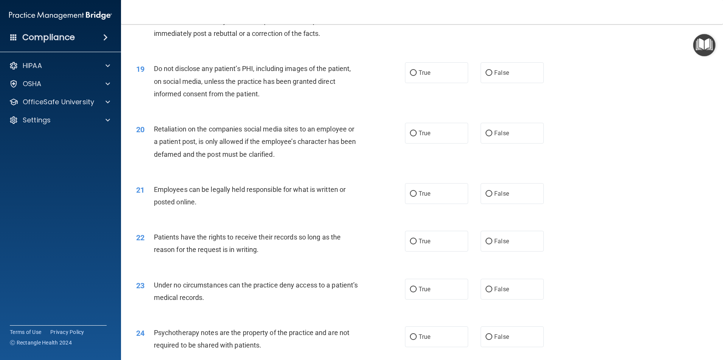
scroll to position [1134, 0]
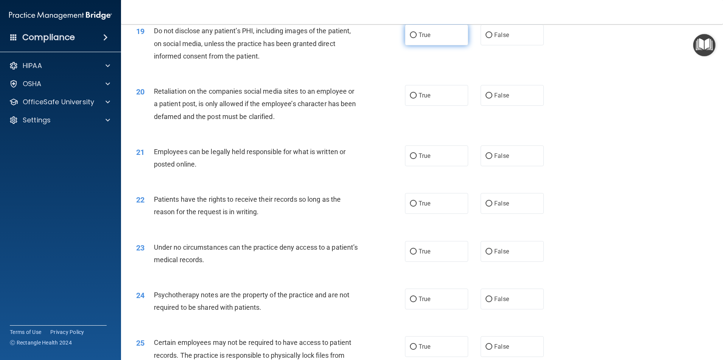
click at [418, 45] on label "True" at bounding box center [436, 35] width 63 height 21
click at [417, 38] on input "True" at bounding box center [413, 36] width 7 height 6
radio input "true"
click at [424, 106] on label "True" at bounding box center [436, 95] width 63 height 21
click at [417, 99] on input "True" at bounding box center [413, 96] width 7 height 6
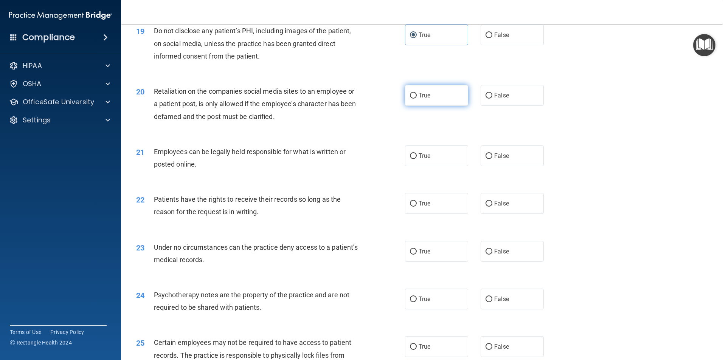
radio input "true"
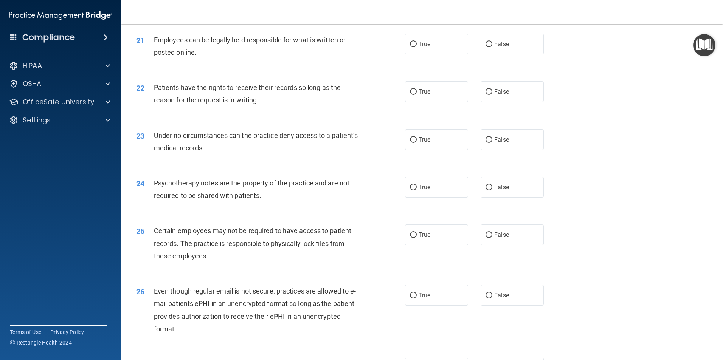
scroll to position [1248, 0]
click at [430, 53] on label "True" at bounding box center [436, 42] width 63 height 21
click at [417, 46] on input "True" at bounding box center [413, 43] width 7 height 6
radio input "true"
click at [489, 101] on label "False" at bounding box center [512, 90] width 63 height 21
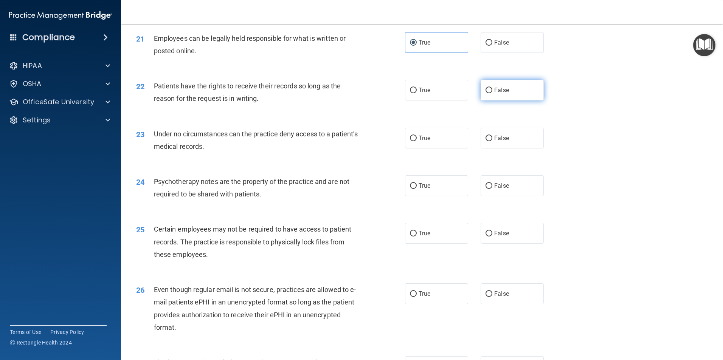
click at [489, 93] on input "False" at bounding box center [488, 91] width 7 height 6
radio input "true"
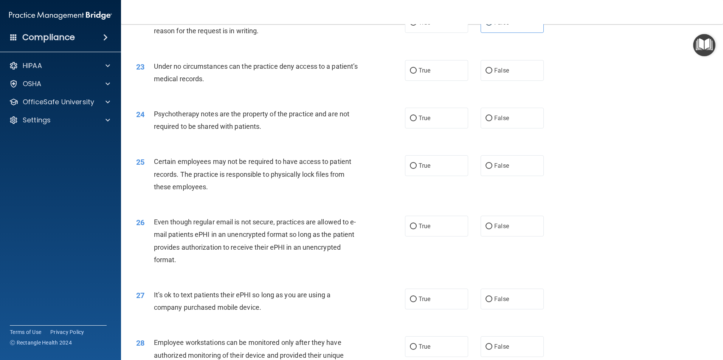
scroll to position [1323, 0]
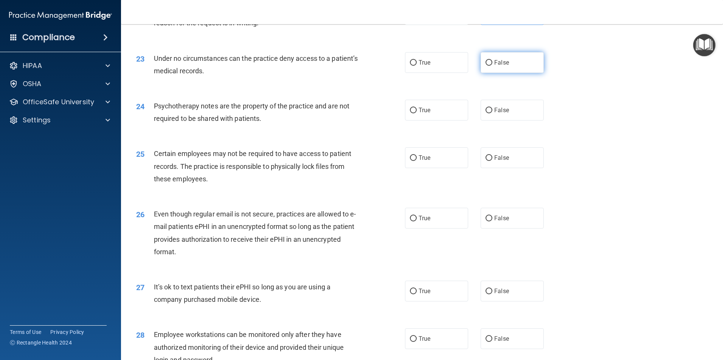
click at [493, 73] on label "False" at bounding box center [512, 62] width 63 height 21
click at [492, 66] on input "False" at bounding box center [488, 63] width 7 height 6
radio input "true"
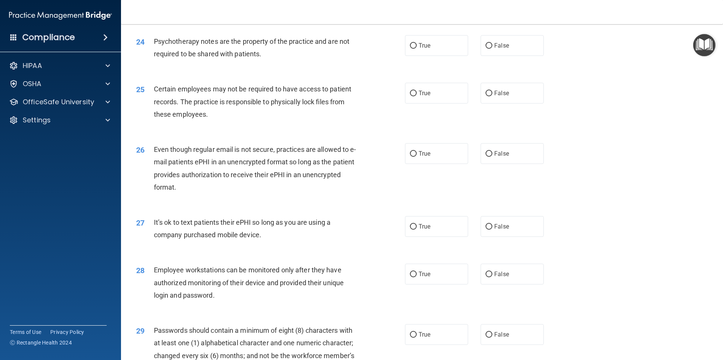
scroll to position [1399, 0]
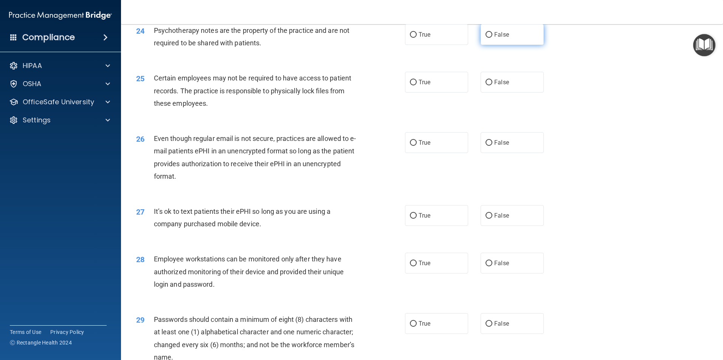
click at [488, 45] on label "False" at bounding box center [512, 34] width 63 height 21
click at [488, 38] on input "False" at bounding box center [488, 35] width 7 height 6
radio input "true"
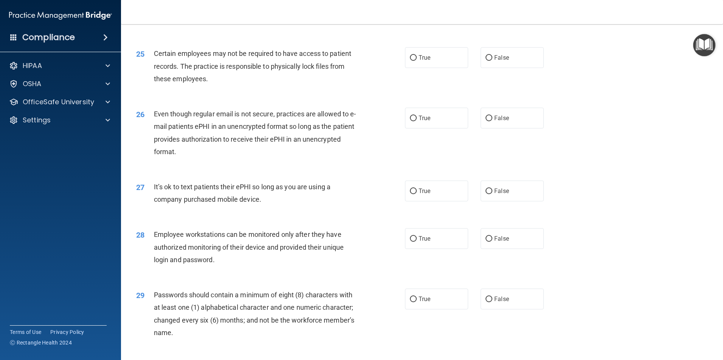
scroll to position [1437, 0]
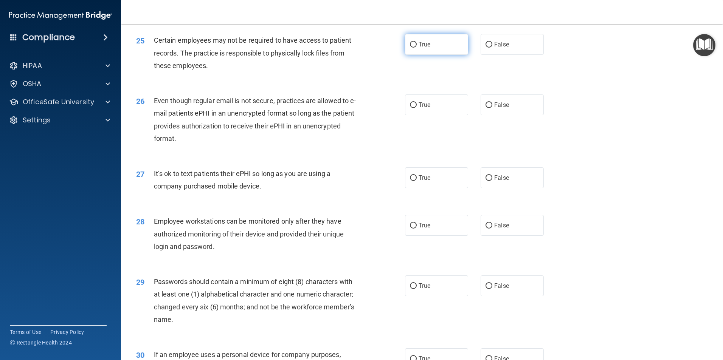
click at [434, 55] on label "True" at bounding box center [436, 44] width 63 height 21
click at [417, 48] on input "True" at bounding box center [413, 45] width 7 height 6
radio input "true"
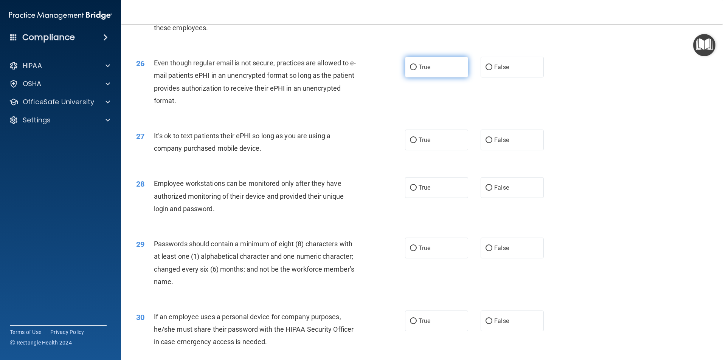
click at [421, 71] on span "True" at bounding box center [425, 67] width 12 height 7
click at [417, 70] on input "True" at bounding box center [413, 68] width 7 height 6
radio input "true"
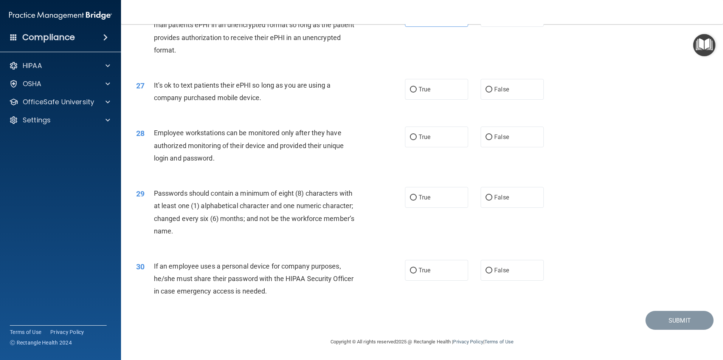
scroll to position [1538, 0]
click at [427, 95] on label "True" at bounding box center [436, 89] width 63 height 21
click at [417, 93] on input "True" at bounding box center [413, 90] width 7 height 6
radio input "true"
click at [490, 136] on label "False" at bounding box center [512, 137] width 63 height 21
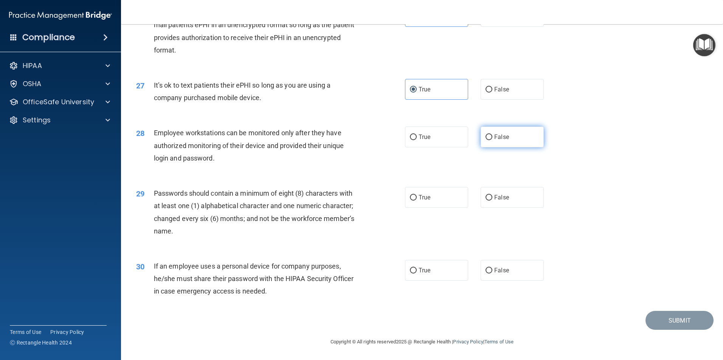
click at [490, 136] on input "False" at bounding box center [488, 138] width 7 height 6
radio input "true"
click at [421, 196] on span "True" at bounding box center [425, 197] width 12 height 7
click at [417, 196] on input "True" at bounding box center [413, 198] width 7 height 6
radio input "true"
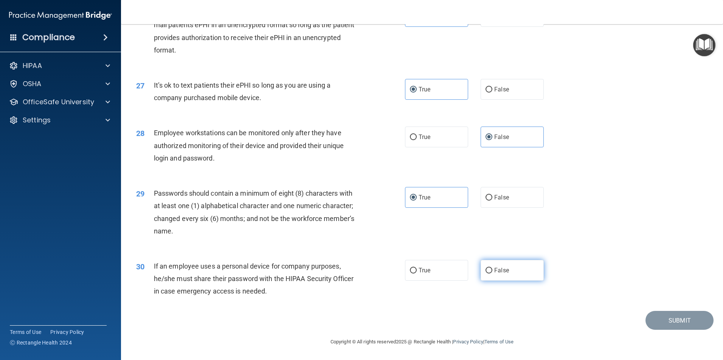
click at [485, 268] on input "False" at bounding box center [488, 271] width 7 height 6
radio input "true"
click at [689, 330] on button "Submit" at bounding box center [679, 320] width 68 height 19
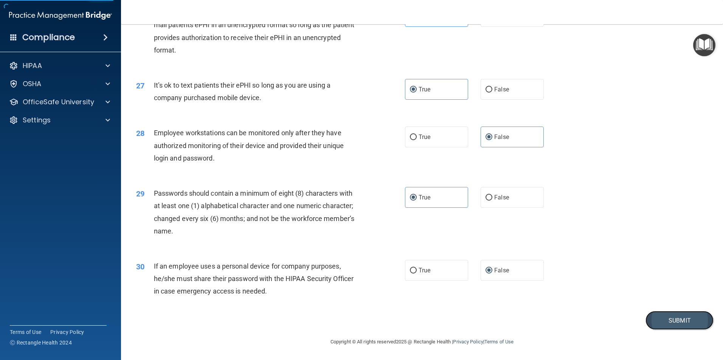
click at [680, 323] on button "Submit" at bounding box center [679, 320] width 68 height 19
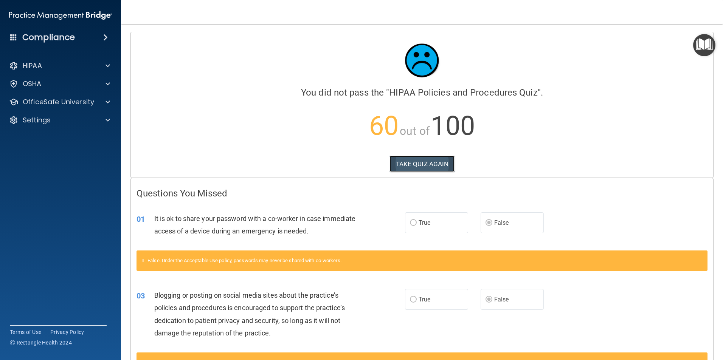
click at [436, 166] on button "TAKE QUIZ AGAIN" at bounding box center [421, 164] width 65 height 17
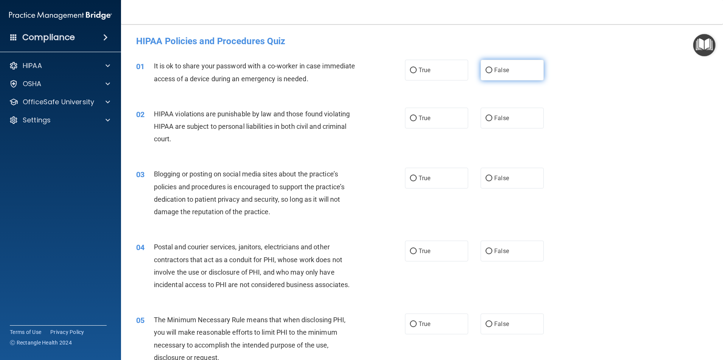
click at [501, 75] on label "False" at bounding box center [512, 70] width 63 height 21
click at [492, 73] on input "False" at bounding box center [488, 71] width 7 height 6
radio input "true"
click at [429, 122] on label "True" at bounding box center [436, 118] width 63 height 21
click at [417, 121] on input "True" at bounding box center [413, 119] width 7 height 6
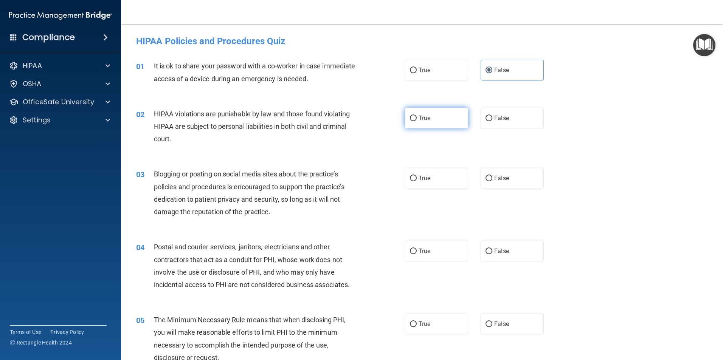
radio input "true"
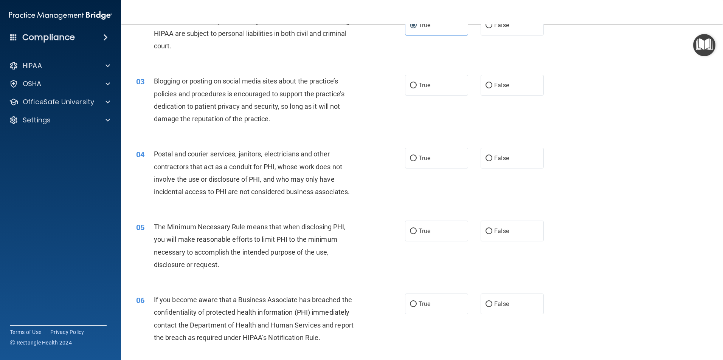
scroll to position [76, 0]
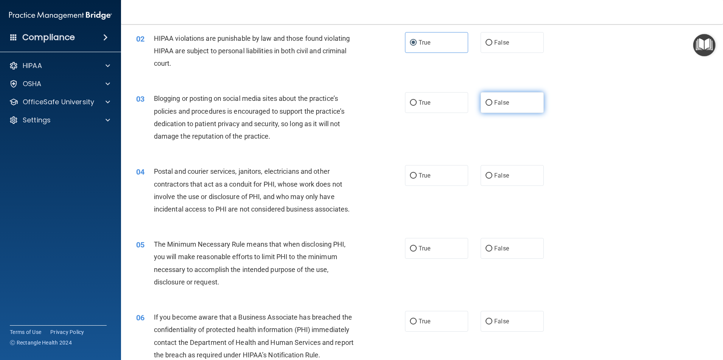
click at [487, 105] on input "False" at bounding box center [488, 103] width 7 height 6
radio input "true"
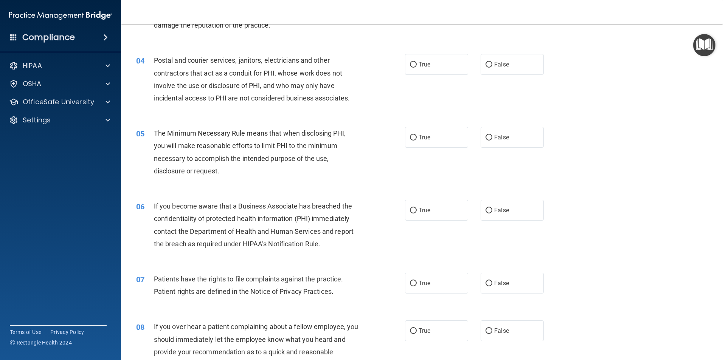
scroll to position [189, 0]
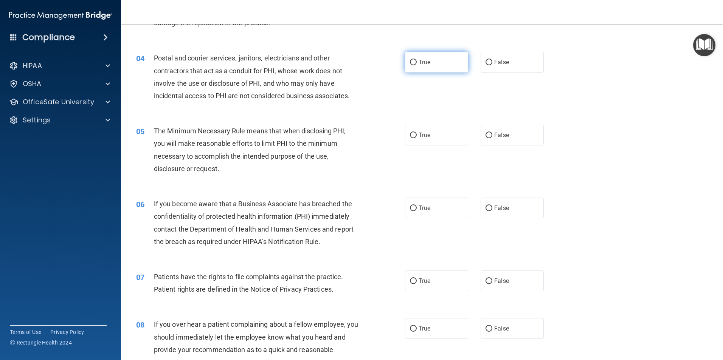
click at [431, 71] on label "True" at bounding box center [436, 62] width 63 height 21
click at [417, 65] on input "True" at bounding box center [413, 63] width 7 height 6
radio input "true"
click at [494, 208] on span "False" at bounding box center [501, 208] width 15 height 7
click at [491, 208] on input "False" at bounding box center [488, 209] width 7 height 6
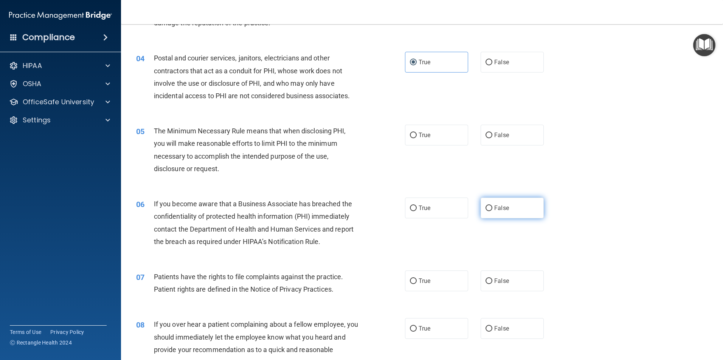
radio input "true"
click at [422, 131] on label "True" at bounding box center [436, 135] width 63 height 21
click at [417, 133] on input "True" at bounding box center [413, 136] width 7 height 6
radio input "true"
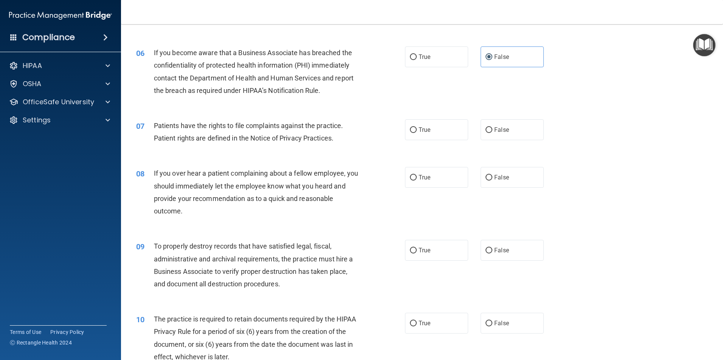
scroll to position [378, 0]
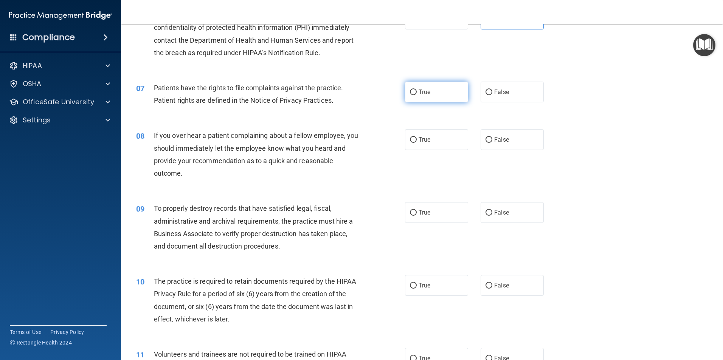
click at [421, 94] on span "True" at bounding box center [425, 91] width 12 height 7
click at [417, 94] on input "True" at bounding box center [413, 93] width 7 height 6
radio input "true"
click at [490, 210] on label "False" at bounding box center [512, 212] width 63 height 21
click at [490, 210] on input "False" at bounding box center [488, 213] width 7 height 6
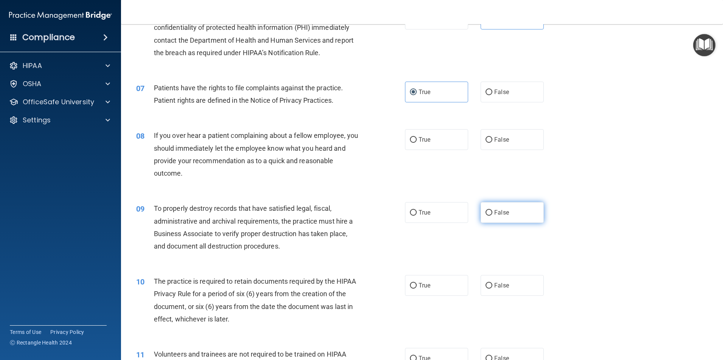
radio input "true"
click at [496, 144] on label "False" at bounding box center [512, 139] width 63 height 21
click at [492, 143] on input "False" at bounding box center [488, 140] width 7 height 6
radio input "true"
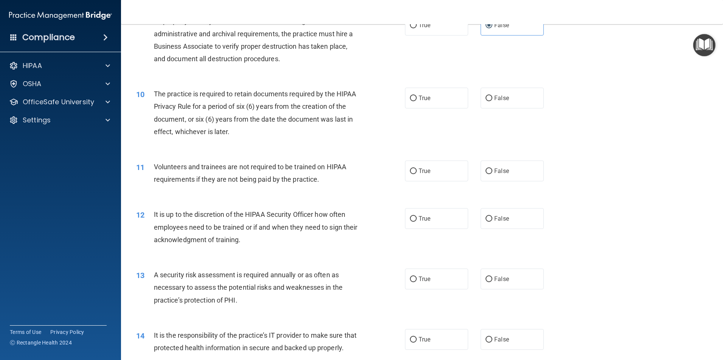
scroll to position [567, 0]
click at [399, 98] on div "10 The practice is required to retain documents required by the HIPAA Privacy R…" at bounding box center [271, 113] width 292 height 54
click at [414, 95] on label "True" at bounding box center [436, 96] width 63 height 21
click at [414, 95] on input "True" at bounding box center [413, 97] width 7 height 6
radio input "true"
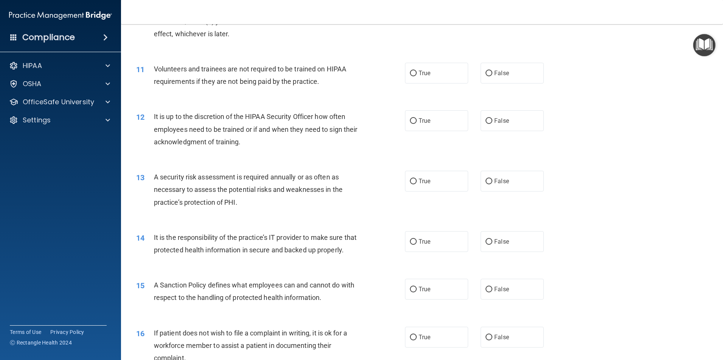
scroll to position [681, 0]
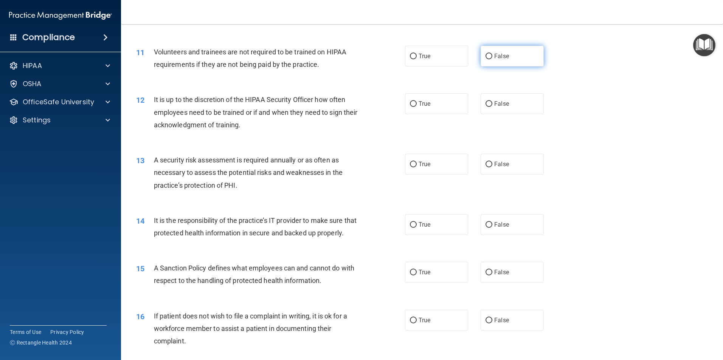
click at [488, 55] on input "False" at bounding box center [488, 57] width 7 height 6
radio input "true"
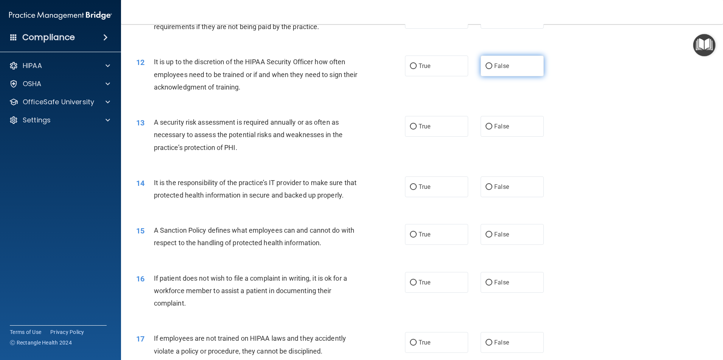
click at [499, 72] on label "False" at bounding box center [512, 66] width 63 height 21
click at [492, 69] on input "False" at bounding box center [488, 67] width 7 height 6
radio input "true"
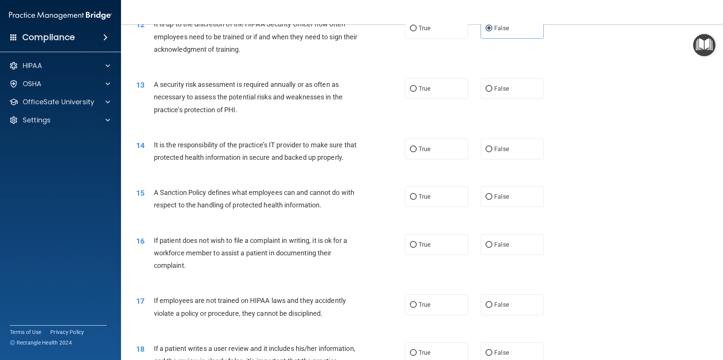
scroll to position [794, 0]
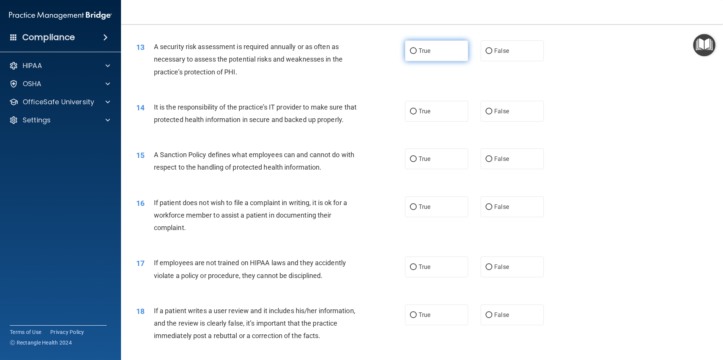
click at [424, 54] on label "True" at bounding box center [436, 50] width 63 height 21
click at [417, 54] on input "True" at bounding box center [413, 51] width 7 height 6
radio input "true"
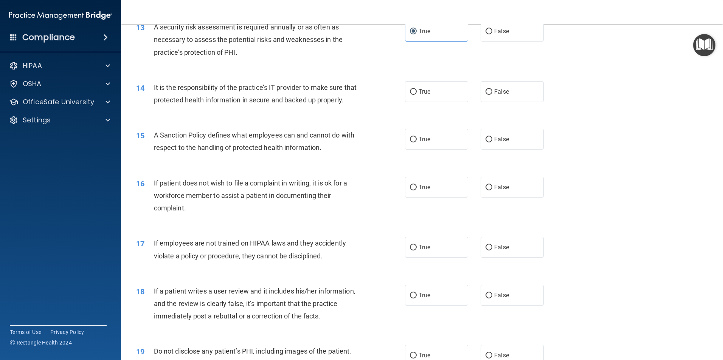
scroll to position [832, 0]
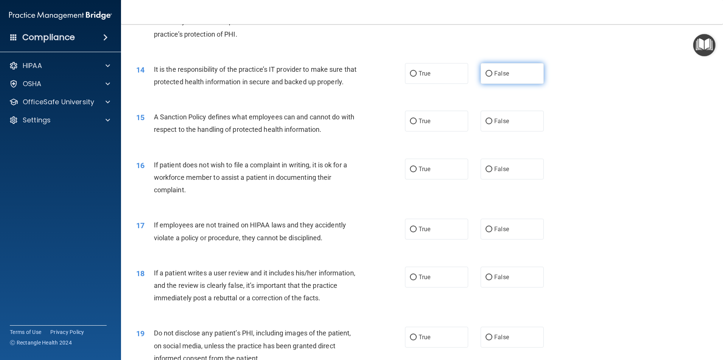
click at [488, 74] on input "False" at bounding box center [488, 74] width 7 height 6
radio input "true"
click at [489, 132] on label "False" at bounding box center [512, 121] width 63 height 21
click at [489, 124] on input "False" at bounding box center [488, 122] width 7 height 6
radio input "true"
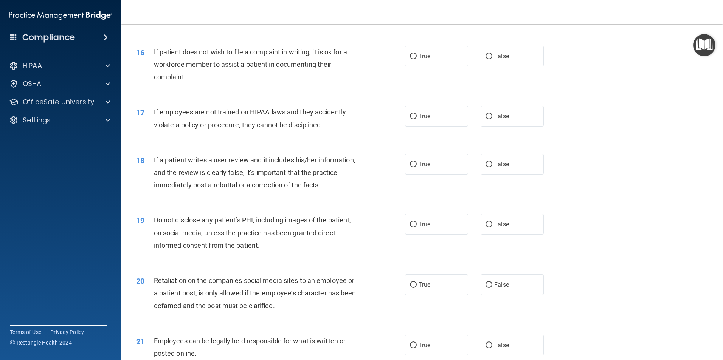
scroll to position [945, 0]
click at [428, 64] on label "True" at bounding box center [436, 55] width 63 height 21
click at [417, 59] on input "True" at bounding box center [413, 56] width 7 height 6
radio input "true"
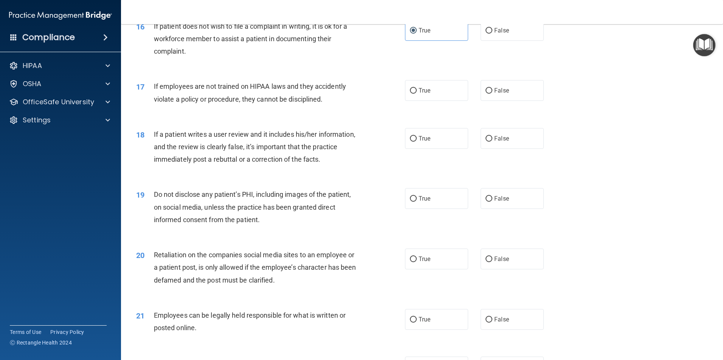
scroll to position [983, 0]
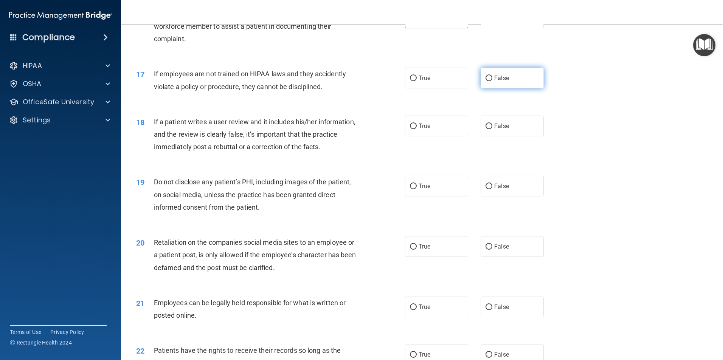
click at [487, 88] on label "False" at bounding box center [512, 78] width 63 height 21
click at [487, 81] on input "False" at bounding box center [488, 79] width 7 height 6
radio input "true"
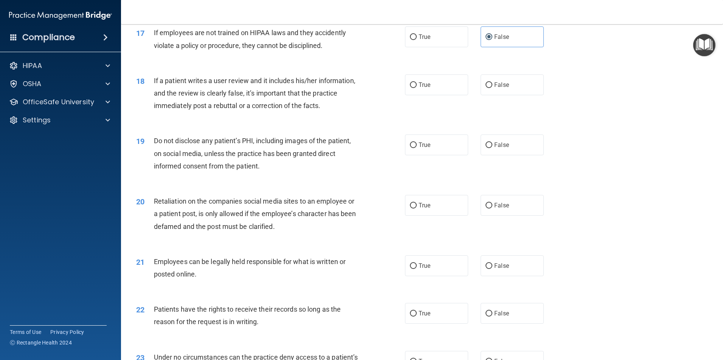
scroll to position [1059, 0]
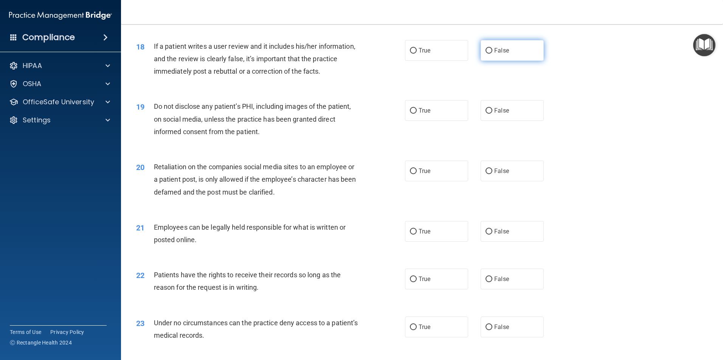
click at [497, 61] on label "False" at bounding box center [512, 50] width 63 height 21
click at [492, 54] on input "False" at bounding box center [488, 51] width 7 height 6
radio input "true"
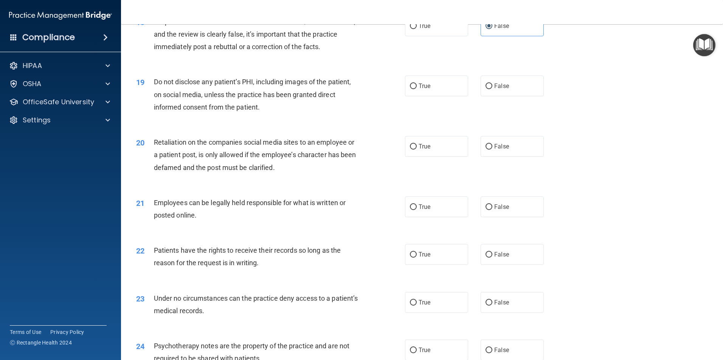
scroll to position [1096, 0]
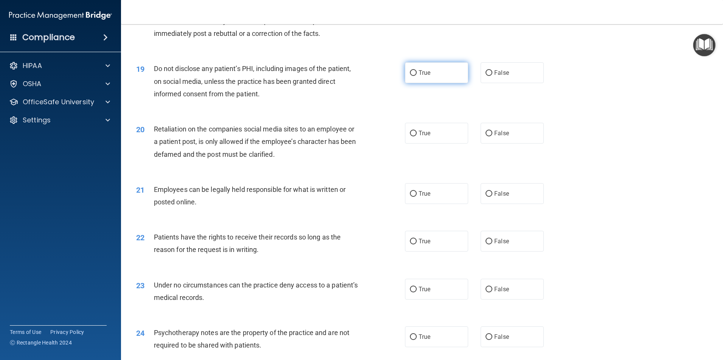
click at [426, 83] on label "True" at bounding box center [436, 72] width 63 height 21
click at [417, 76] on input "True" at bounding box center [413, 73] width 7 height 6
radio input "true"
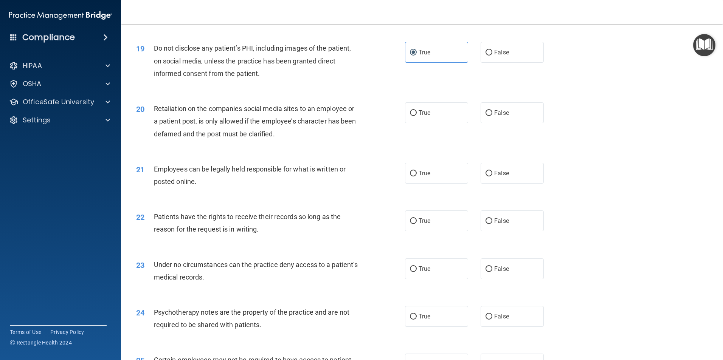
scroll to position [1134, 0]
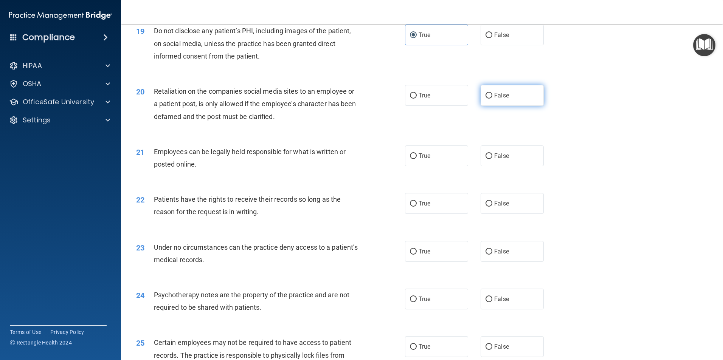
click at [502, 99] on span "False" at bounding box center [501, 95] width 15 height 7
click at [492, 99] on input "False" at bounding box center [488, 96] width 7 height 6
radio input "true"
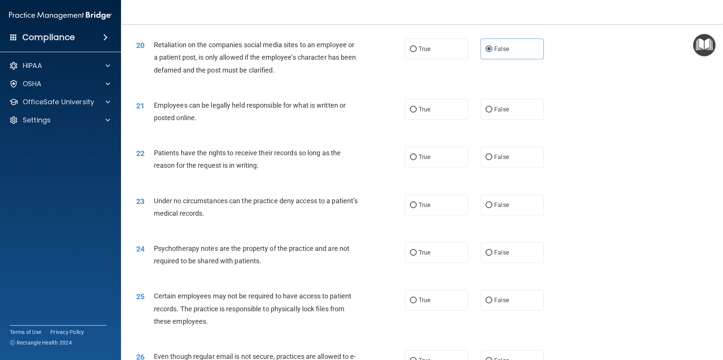
scroll to position [1210, 0]
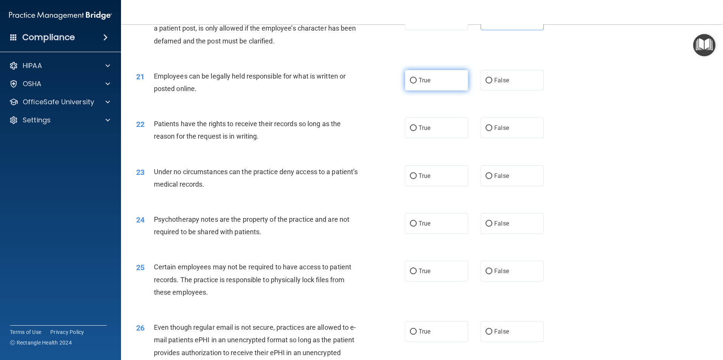
click at [431, 91] on label "True" at bounding box center [436, 80] width 63 height 21
click at [417, 84] on input "True" at bounding box center [413, 81] width 7 height 6
radio input "true"
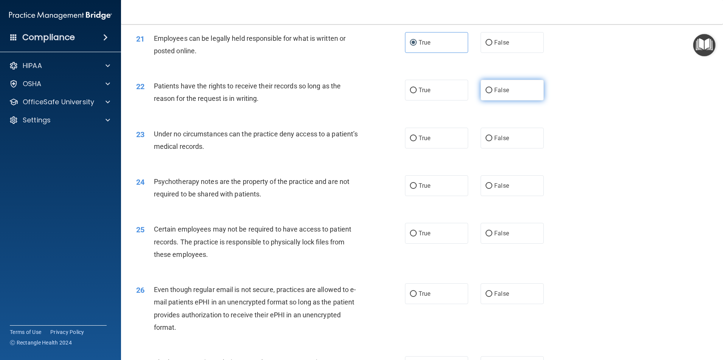
click at [494, 94] on span "False" at bounding box center [501, 90] width 15 height 7
click at [492, 93] on input "False" at bounding box center [488, 91] width 7 height 6
radio input "true"
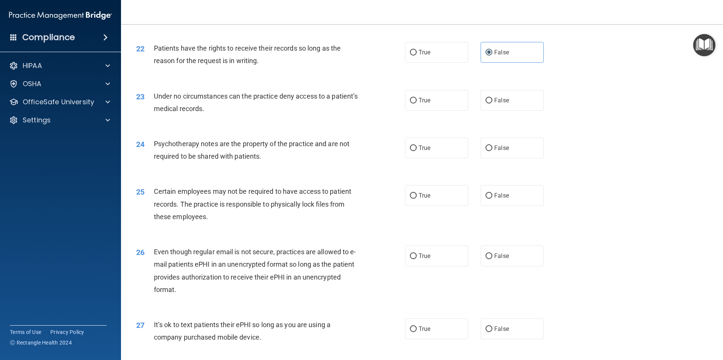
scroll to position [1323, 0]
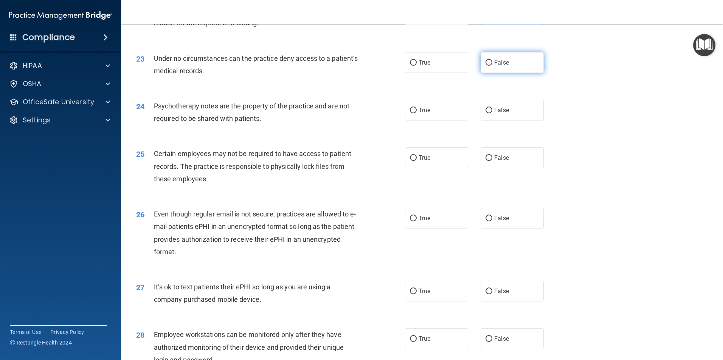
click at [504, 66] on span "False" at bounding box center [501, 62] width 15 height 7
click at [492, 66] on input "False" at bounding box center [488, 63] width 7 height 6
radio input "true"
click at [432, 121] on label "True" at bounding box center [436, 110] width 63 height 21
click at [417, 113] on input "True" at bounding box center [413, 111] width 7 height 6
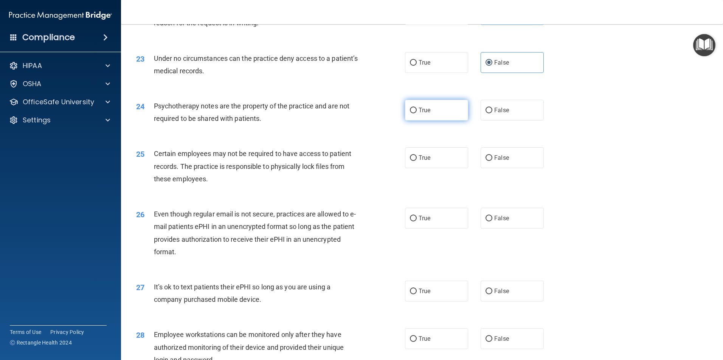
radio input "true"
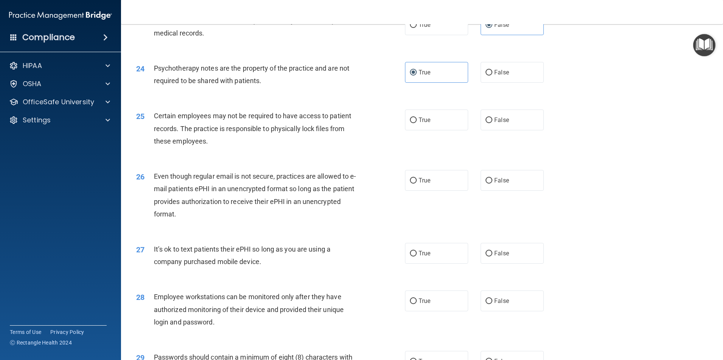
scroll to position [1399, 0]
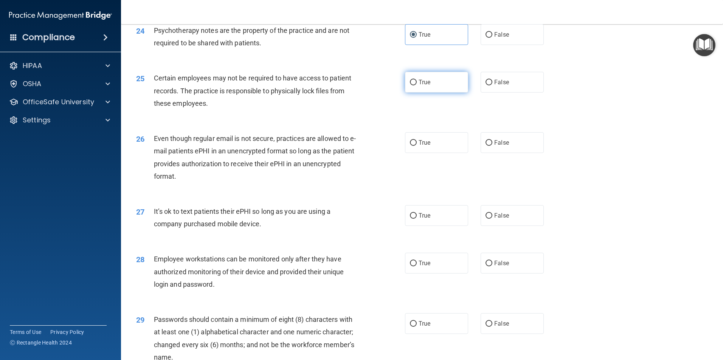
click at [434, 93] on label "True" at bounding box center [436, 82] width 63 height 21
click at [417, 85] on input "True" at bounding box center [413, 83] width 7 height 6
radio input "true"
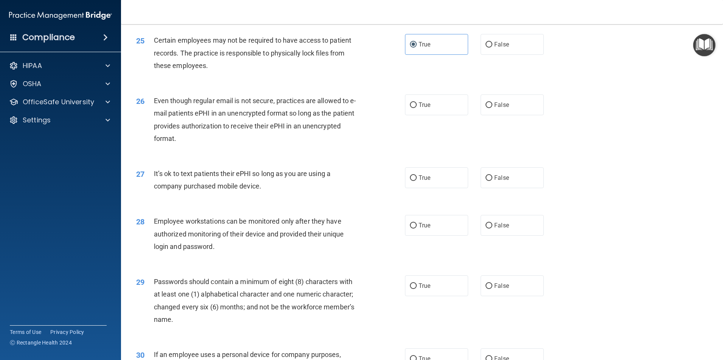
scroll to position [1475, 0]
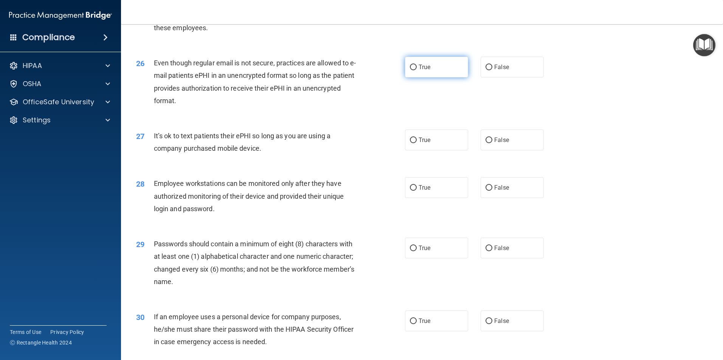
click at [426, 71] on span "True" at bounding box center [425, 67] width 12 height 7
click at [417, 70] on input "True" at bounding box center [413, 68] width 7 height 6
radio input "true"
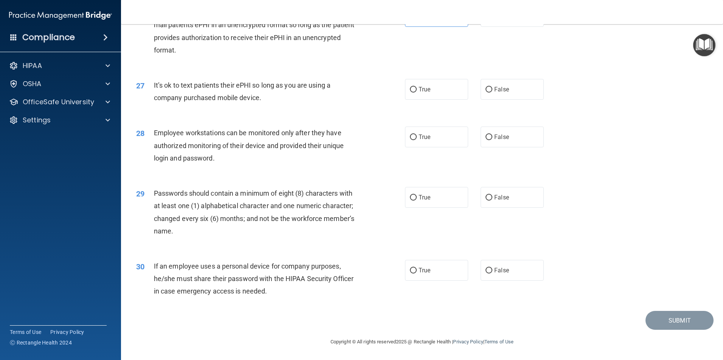
scroll to position [1538, 0]
click at [489, 87] on label "False" at bounding box center [512, 89] width 63 height 21
click at [489, 87] on input "False" at bounding box center [488, 90] width 7 height 6
radio input "true"
click at [491, 132] on label "False" at bounding box center [512, 137] width 63 height 21
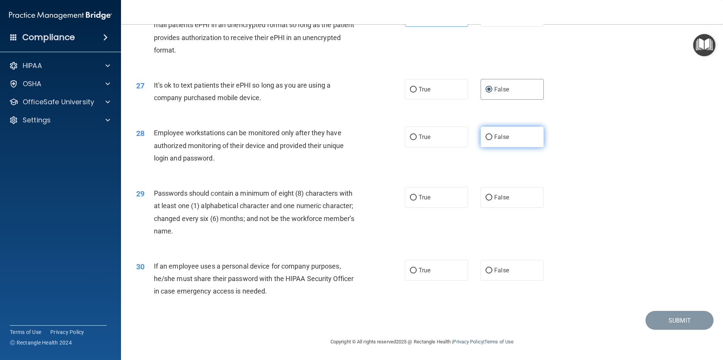
click at [491, 135] on input "False" at bounding box center [488, 138] width 7 height 6
radio input "true"
click at [433, 198] on label "True" at bounding box center [436, 197] width 63 height 21
click at [417, 198] on input "True" at bounding box center [413, 198] width 7 height 6
radio input "true"
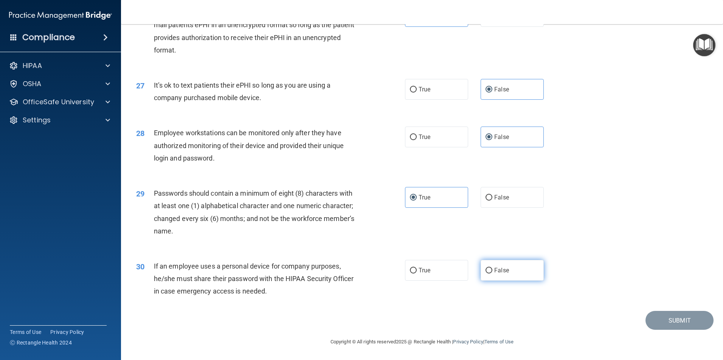
click at [490, 272] on label "False" at bounding box center [512, 270] width 63 height 21
click at [490, 272] on input "False" at bounding box center [488, 271] width 7 height 6
radio input "true"
click at [657, 318] on button "Submit" at bounding box center [679, 320] width 68 height 19
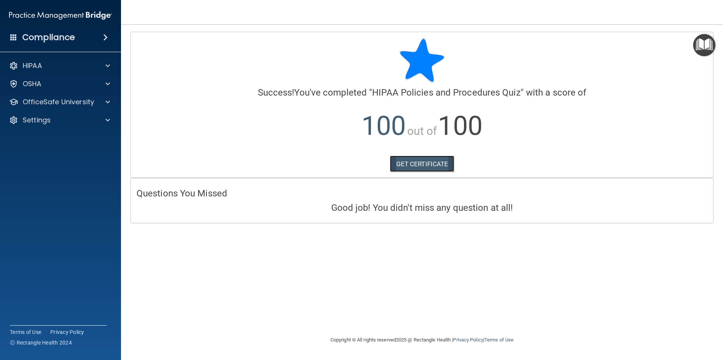
click at [437, 163] on link "GET CERTIFICATE" at bounding box center [422, 164] width 65 height 17
click at [66, 106] on p "OfficeSafe University" at bounding box center [58, 102] width 71 height 9
click at [61, 119] on p "HIPAA Training" at bounding box center [36, 120] width 62 height 8
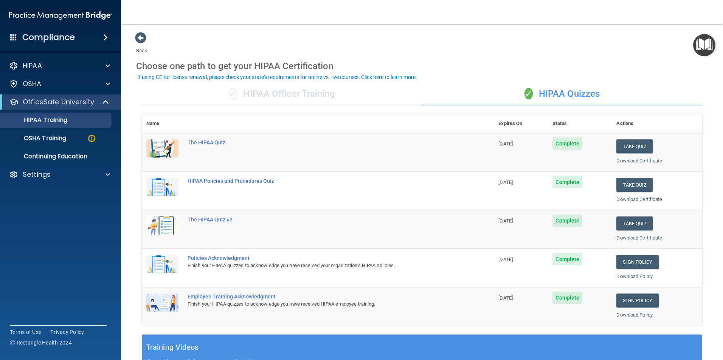
click at [566, 143] on span "Complete" at bounding box center [567, 144] width 30 height 12
click at [206, 144] on div "The HIPAA Quiz" at bounding box center [322, 143] width 268 height 6
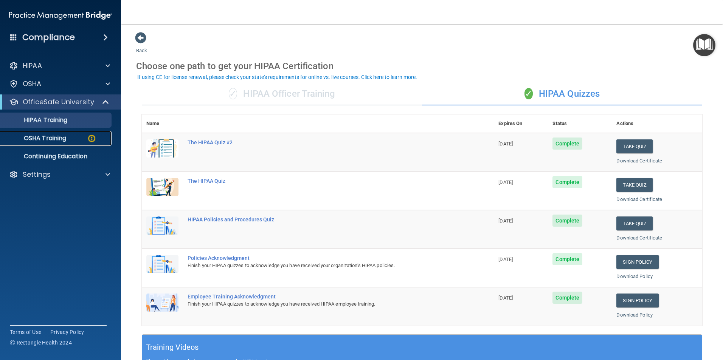
drag, startPoint x: 60, startPoint y: 137, endPoint x: 68, endPoint y: 141, distance: 8.6
click at [60, 137] on p "OSHA Training" at bounding box center [35, 139] width 61 height 8
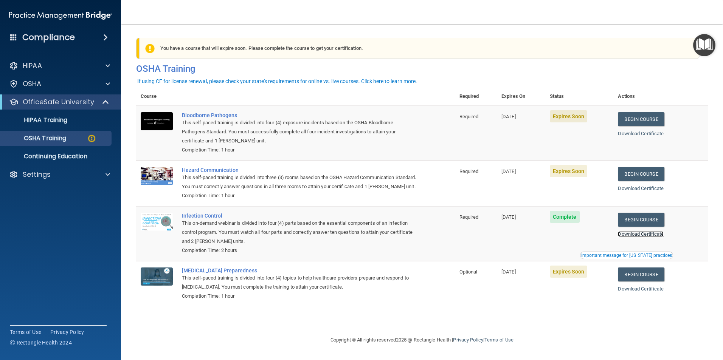
click at [634, 237] on link "Download Certificate" at bounding box center [641, 234] width 46 height 6
click at [68, 157] on p "Continuing Education" at bounding box center [56, 157] width 103 height 8
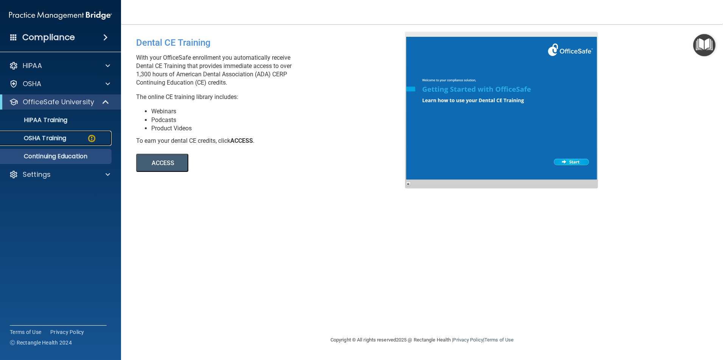
click at [55, 138] on p "OSHA Training" at bounding box center [35, 139] width 61 height 8
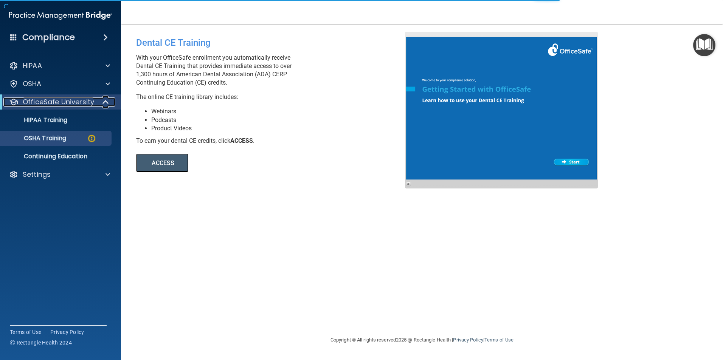
click at [40, 101] on p "OfficeSafe University" at bounding box center [58, 102] width 71 height 9
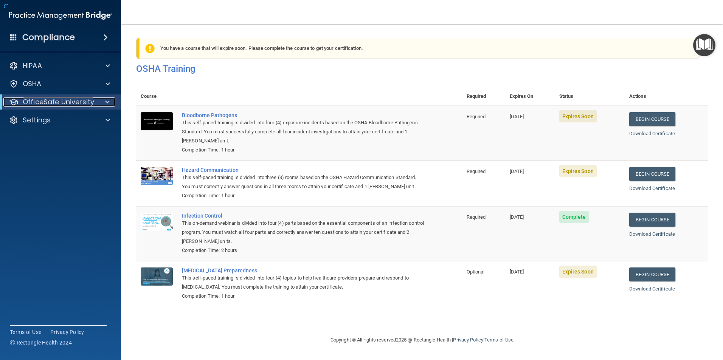
click at [40, 101] on p "OfficeSafe University" at bounding box center [58, 102] width 71 height 9
